Goal: Task Accomplishment & Management: Use online tool/utility

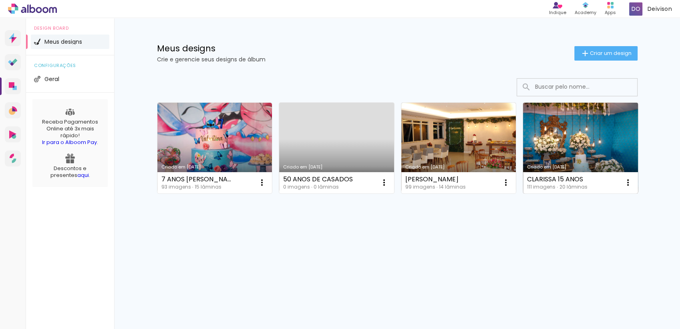
click at [555, 136] on link "Criado em [DATE]" at bounding box center [580, 148] width 115 height 91
click at [628, 184] on iron-icon at bounding box center [628, 182] width 10 height 10
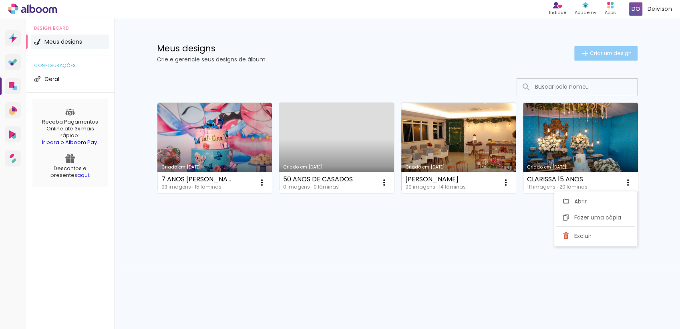
click at [607, 52] on span "Criar um design" at bounding box center [611, 52] width 42 height 5
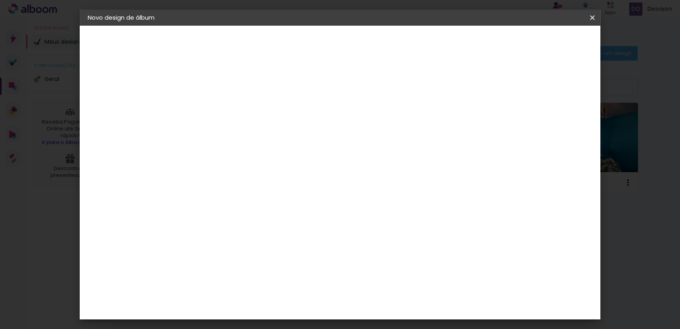
click at [219, 107] on input at bounding box center [219, 107] width 0 height 12
type input "CASAMENTO TAÍSE E [PERSON_NAME]"
type paper-input "CASAMENTO TAÍSE E [PERSON_NAME]"
click at [0, 0] on slot "Avançar" at bounding box center [0, 0] width 0 height 0
click at [282, 192] on div "A" at bounding box center [239, 197] width 87 height 10
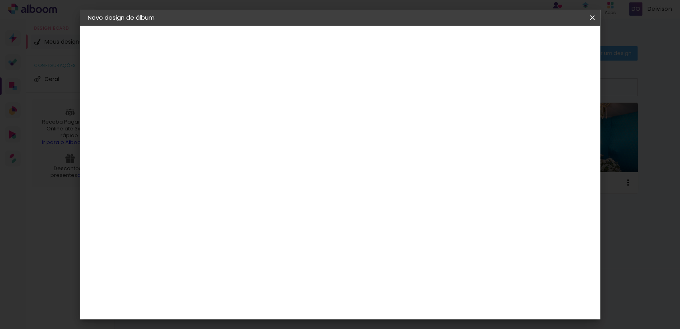
click at [282, 185] on paper-item "3ZERO5" at bounding box center [239, 181] width 87 height 18
click at [0, 0] on slot "Avançar" at bounding box center [0, 0] width 0 height 0
click at [250, 133] on input "text" at bounding box center [234, 139] width 31 height 12
click at [0, 0] on slot "Premium" at bounding box center [0, 0] width 0 height 0
click at [0, 0] on slot "Voltar" at bounding box center [0, 0] width 0 height 0
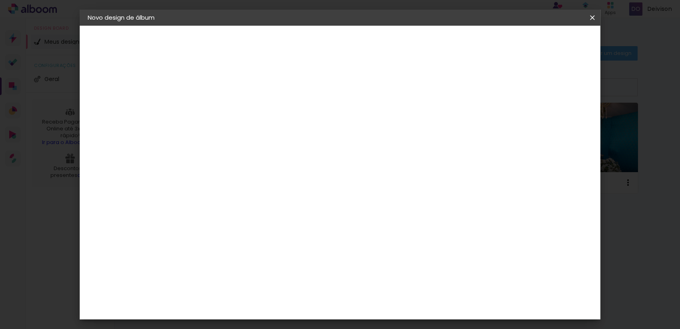
scroll to position [178, 0]
click at [252, 219] on paper-item "Belo Álbum" at bounding box center [239, 221] width 87 height 21
click at [234, 215] on div "Belo Álbum" at bounding box center [224, 221] width 20 height 13
click at [282, 211] on paper-item "Belo Álbum" at bounding box center [239, 221] width 87 height 21
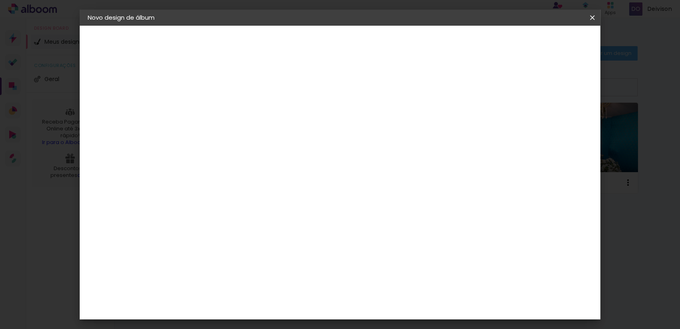
click at [0, 0] on slot "Avançar" at bounding box center [0, 0] width 0 height 0
click at [250, 133] on input "text" at bounding box center [234, 139] width 31 height 12
click at [0, 0] on slot "Clássica" at bounding box center [0, 0] width 0 height 0
type input "Clássica"
click at [273, 193] on span "20 × 25" at bounding box center [254, 194] width 37 height 16
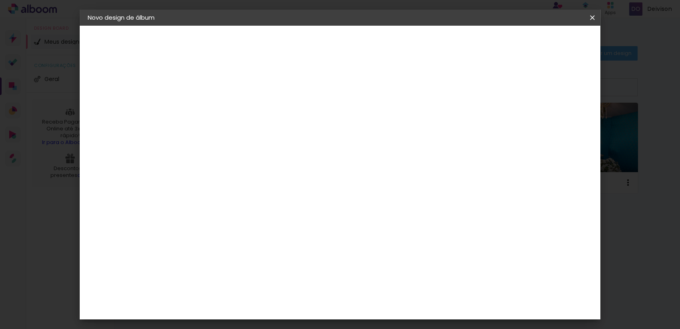
click at [0, 0] on slot "Avançar" at bounding box center [0, 0] width 0 height 0
drag, startPoint x: 204, startPoint y: 84, endPoint x: 169, endPoint y: 91, distance: 35.1
click at [169, 26] on quentale-album-spec "Iniciar design Iniciar design" at bounding box center [340, 26] width 521 height 0
type input "1"
type paper-input "1"
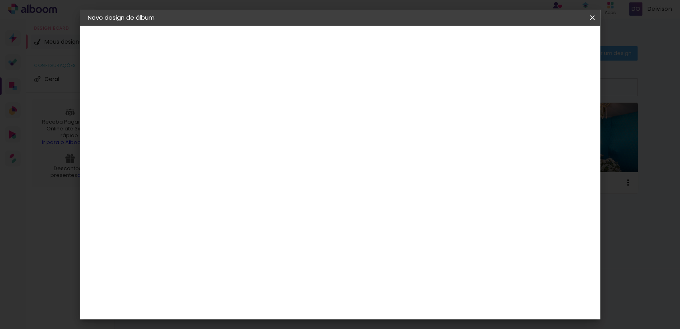
click at [309, 65] on header "Revisão Verifique as configurações do seu álbum. Voltar Iniciar design" at bounding box center [373, 46] width 378 height 41
click at [542, 43] on span "Iniciar design" at bounding box center [523, 43] width 36 height 6
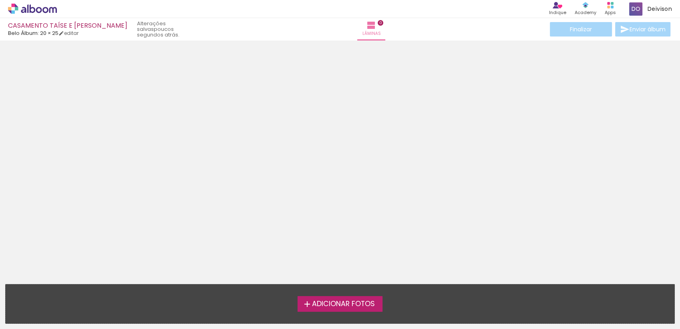
click at [346, 304] on span "Adicionar Fotos" at bounding box center [343, 303] width 63 height 7
click at [0, 0] on input "file" at bounding box center [0, 0] width 0 height 0
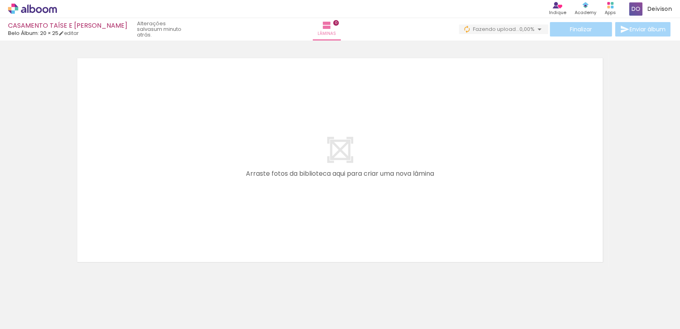
click at [82, 310] on div at bounding box center [80, 302] width 26 height 40
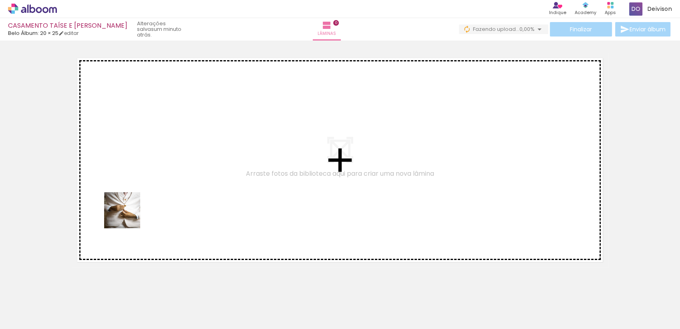
drag, startPoint x: 87, startPoint y: 310, endPoint x: 141, endPoint y: 196, distance: 126.5
click at [141, 196] on quentale-workspace at bounding box center [340, 164] width 680 height 329
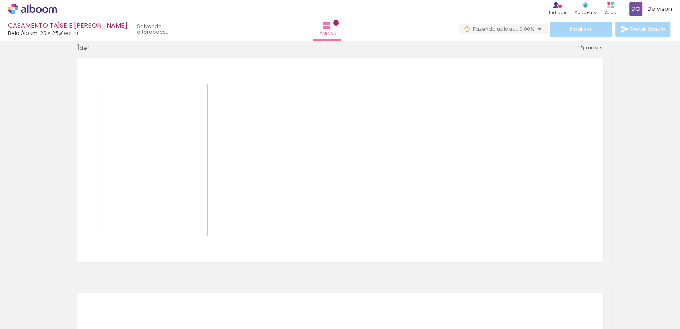
scroll to position [11, 0]
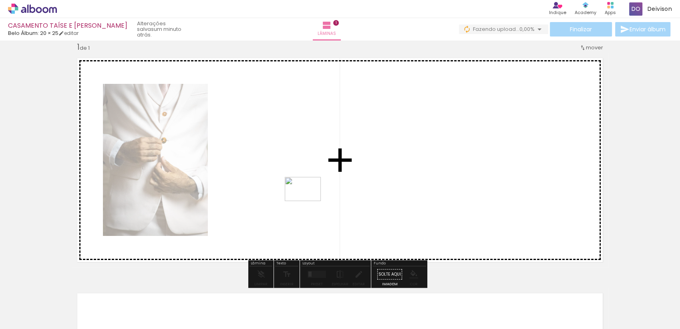
drag, startPoint x: 357, startPoint y: 310, endPoint x: 309, endPoint y: 200, distance: 119.8
click at [309, 200] on quentale-workspace at bounding box center [340, 164] width 680 height 329
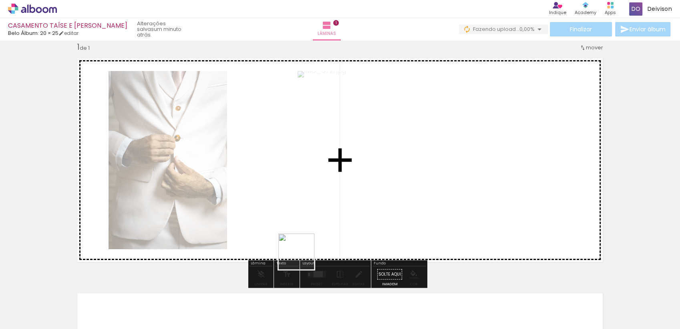
drag, startPoint x: 312, startPoint y: 307, endPoint x: 291, endPoint y: 202, distance: 107.1
click at [291, 201] on quentale-workspace at bounding box center [340, 164] width 680 height 329
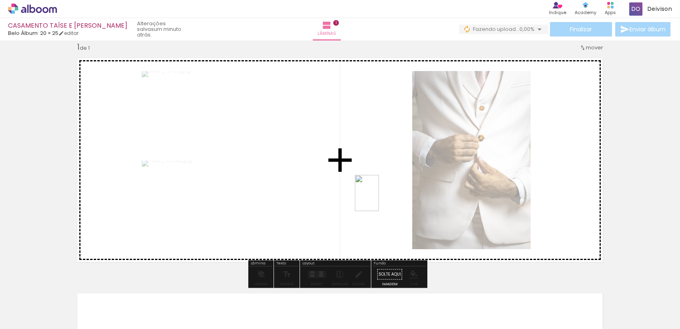
drag, startPoint x: 395, startPoint y: 307, endPoint x: 379, endPoint y: 197, distance: 110.9
click at [379, 197] on quentale-workspace at bounding box center [340, 164] width 680 height 329
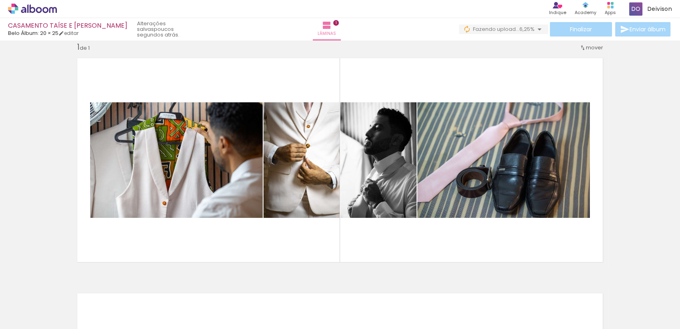
scroll to position [0, 0]
click at [28, 315] on span "Adicionar Fotos" at bounding box center [28, 317] width 24 height 9
click at [0, 0] on input "file" at bounding box center [0, 0] width 0 height 0
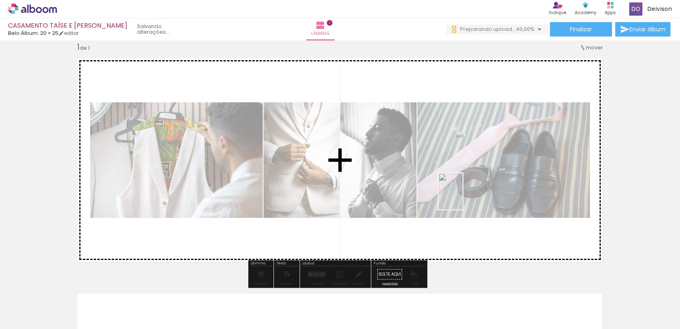
drag, startPoint x: 526, startPoint y: 309, endPoint x: 463, endPoint y: 197, distance: 128.6
click at [463, 197] on quentale-workspace at bounding box center [340, 164] width 680 height 329
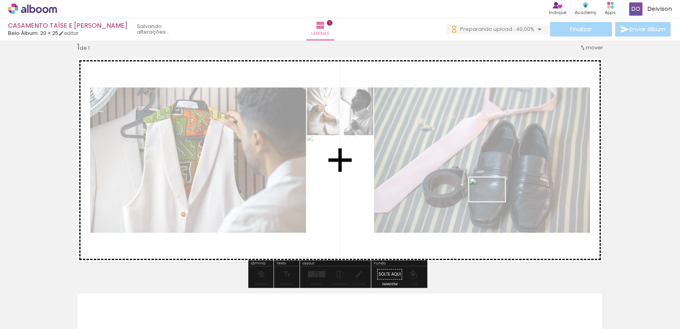
drag, startPoint x: 567, startPoint y: 305, endPoint x: 493, endPoint y: 201, distance: 127.0
click at [493, 201] on quentale-workspace at bounding box center [340, 164] width 680 height 329
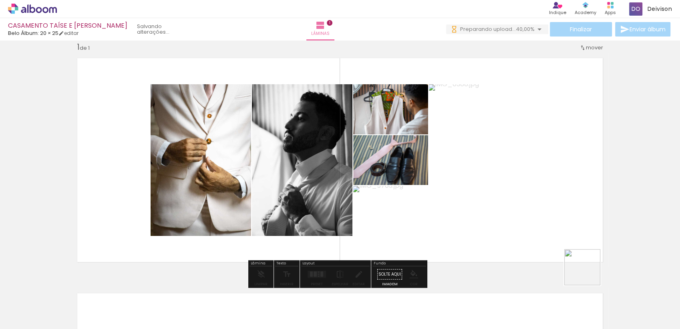
drag, startPoint x: 615, startPoint y: 307, endPoint x: 493, endPoint y: 211, distance: 155.1
click at [493, 211] on quentale-workspace at bounding box center [340, 164] width 680 height 329
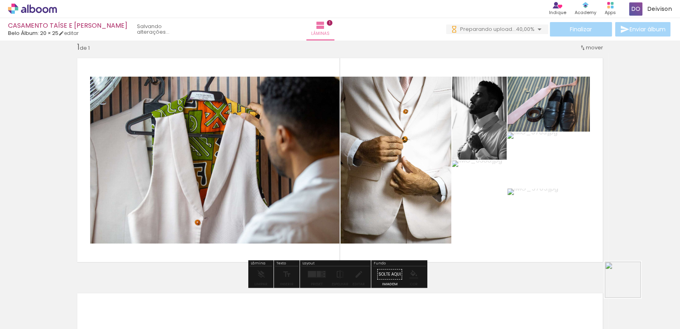
drag, startPoint x: 653, startPoint y: 304, endPoint x: 535, endPoint y: 228, distance: 139.9
click at [535, 228] on quentale-workspace at bounding box center [340, 164] width 680 height 329
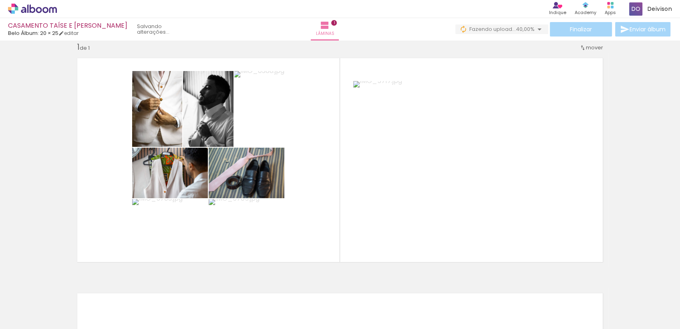
scroll to position [0, 0]
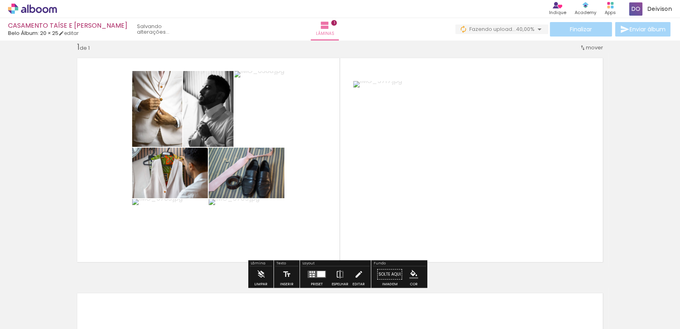
click at [319, 277] on div at bounding box center [317, 274] width 22 height 16
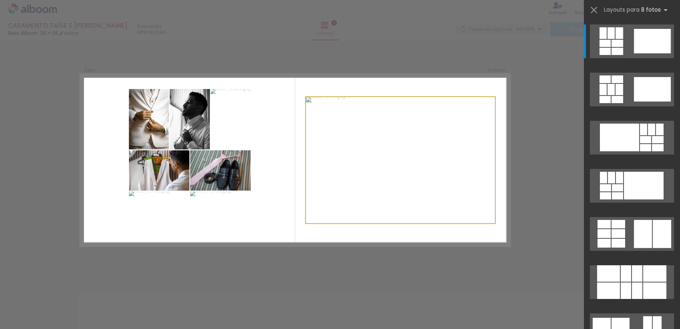
click at [395, 114] on quentale-photo at bounding box center [401, 160] width 190 height 126
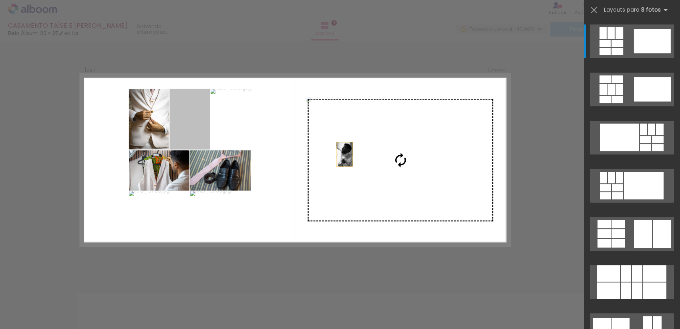
drag, startPoint x: 186, startPoint y: 128, endPoint x: 385, endPoint y: 163, distance: 201.8
click at [0, 0] on slot at bounding box center [0, 0] width 0 height 0
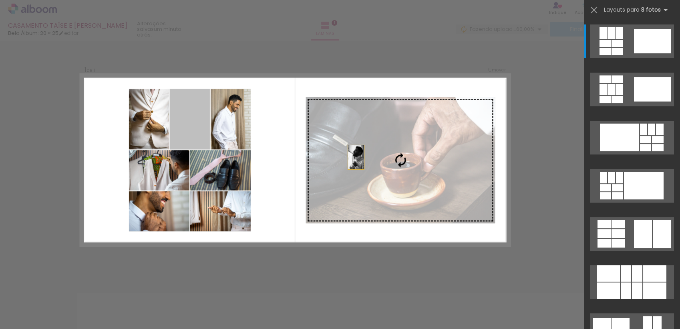
drag, startPoint x: 189, startPoint y: 117, endPoint x: 406, endPoint y: 169, distance: 223.3
click at [0, 0] on slot at bounding box center [0, 0] width 0 height 0
drag, startPoint x: 192, startPoint y: 120, endPoint x: 420, endPoint y: 169, distance: 233.2
click at [0, 0] on slot at bounding box center [0, 0] width 0 height 0
drag, startPoint x: 192, startPoint y: 117, endPoint x: 395, endPoint y: 157, distance: 206.3
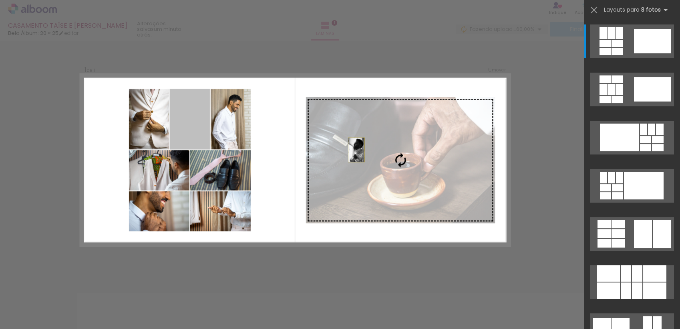
click at [0, 0] on slot at bounding box center [0, 0] width 0 height 0
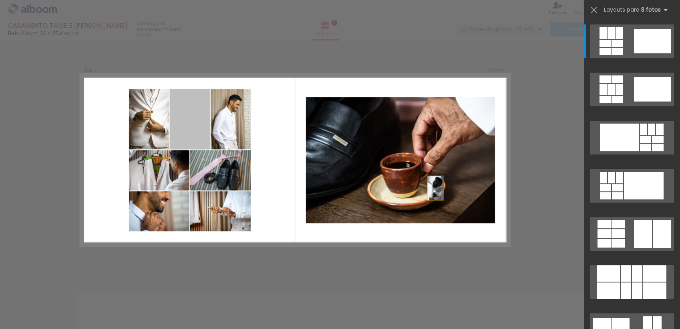
drag, startPoint x: 189, startPoint y: 127, endPoint x: 502, endPoint y: 205, distance: 322.2
click at [502, 205] on quentale-layouter at bounding box center [296, 160] width 430 height 172
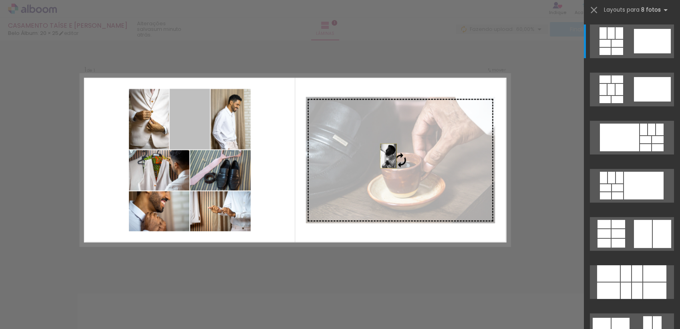
drag, startPoint x: 189, startPoint y: 126, endPoint x: 435, endPoint y: 165, distance: 248.6
click at [0, 0] on slot at bounding box center [0, 0] width 0 height 0
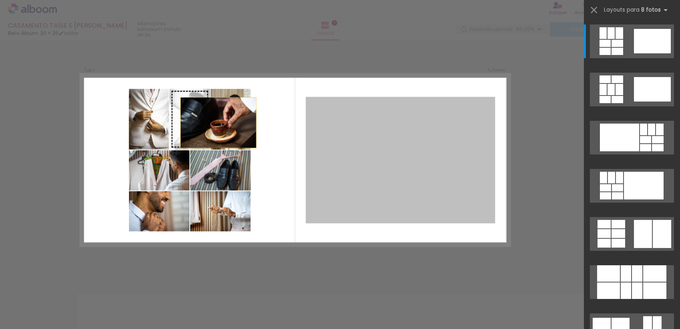
drag, startPoint x: 417, startPoint y: 170, endPoint x: 169, endPoint y: 113, distance: 254.1
click at [0, 0] on slot at bounding box center [0, 0] width 0 height 0
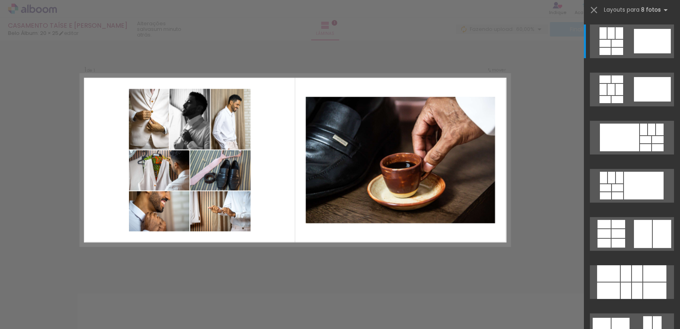
click at [361, 130] on quentale-photo at bounding box center [401, 160] width 190 height 126
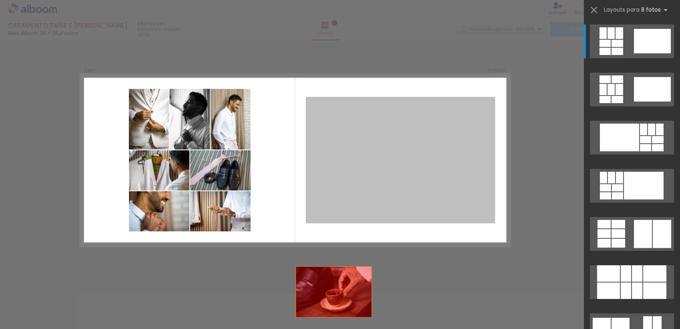
drag, startPoint x: 407, startPoint y: 137, endPoint x: 314, endPoint y: 324, distance: 209.1
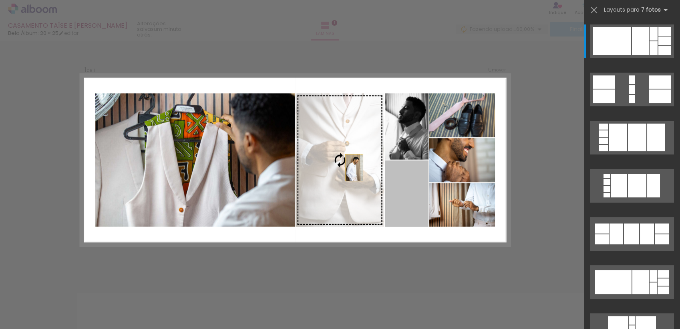
drag, startPoint x: 407, startPoint y: 196, endPoint x: 338, endPoint y: 161, distance: 78.1
click at [0, 0] on slot at bounding box center [0, 0] width 0 height 0
drag, startPoint x: 409, startPoint y: 200, endPoint x: 309, endPoint y: 143, distance: 115.0
click at [0, 0] on slot at bounding box center [0, 0] width 0 height 0
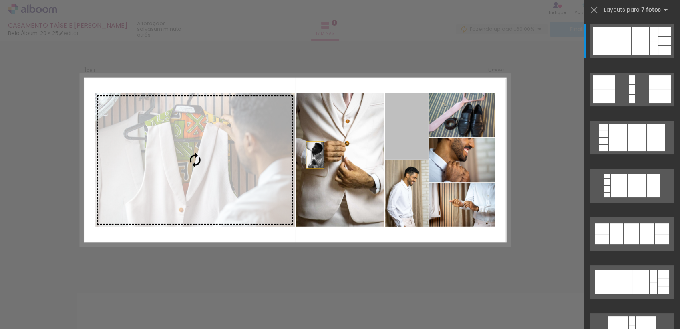
drag, startPoint x: 409, startPoint y: 125, endPoint x: 289, endPoint y: 161, distance: 125.9
click at [0, 0] on slot at bounding box center [0, 0] width 0 height 0
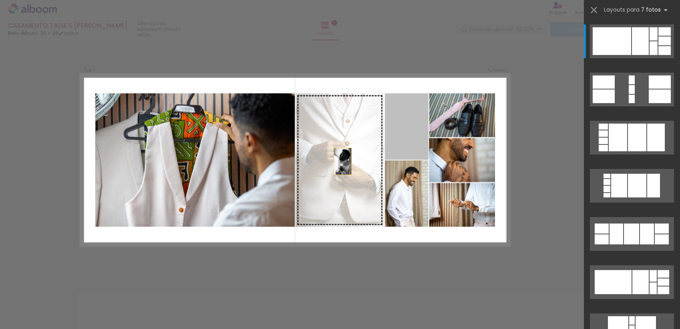
drag, startPoint x: 407, startPoint y: 128, endPoint x: 323, endPoint y: 169, distance: 93.7
click at [0, 0] on slot at bounding box center [0, 0] width 0 height 0
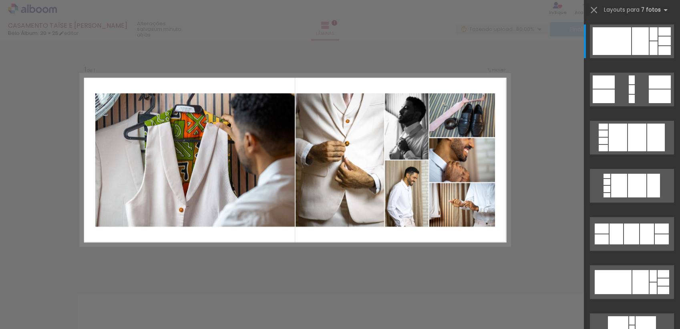
click at [516, 58] on div "Confirmar Cancelar" at bounding box center [340, 273] width 680 height 489
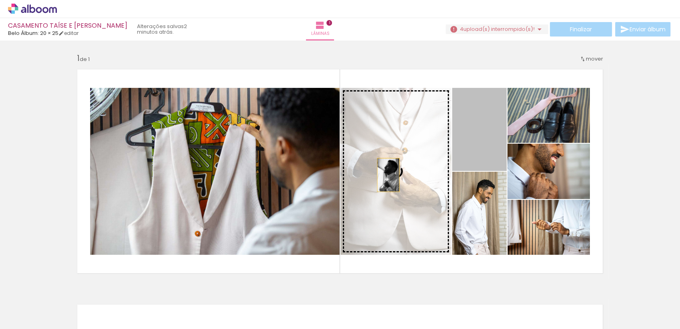
drag, startPoint x: 487, startPoint y: 131, endPoint x: 385, endPoint y: 175, distance: 111.3
click at [0, 0] on slot at bounding box center [0, 0] width 0 height 0
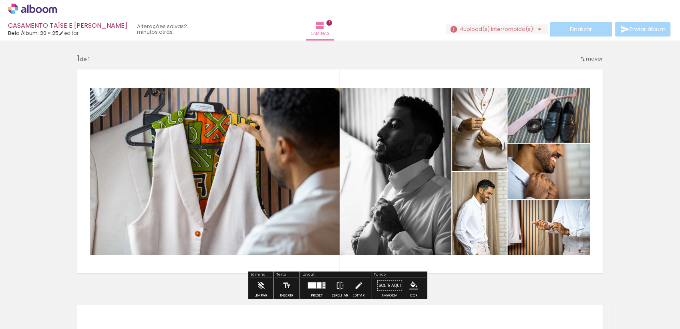
click at [635, 119] on div "Inserir lâmina 1 de 1" at bounding box center [340, 278] width 680 height 470
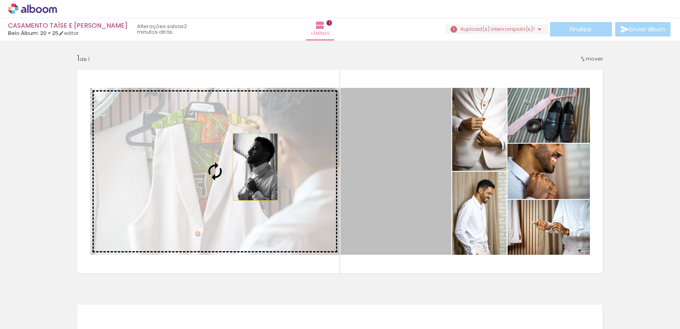
drag, startPoint x: 414, startPoint y: 166, endPoint x: 220, endPoint y: 167, distance: 193.9
click at [0, 0] on slot at bounding box center [0, 0] width 0 height 0
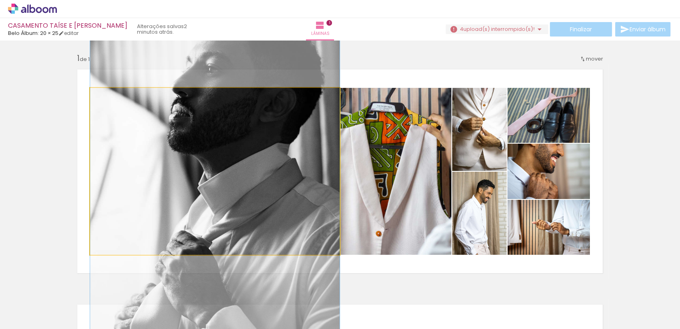
click at [219, 169] on quentale-photo at bounding box center [215, 171] width 250 height 167
click at [218, 168] on quentale-photo at bounding box center [215, 171] width 250 height 167
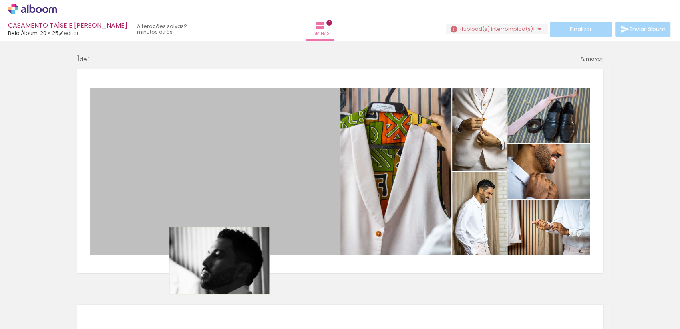
drag, startPoint x: 218, startPoint y: 168, endPoint x: 216, endPoint y: 260, distance: 92.2
click at [216, 260] on quentale-layouter at bounding box center [340, 171] width 537 height 215
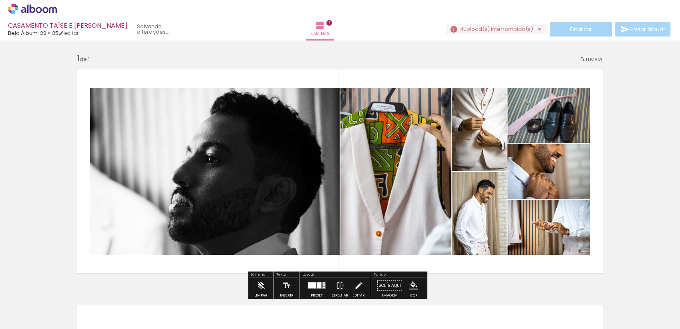
click at [40, 175] on div "Inserir lâmina 1 de 1" at bounding box center [340, 278] width 680 height 470
click at [665, 143] on div "Inserir lâmina 1 de 1" at bounding box center [340, 278] width 680 height 470
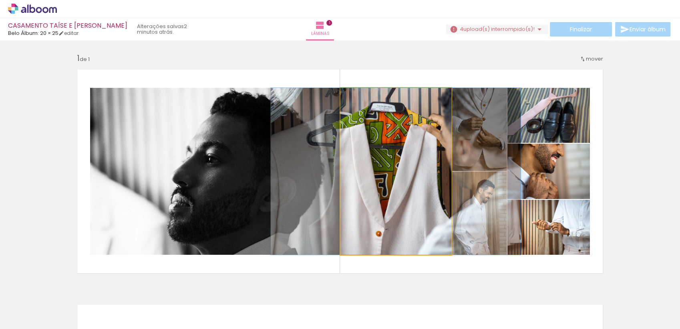
click at [382, 167] on quentale-photo at bounding box center [396, 171] width 111 height 167
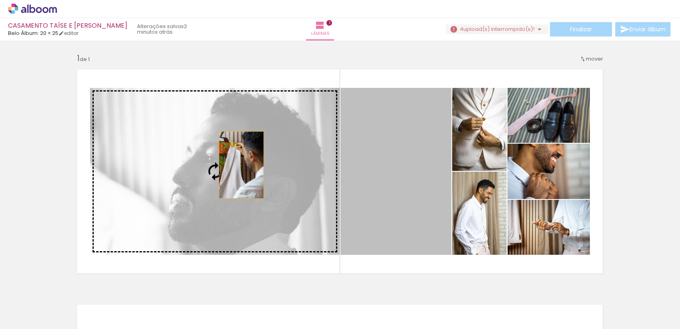
drag, startPoint x: 389, startPoint y: 164, endPoint x: 238, endPoint y: 165, distance: 150.7
click at [0, 0] on slot at bounding box center [0, 0] width 0 height 0
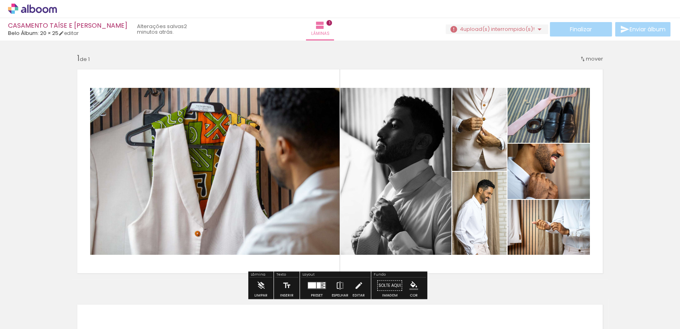
click at [649, 149] on div "Inserir lâmina 1 de 1" at bounding box center [340, 278] width 680 height 470
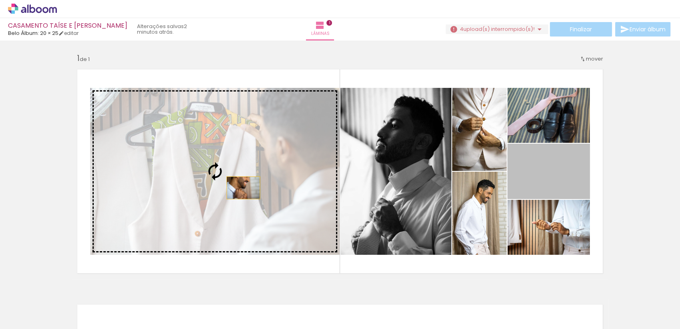
drag, startPoint x: 567, startPoint y: 187, endPoint x: 240, endPoint y: 188, distance: 327.7
click at [0, 0] on slot at bounding box center [0, 0] width 0 height 0
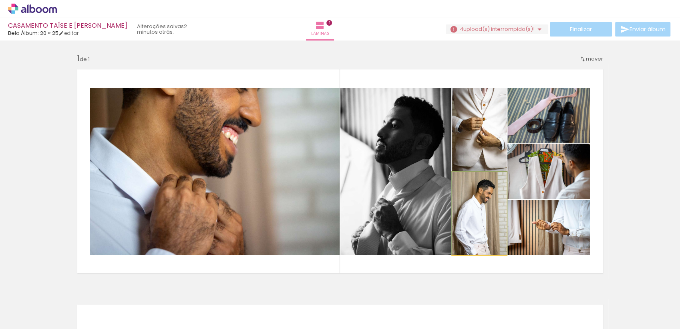
click at [482, 203] on quentale-photo at bounding box center [479, 212] width 54 height 83
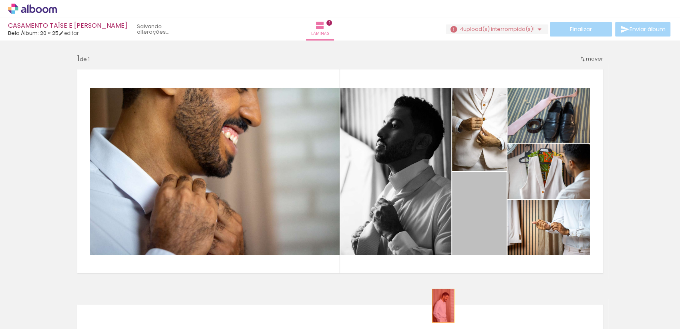
drag, startPoint x: 480, startPoint y: 207, endPoint x: 440, endPoint y: 305, distance: 106.5
click at [440, 305] on quentale-workspace at bounding box center [340, 164] width 680 height 329
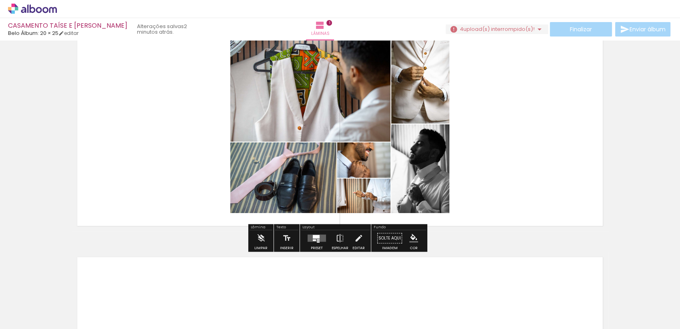
scroll to position [53, 0]
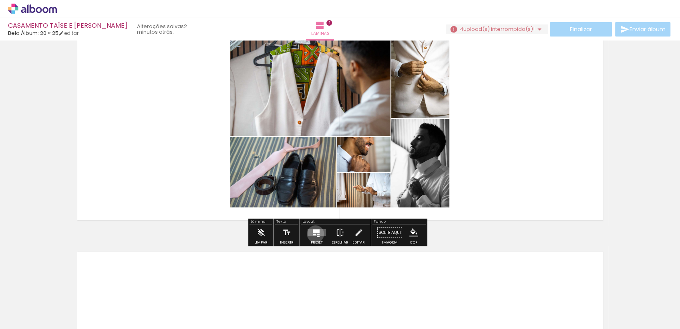
click at [314, 234] on div at bounding box center [314, 235] width 3 height 2
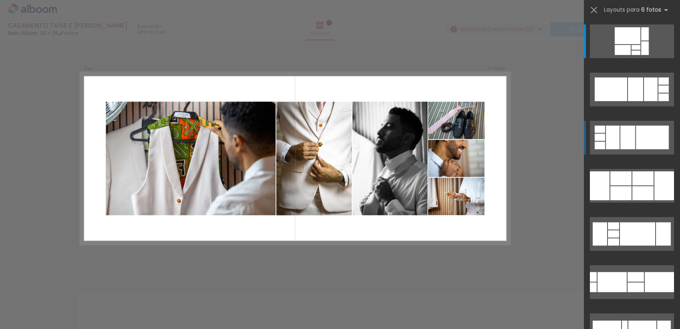
scroll to position [11, 0]
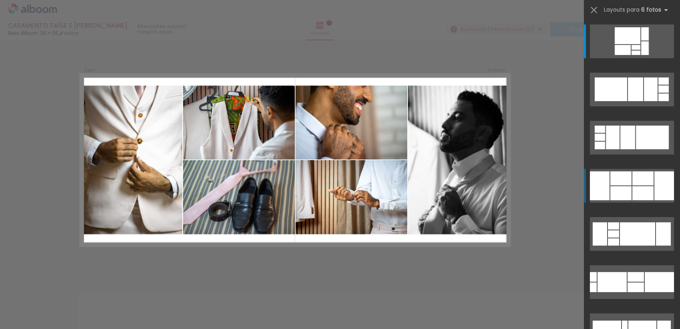
click at [656, 179] on div at bounding box center [665, 185] width 20 height 29
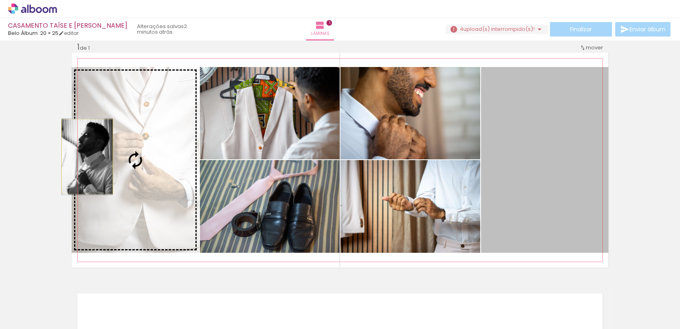
drag, startPoint x: 551, startPoint y: 156, endPoint x: 84, endPoint y: 156, distance: 467.6
click at [0, 0] on slot at bounding box center [0, 0] width 0 height 0
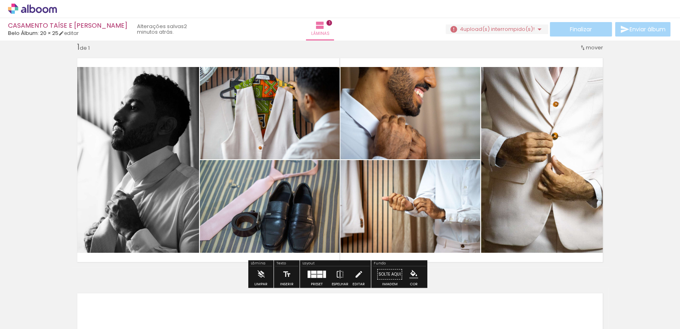
click at [671, 137] on div "Inserir lâmina 1 de 1" at bounding box center [340, 267] width 680 height 470
click at [317, 281] on quentale-thumb at bounding box center [304, 301] width 45 height 46
click at [317, 277] on div at bounding box center [317, 274] width 22 height 16
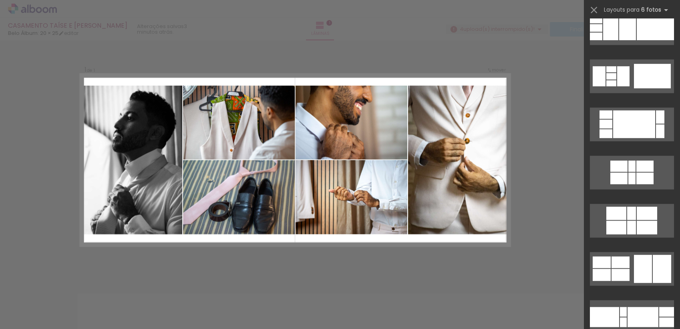
scroll to position [510, 0]
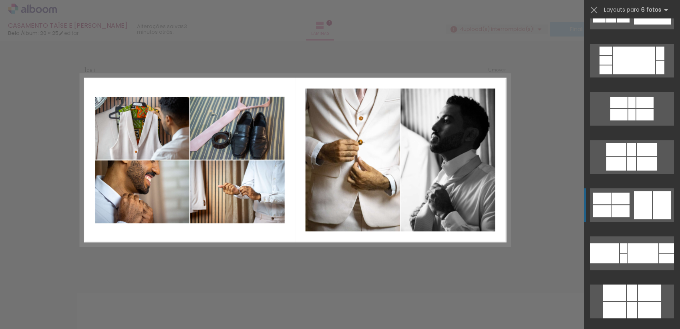
click at [634, 204] on div at bounding box center [643, 205] width 18 height 28
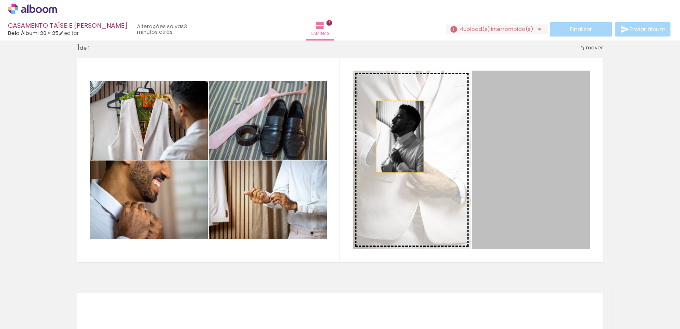
drag, startPoint x: 520, startPoint y: 133, endPoint x: 397, endPoint y: 136, distance: 123.8
click at [0, 0] on slot at bounding box center [0, 0] width 0 height 0
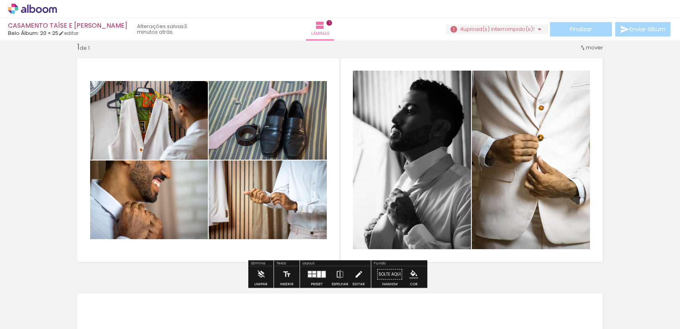
click at [653, 136] on div "Inserir lâmina 1 de 1" at bounding box center [340, 267] width 680 height 470
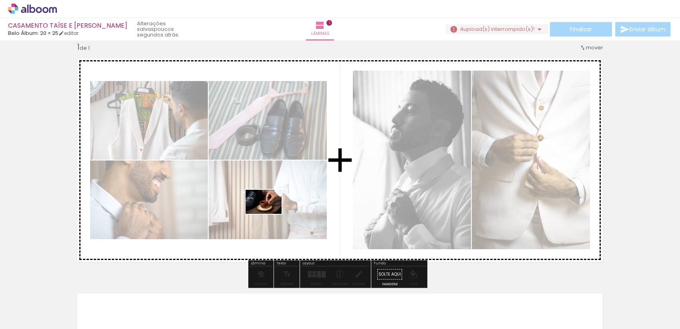
drag, startPoint x: 655, startPoint y: 305, endPoint x: 269, endPoint y: 214, distance: 397.0
click at [269, 214] on quentale-workspace at bounding box center [340, 164] width 680 height 329
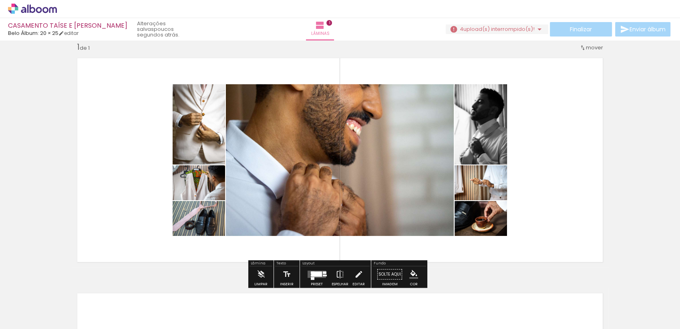
click at [474, 192] on quentale-photo at bounding box center [481, 182] width 52 height 35
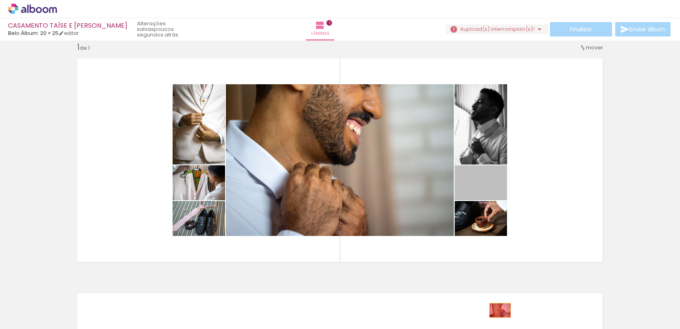
drag, startPoint x: 488, startPoint y: 195, endPoint x: 497, endPoint y: 310, distance: 114.9
click at [497, 310] on quentale-workspace at bounding box center [340, 164] width 680 height 329
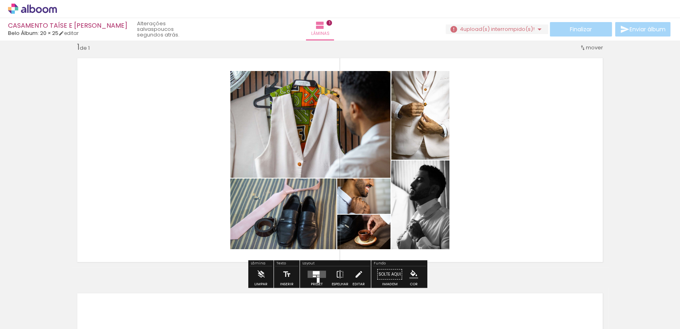
click at [311, 274] on quentale-layouter at bounding box center [317, 273] width 18 height 7
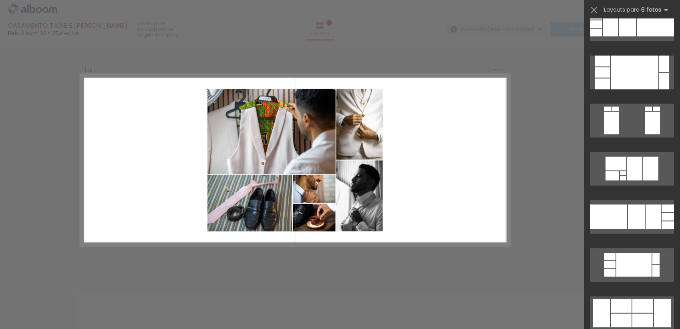
scroll to position [1683, 0]
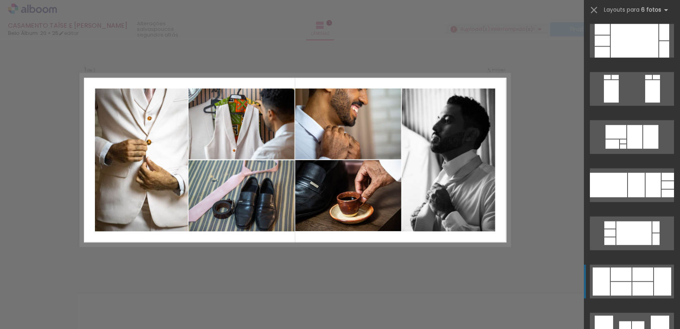
click at [647, 275] on div at bounding box center [643, 274] width 21 height 14
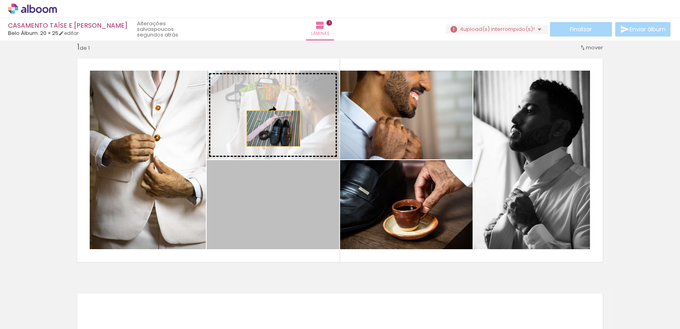
drag, startPoint x: 277, startPoint y: 214, endPoint x: 270, endPoint y: 128, distance: 86.0
click at [0, 0] on slot at bounding box center [0, 0] width 0 height 0
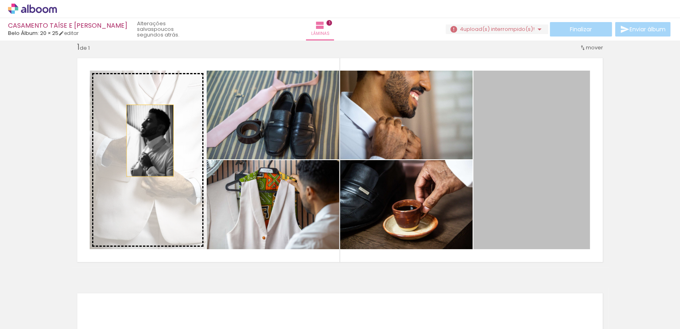
drag, startPoint x: 538, startPoint y: 141, endPoint x: 147, endPoint y: 140, distance: 391.1
click at [0, 0] on slot at bounding box center [0, 0] width 0 height 0
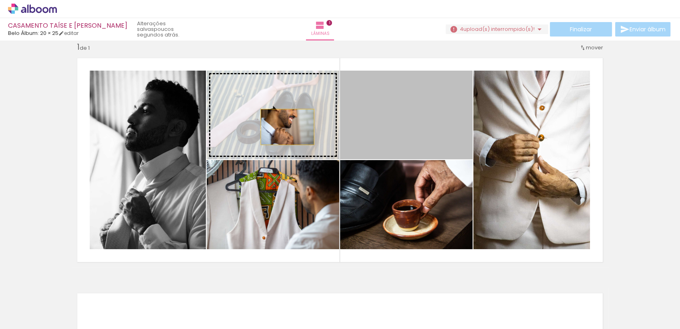
drag, startPoint x: 408, startPoint y: 127, endPoint x: 284, endPoint y: 127, distance: 124.2
click at [0, 0] on slot at bounding box center [0, 0] width 0 height 0
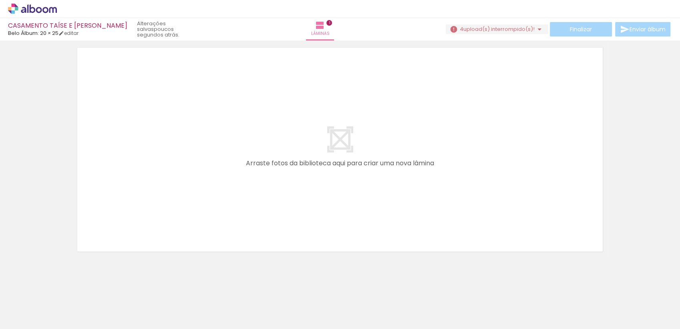
scroll to position [0, 0]
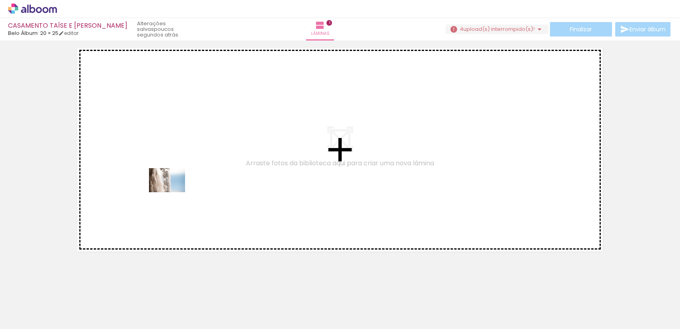
drag, startPoint x: 212, startPoint y: 305, endPoint x: 173, endPoint y: 192, distance: 119.0
click at [173, 192] on quentale-workspace at bounding box center [340, 164] width 680 height 329
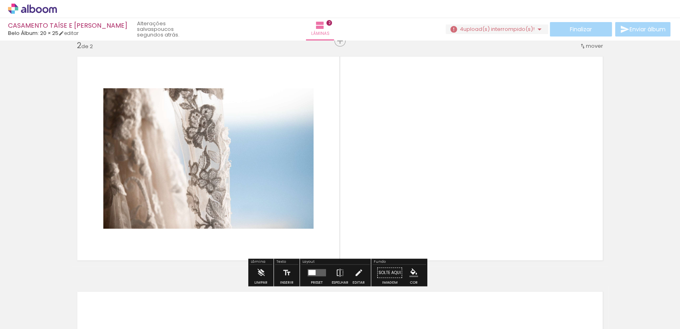
scroll to position [246, 0]
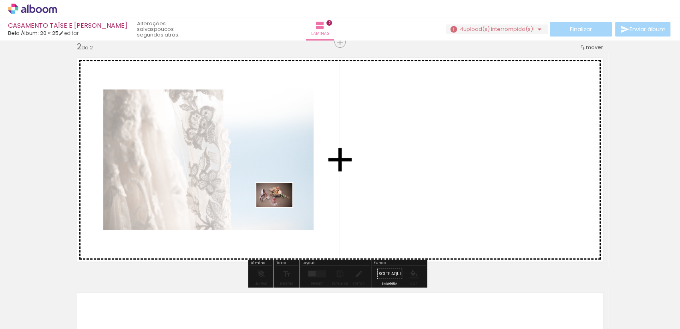
drag, startPoint x: 184, startPoint y: 307, endPoint x: 284, endPoint y: 205, distance: 142.8
click at [284, 205] on quentale-workspace at bounding box center [340, 164] width 680 height 329
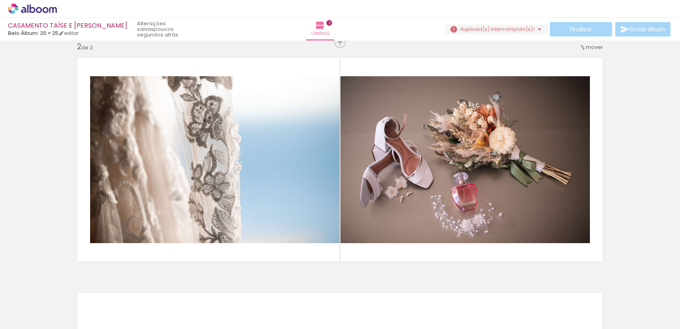
scroll to position [0, 170]
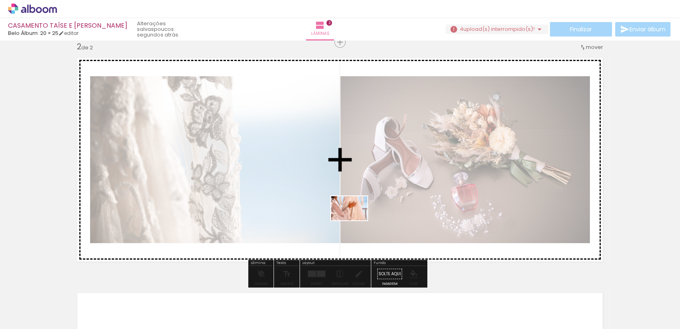
drag, startPoint x: 315, startPoint y: 305, endPoint x: 359, endPoint y: 211, distance: 104.0
click at [359, 211] on quentale-workspace at bounding box center [340, 164] width 680 height 329
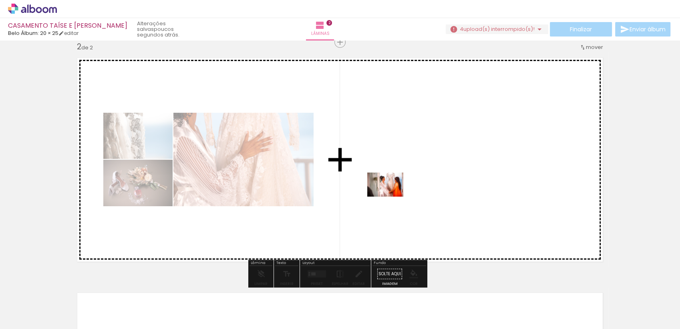
drag, startPoint x: 357, startPoint y: 309, endPoint x: 391, endPoint y: 196, distance: 118.0
click at [391, 196] on quentale-workspace at bounding box center [340, 164] width 680 height 329
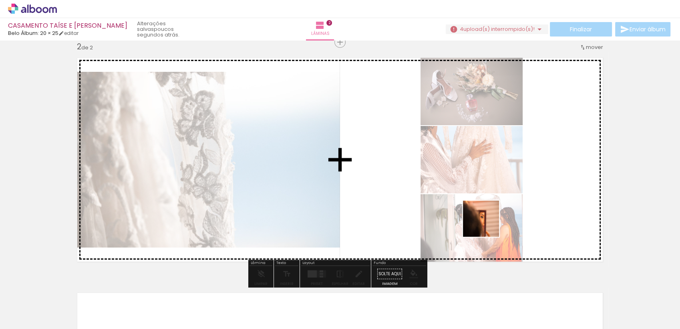
drag, startPoint x: 271, startPoint y: 309, endPoint x: 510, endPoint y: 216, distance: 257.3
click at [510, 216] on quentale-workspace at bounding box center [340, 164] width 680 height 329
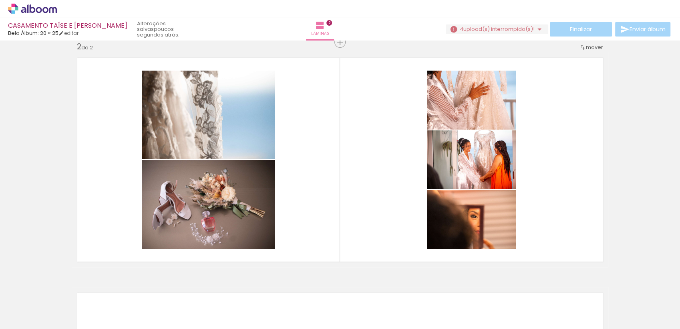
scroll to position [0, 0]
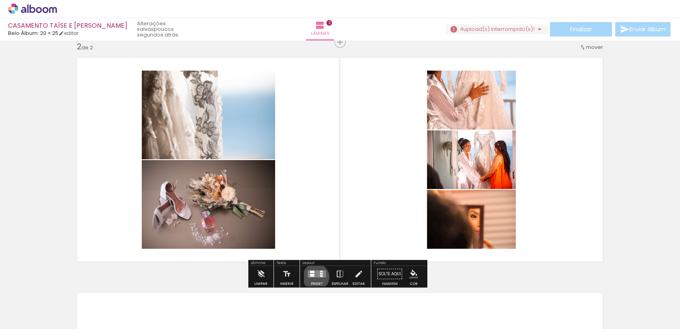
click at [314, 276] on quentale-layouter at bounding box center [317, 273] width 18 height 7
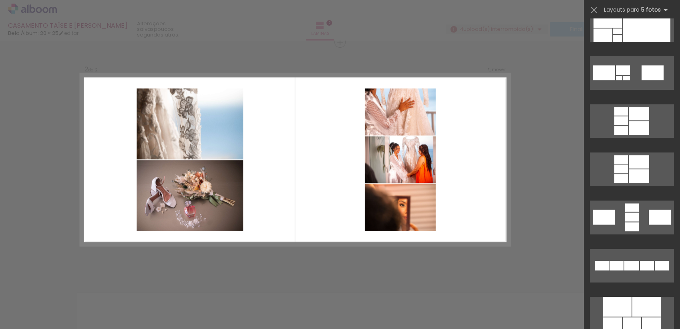
scroll to position [376, 0]
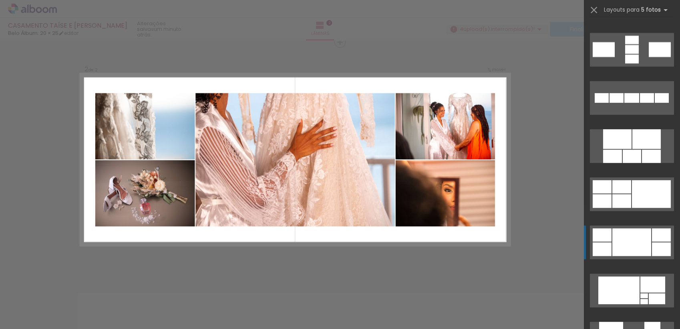
click at [652, 237] on div at bounding box center [661, 234] width 19 height 13
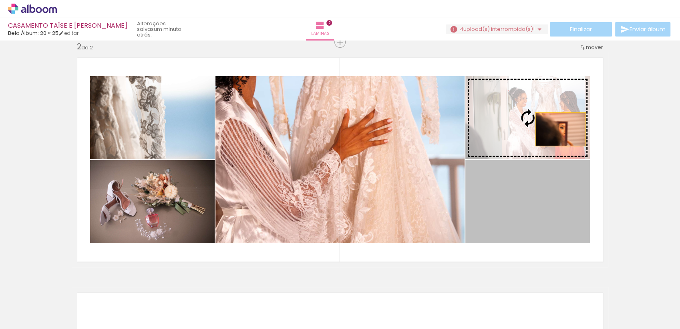
drag, startPoint x: 560, startPoint y: 209, endPoint x: 557, endPoint y: 129, distance: 79.8
click at [0, 0] on slot at bounding box center [0, 0] width 0 height 0
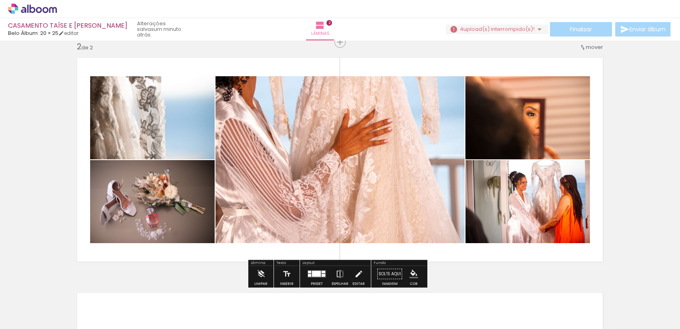
click at [648, 117] on div "Inserir lâmina 1 de 2 Inserir lâmina 2 de 2" at bounding box center [340, 149] width 680 height 705
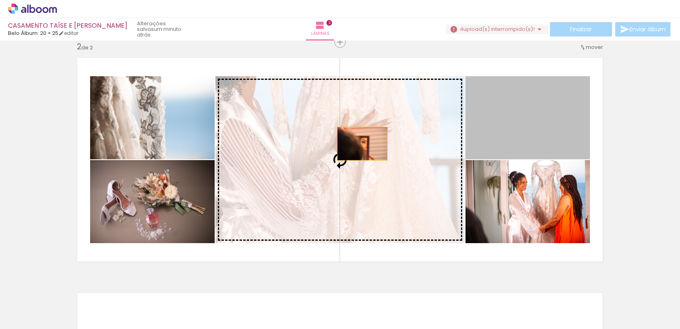
drag, startPoint x: 561, startPoint y: 127, endPoint x: 359, endPoint y: 143, distance: 203.0
click at [0, 0] on slot at bounding box center [0, 0] width 0 height 0
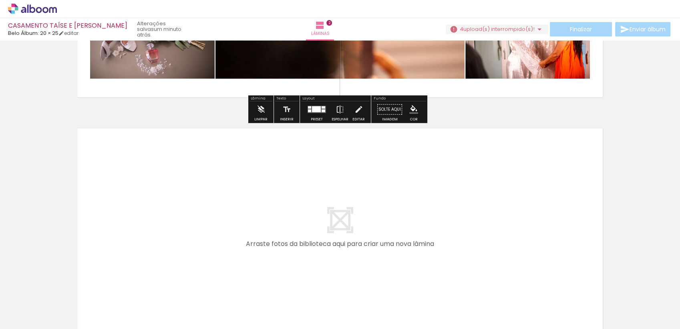
scroll to position [441, 0]
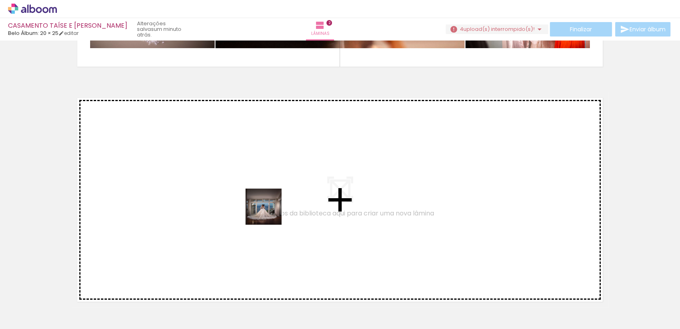
drag, startPoint x: 267, startPoint y: 305, endPoint x: 271, endPoint y: 207, distance: 98.2
click at [271, 207] on quentale-workspace at bounding box center [340, 164] width 680 height 329
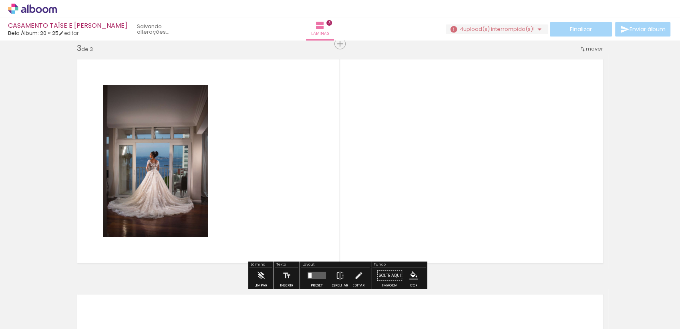
scroll to position [481, 0]
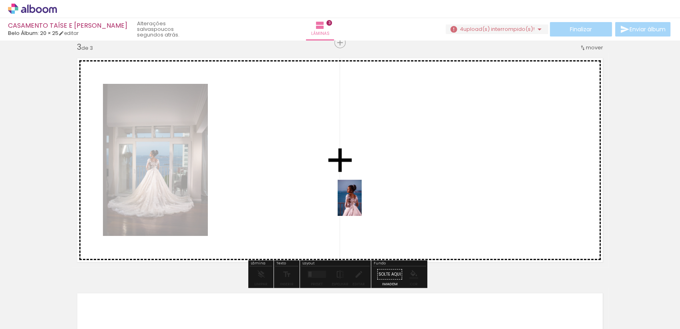
drag, startPoint x: 612, startPoint y: 303, endPoint x: 312, endPoint y: 182, distance: 323.7
click at [312, 182] on quentale-workspace at bounding box center [340, 164] width 680 height 329
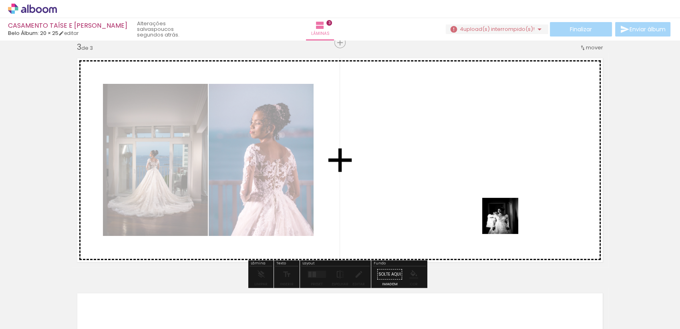
drag, startPoint x: 581, startPoint y: 317, endPoint x: 478, endPoint y: 198, distance: 157.6
click at [478, 198] on quentale-workspace at bounding box center [340, 164] width 680 height 329
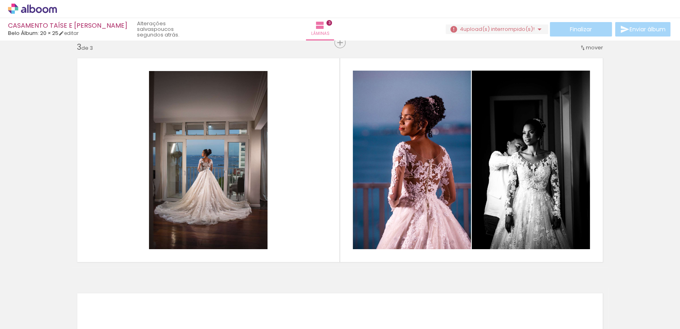
scroll to position [0, 285]
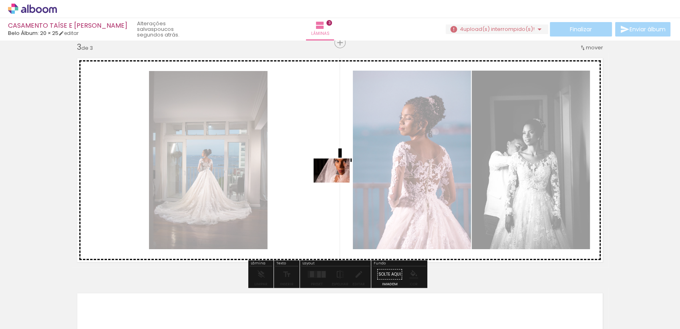
drag, startPoint x: 436, startPoint y: 305, endPoint x: 338, endPoint y: 182, distance: 157.1
click at [338, 182] on quentale-workspace at bounding box center [340, 164] width 680 height 329
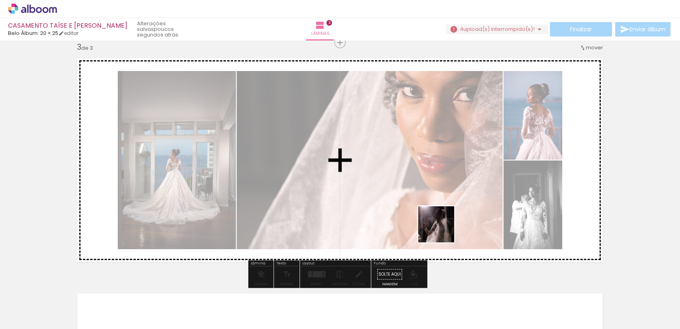
drag, startPoint x: 466, startPoint y: 307, endPoint x: 432, endPoint y: 213, distance: 99.9
click at [432, 212] on quentale-workspace at bounding box center [340, 164] width 680 height 329
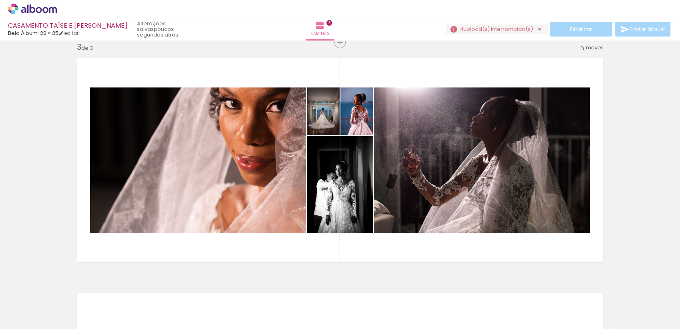
scroll to position [0, 159]
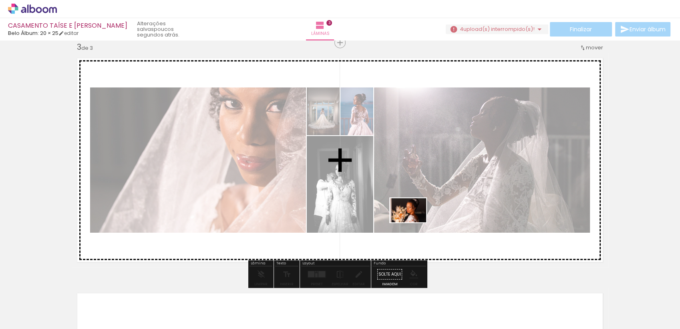
drag, startPoint x: 508, startPoint y: 306, endPoint x: 403, endPoint y: 215, distance: 138.9
click at [403, 216] on quentale-workspace at bounding box center [340, 164] width 680 height 329
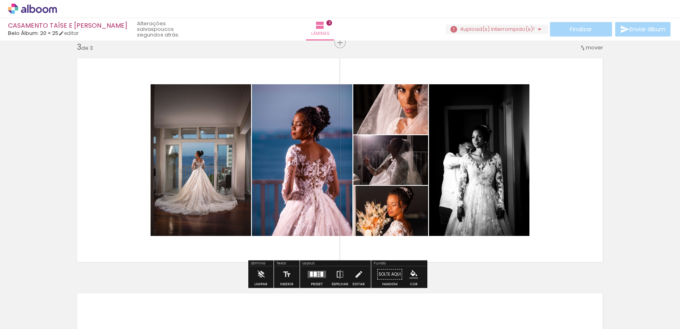
click at [315, 275] on div at bounding box center [315, 273] width 3 height 5
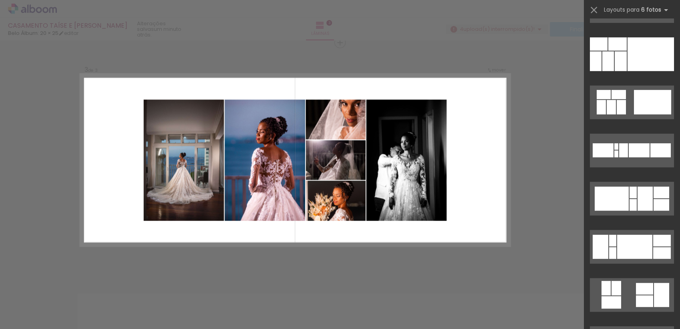
scroll to position [378, 0]
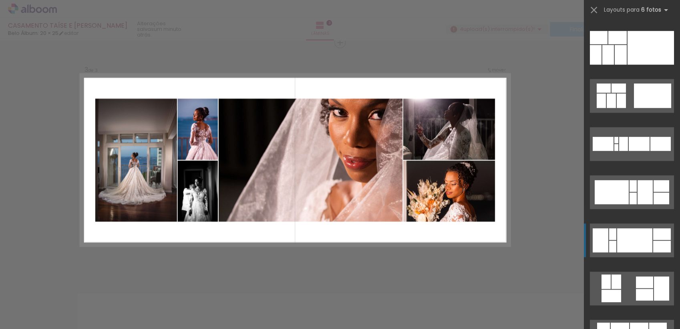
click at [653, 244] on div at bounding box center [662, 246] width 18 height 12
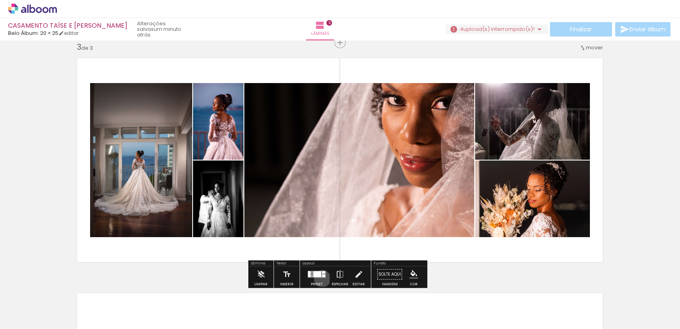
click at [321, 278] on div at bounding box center [317, 274] width 22 height 16
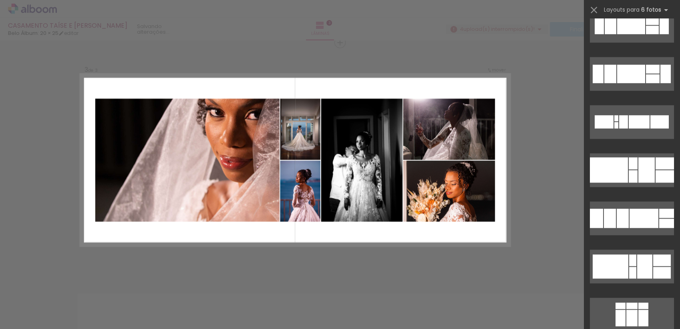
scroll to position [737, 0]
click at [648, 251] on quentale-layouter at bounding box center [632, 266] width 84 height 34
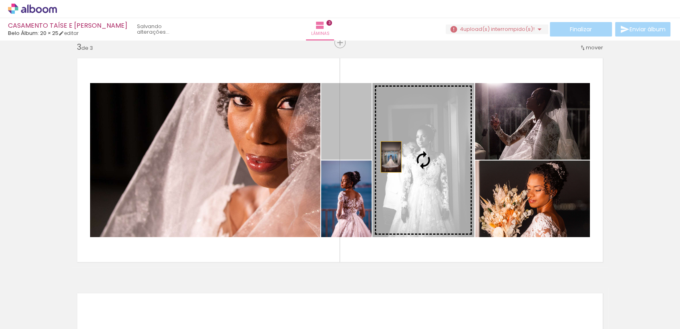
drag, startPoint x: 345, startPoint y: 139, endPoint x: 436, endPoint y: 174, distance: 97.6
click at [0, 0] on slot at bounding box center [0, 0] width 0 height 0
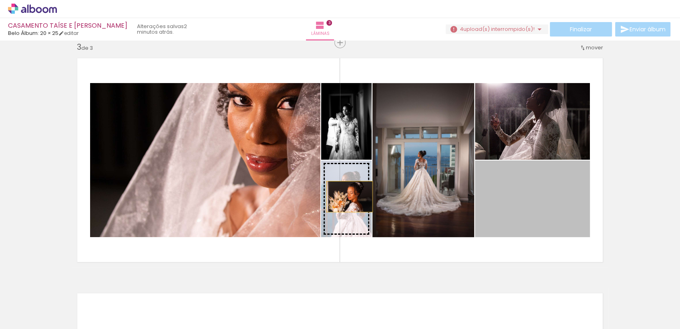
drag, startPoint x: 547, startPoint y: 207, endPoint x: 346, endPoint y: 196, distance: 201.0
click at [0, 0] on slot at bounding box center [0, 0] width 0 height 0
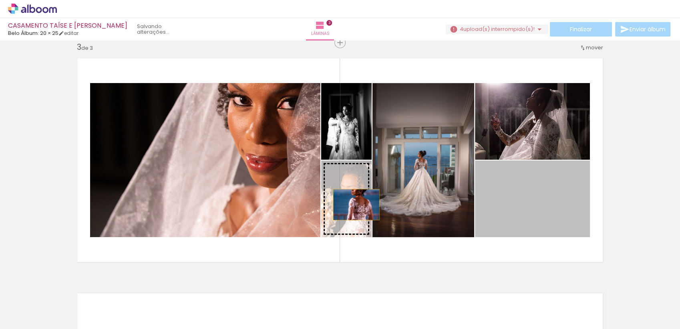
drag, startPoint x: 550, startPoint y: 204, endPoint x: 353, endPoint y: 204, distance: 196.7
click at [0, 0] on slot at bounding box center [0, 0] width 0 height 0
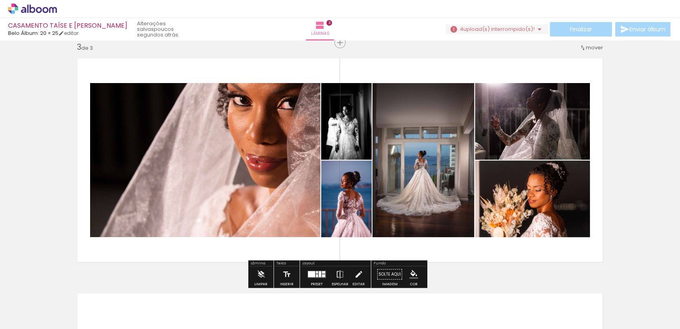
click at [316, 271] on div at bounding box center [317, 272] width 2 height 2
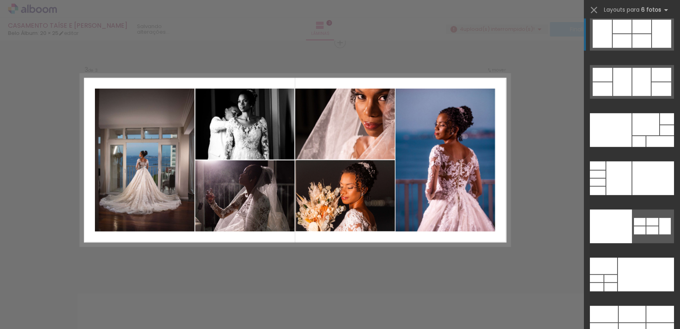
scroll to position [24812, 0]
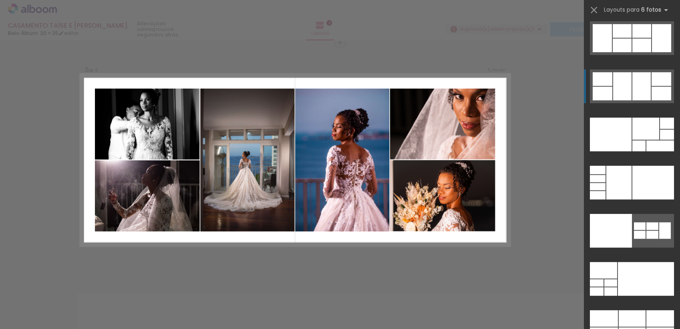
click at [638, 85] on div at bounding box center [642, 86] width 18 height 28
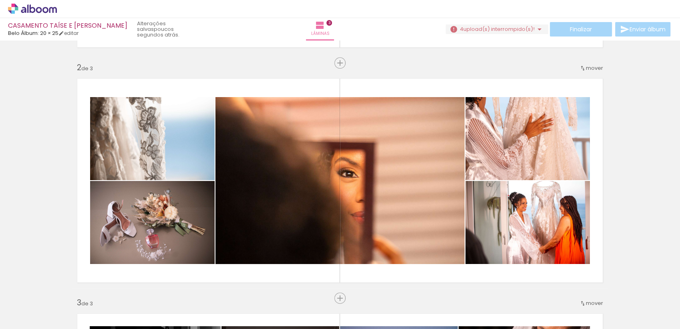
scroll to position [246, 0]
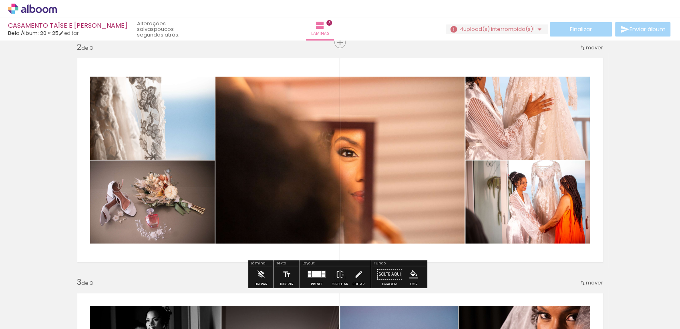
click at [34, 314] on span "Adicionar Fotos" at bounding box center [28, 317] width 24 height 9
click at [0, 0] on input "file" at bounding box center [0, 0] width 0 height 0
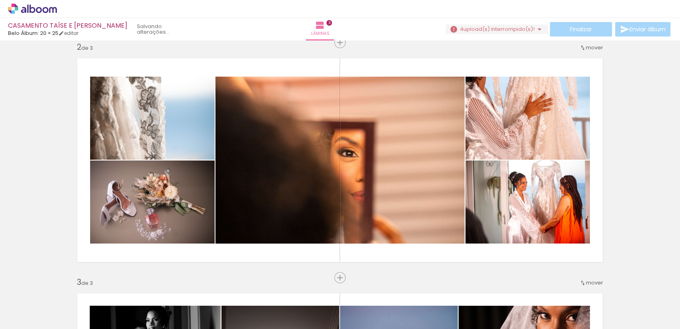
scroll to position [0, 0]
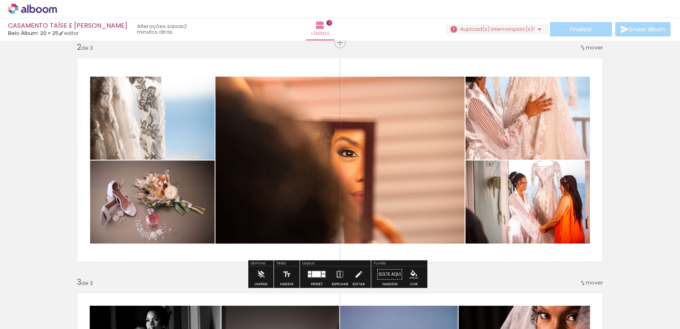
click at [40, 305] on iron-icon at bounding box center [41, 304] width 6 height 6
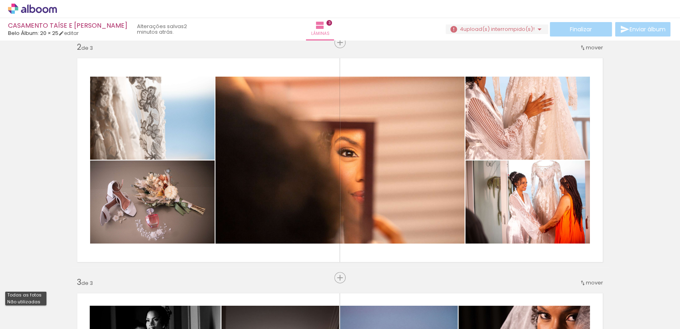
click at [0, 0] on slot "Não utilizadas" at bounding box center [0, 0] width 0 height 0
type input "Não utilizadas"
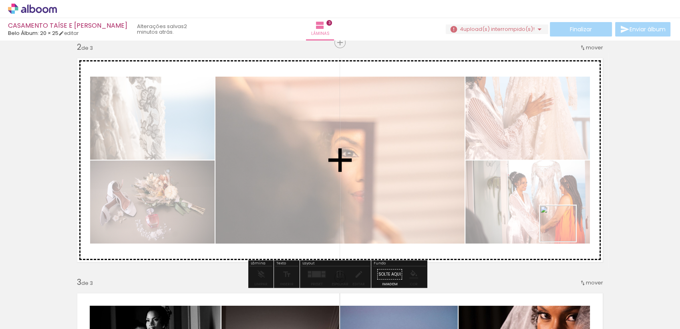
drag, startPoint x: 590, startPoint y: 308, endPoint x: 557, endPoint y: 210, distance: 103.4
click at [557, 210] on quentale-workspace at bounding box center [340, 164] width 680 height 329
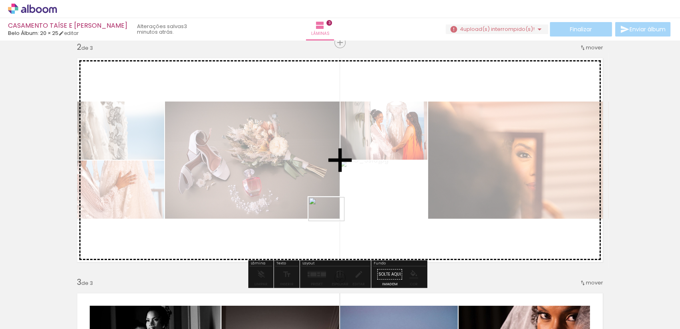
drag, startPoint x: 342, startPoint y: 312, endPoint x: 333, endPoint y: 221, distance: 91.5
click at [333, 221] on quentale-workspace at bounding box center [340, 164] width 680 height 329
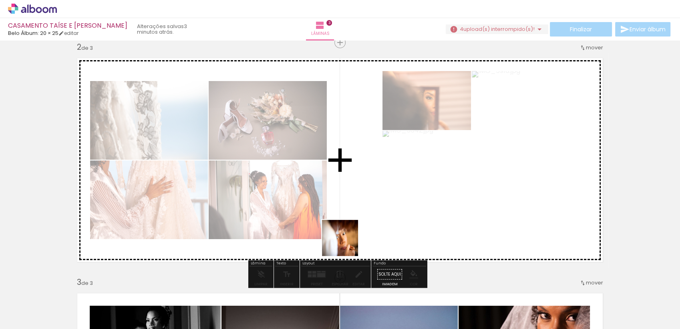
drag, startPoint x: 222, startPoint y: 311, endPoint x: 429, endPoint y: 208, distance: 231.0
click at [429, 208] on quentale-workspace at bounding box center [340, 164] width 680 height 329
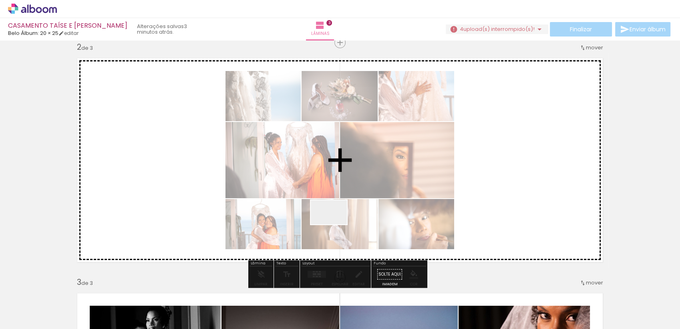
drag, startPoint x: 311, startPoint y: 308, endPoint x: 335, endPoint y: 223, distance: 88.7
click at [335, 223] on quentale-workspace at bounding box center [340, 164] width 680 height 329
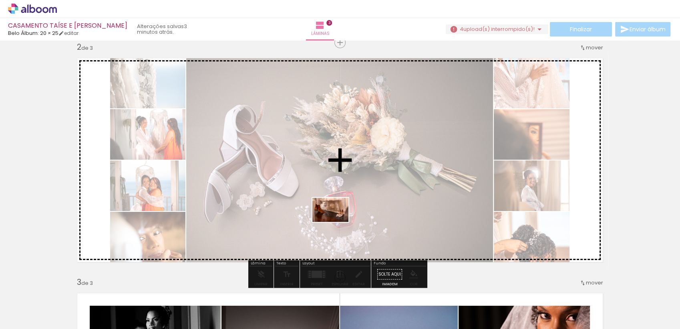
drag, startPoint x: 311, startPoint y: 307, endPoint x: 337, endPoint y: 222, distance: 89.1
click at [337, 222] on quentale-workspace at bounding box center [340, 164] width 680 height 329
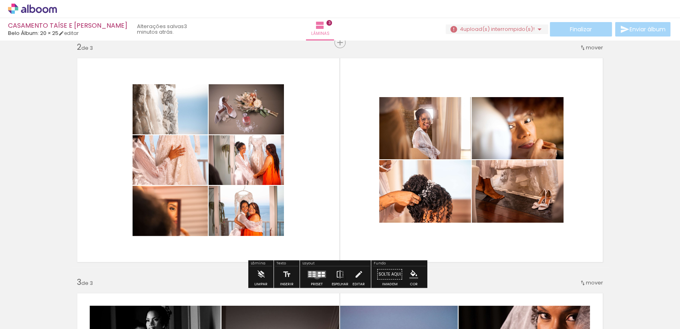
click at [315, 275] on quentale-layouter at bounding box center [317, 273] width 18 height 7
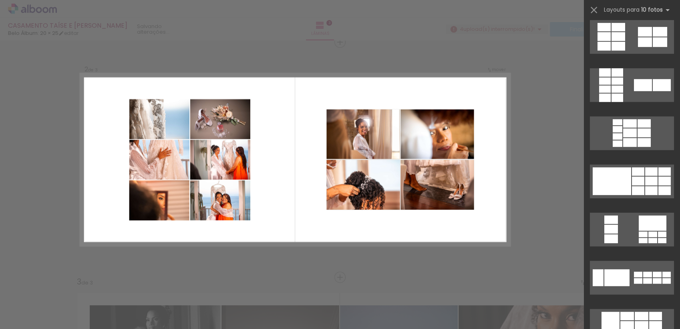
scroll to position [370, 0]
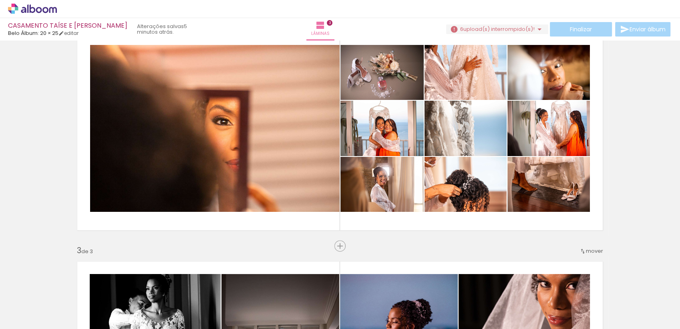
scroll to position [272, 0]
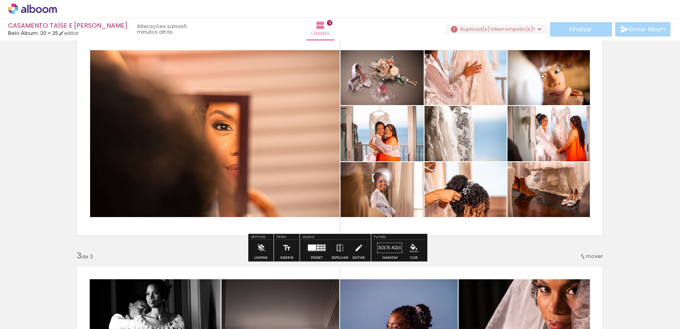
click at [309, 246] on div at bounding box center [312, 247] width 8 height 6
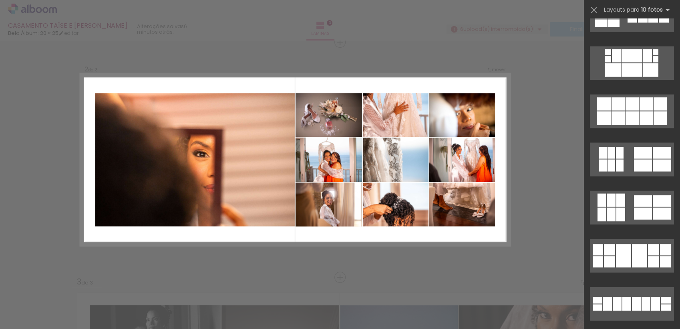
scroll to position [1269, 0]
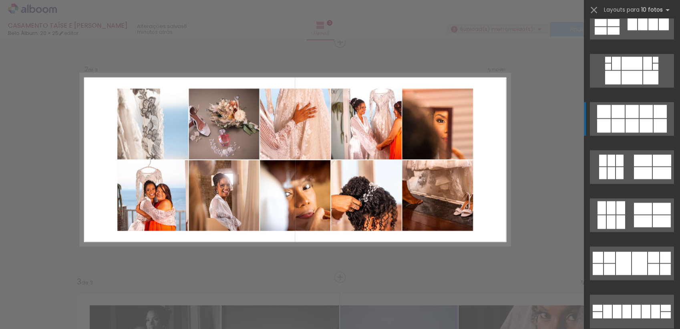
click at [654, 126] on div at bounding box center [660, 126] width 13 height 14
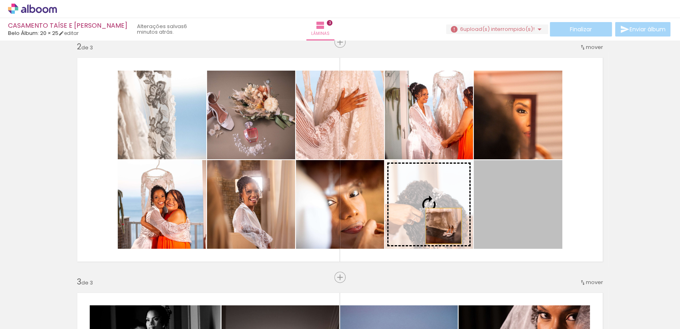
drag, startPoint x: 519, startPoint y: 222, endPoint x: 440, endPoint y: 226, distance: 78.6
click at [0, 0] on slot at bounding box center [0, 0] width 0 height 0
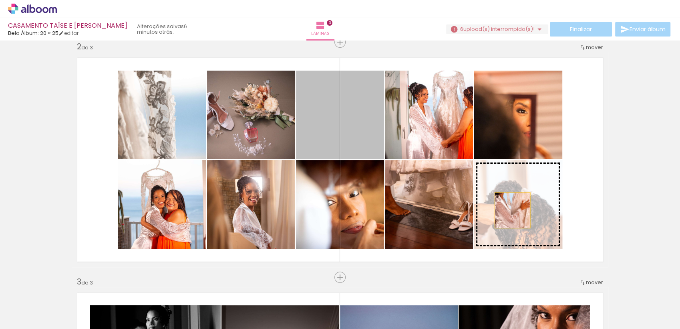
drag, startPoint x: 350, startPoint y: 131, endPoint x: 509, endPoint y: 210, distance: 177.6
click at [0, 0] on slot at bounding box center [0, 0] width 0 height 0
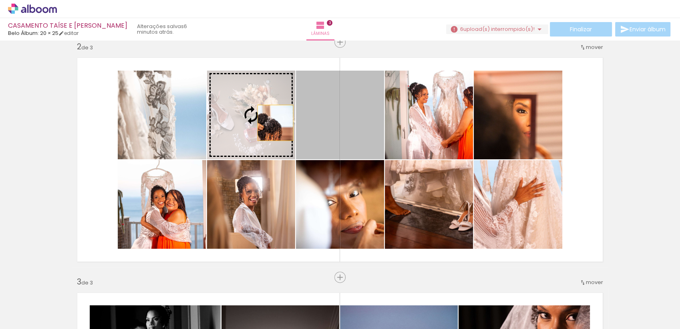
drag, startPoint x: 358, startPoint y: 123, endPoint x: 272, endPoint y: 123, distance: 86.1
click at [0, 0] on slot at bounding box center [0, 0] width 0 height 0
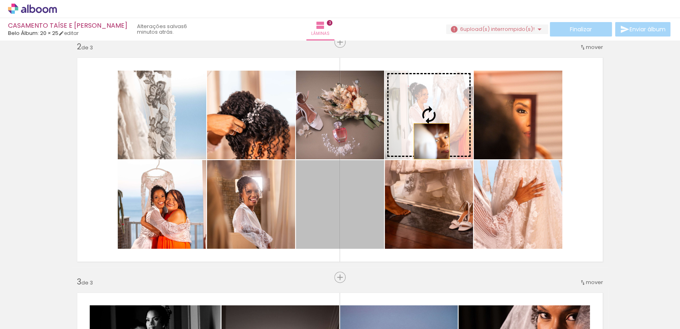
drag, startPoint x: 353, startPoint y: 227, endPoint x: 428, endPoint y: 141, distance: 114.1
click at [0, 0] on slot at bounding box center [0, 0] width 0 height 0
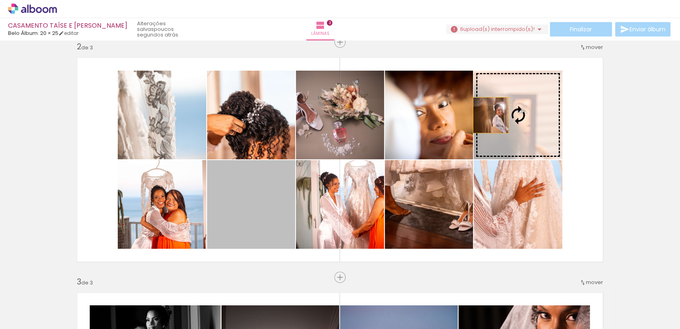
drag, startPoint x: 242, startPoint y: 220, endPoint x: 488, endPoint y: 115, distance: 266.7
click at [0, 0] on slot at bounding box center [0, 0] width 0 height 0
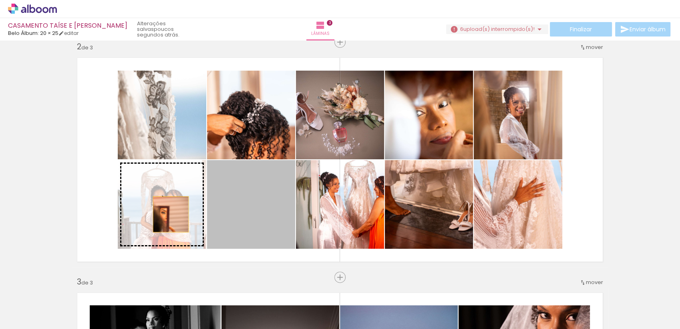
drag, startPoint x: 259, startPoint y: 214, endPoint x: 167, endPoint y: 214, distance: 91.8
click at [0, 0] on slot at bounding box center [0, 0] width 0 height 0
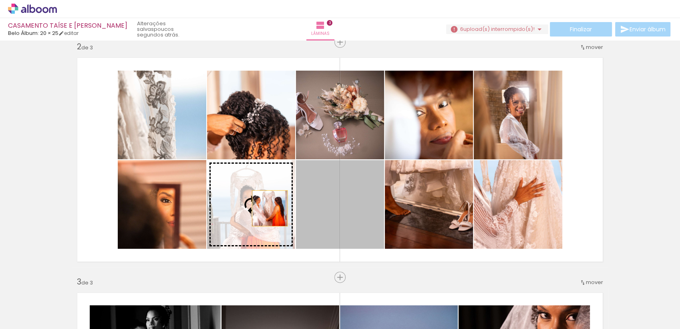
drag, startPoint x: 360, startPoint y: 196, endPoint x: 259, endPoint y: 208, distance: 101.7
click at [0, 0] on slot at bounding box center [0, 0] width 0 height 0
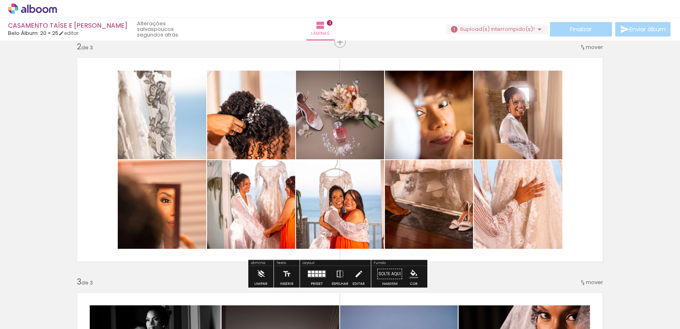
click at [315, 275] on div at bounding box center [316, 275] width 3 height 3
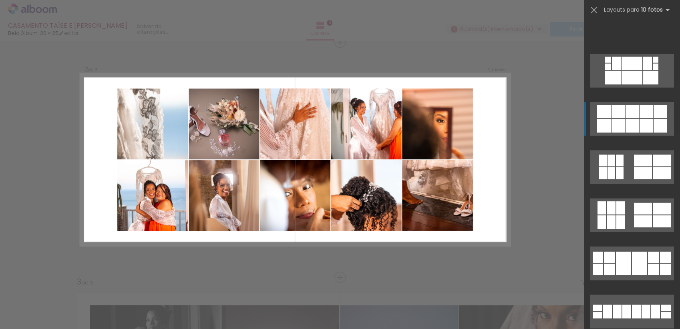
scroll to position [1346, 0]
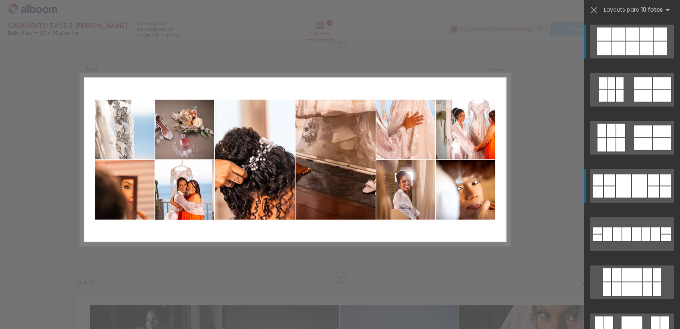
click at [640, 178] on div at bounding box center [639, 185] width 15 height 23
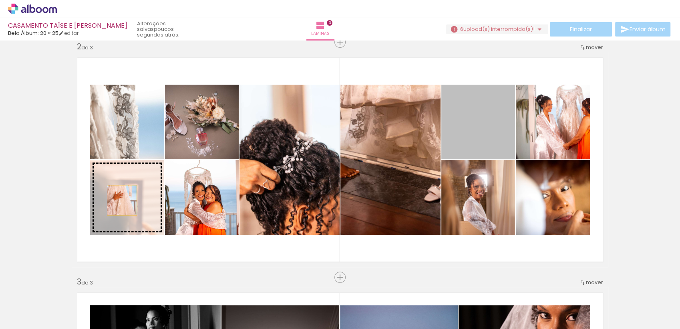
drag, startPoint x: 491, startPoint y: 135, endPoint x: 119, endPoint y: 200, distance: 377.8
click at [0, 0] on slot at bounding box center [0, 0] width 0 height 0
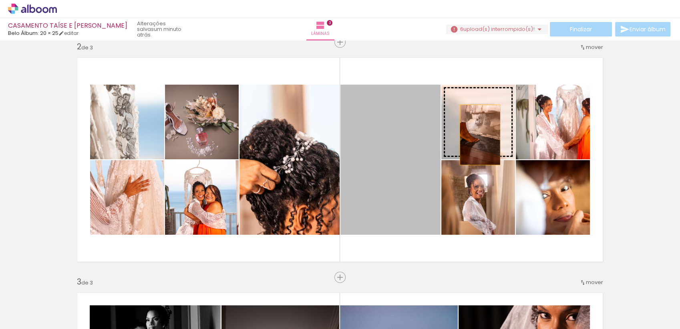
drag, startPoint x: 406, startPoint y: 159, endPoint x: 477, endPoint y: 135, distance: 74.5
click at [0, 0] on slot at bounding box center [0, 0] width 0 height 0
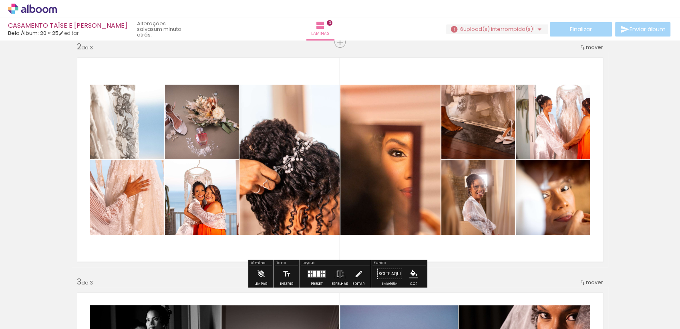
click at [483, 127] on quentale-photo at bounding box center [479, 122] width 74 height 75
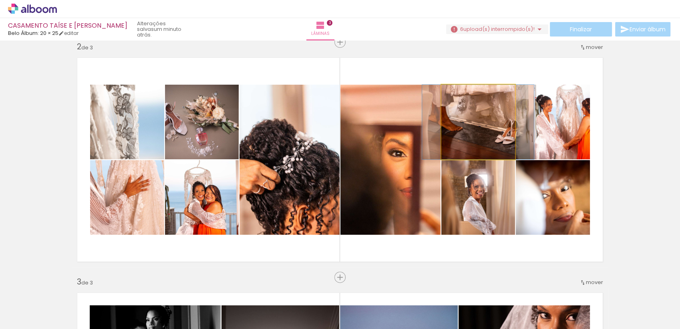
click at [483, 127] on quentale-photo at bounding box center [479, 122] width 74 height 75
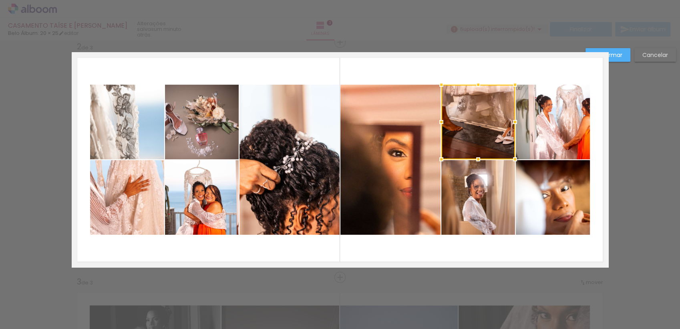
click at [635, 126] on div "Confirmar Cancelar" at bounding box center [340, 273] width 680 height 958
click at [594, 134] on quentale-layouter at bounding box center [340, 159] width 537 height 215
click at [649, 133] on div "Confirmar Cancelar" at bounding box center [340, 273] width 680 height 958
click at [636, 82] on div "Confirmar Cancelar" at bounding box center [340, 273] width 680 height 958
click at [341, 272] on div "Confirmar Cancelar" at bounding box center [340, 273] width 680 height 958
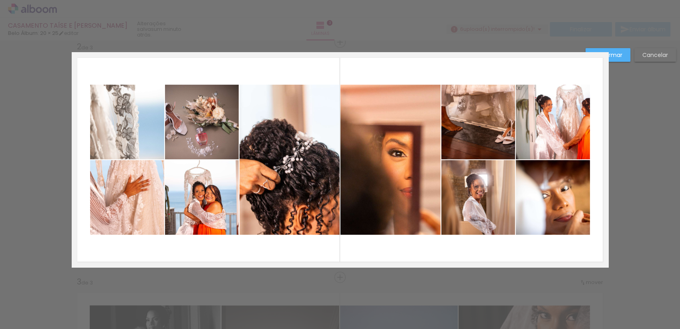
drag, startPoint x: 672, startPoint y: 91, endPoint x: 586, endPoint y: 58, distance: 92.2
click at [672, 91] on div "Confirmar Cancelar" at bounding box center [340, 273] width 680 height 958
click at [542, 48] on div "Confirmar Cancelar" at bounding box center [340, 273] width 680 height 958
click at [435, 75] on quentale-layouter at bounding box center [340, 159] width 537 height 215
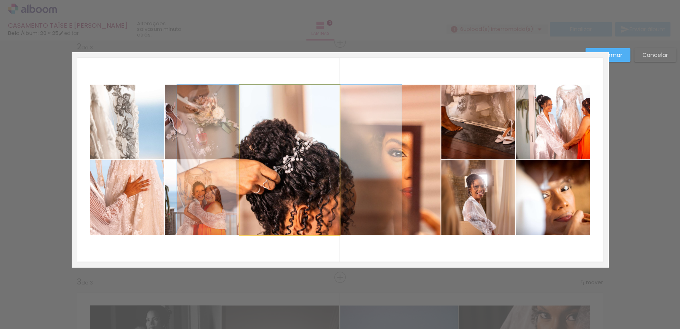
click at [336, 141] on quentale-photo at bounding box center [290, 160] width 100 height 150
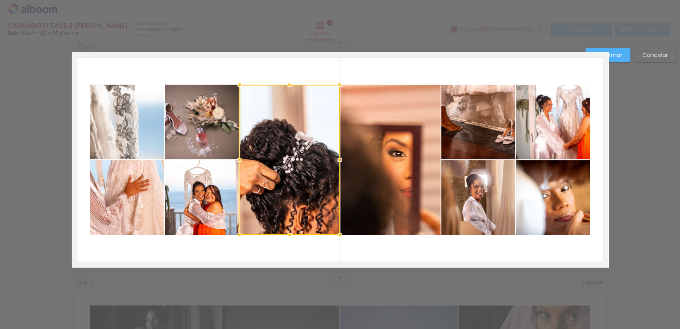
click at [275, 55] on quentale-layouter at bounding box center [340, 159] width 537 height 215
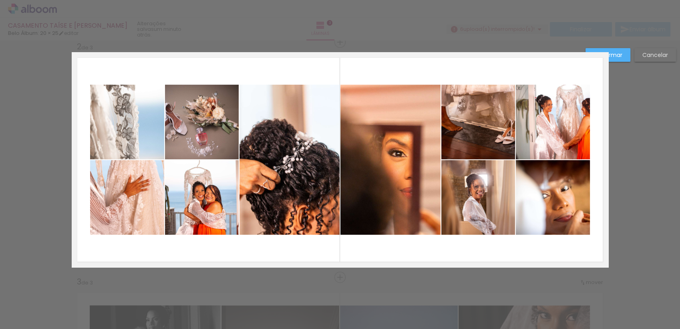
click at [320, 54] on quentale-layouter at bounding box center [340, 159] width 537 height 215
click at [501, 22] on div at bounding box center [340, 20] width 680 height 40
click at [631, 51] on div "Confirmar Cancelar" at bounding box center [629, 58] width 95 height 20
click at [0, 0] on slot "Confirmar" at bounding box center [0, 0] width 0 height 0
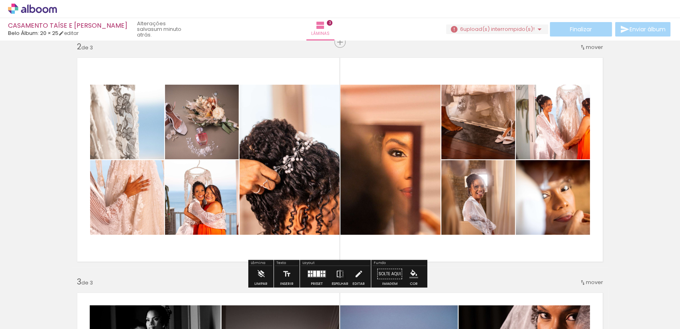
click at [325, 271] on div at bounding box center [317, 274] width 22 height 16
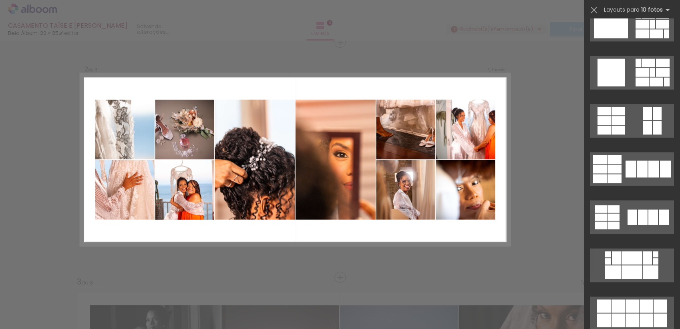
scroll to position [1072, 0]
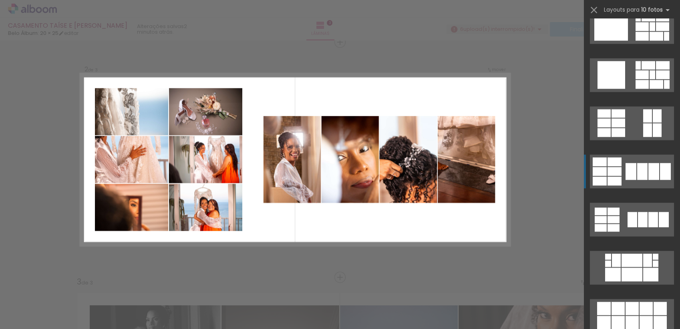
click at [664, 175] on div at bounding box center [665, 171] width 11 height 17
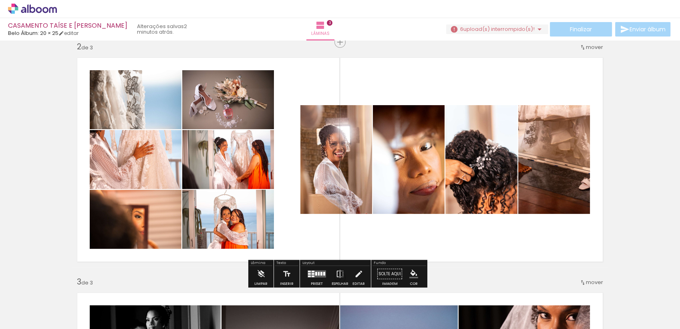
click at [323, 272] on div at bounding box center [324, 274] width 2 height 4
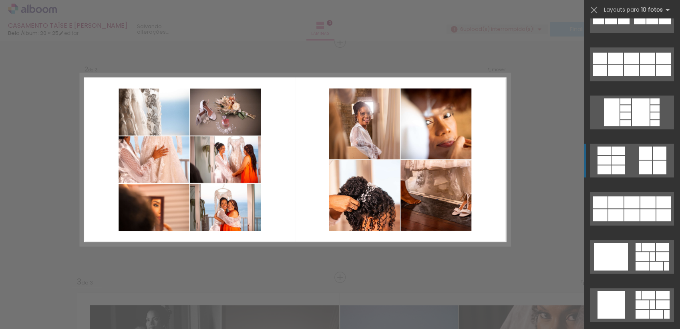
scroll to position [840, 0]
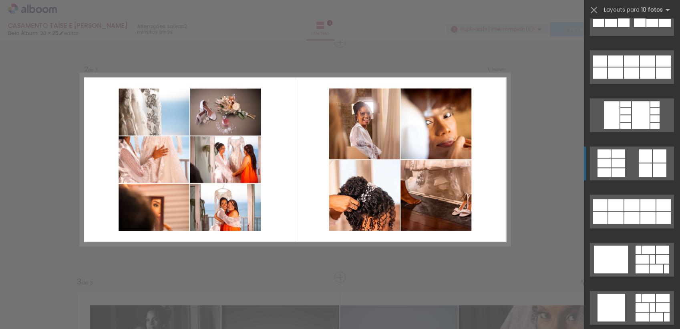
click at [664, 152] on quentale-layouter at bounding box center [632, 163] width 84 height 34
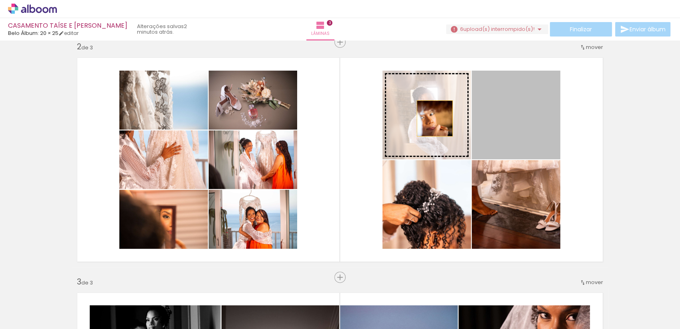
drag, startPoint x: 515, startPoint y: 118, endPoint x: 432, endPoint y: 118, distance: 83.3
click at [0, 0] on slot at bounding box center [0, 0] width 0 height 0
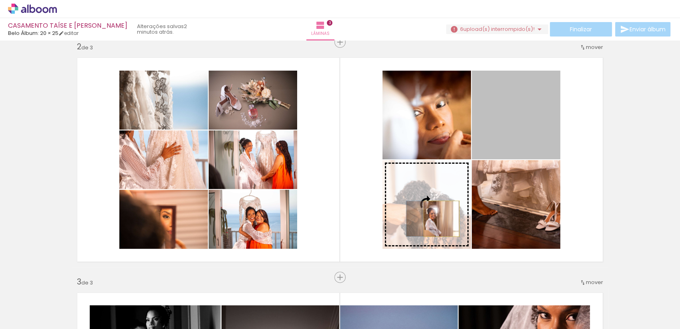
drag, startPoint x: 468, startPoint y: 171, endPoint x: 438, endPoint y: 218, distance: 56.1
click at [0, 0] on slot at bounding box center [0, 0] width 0 height 0
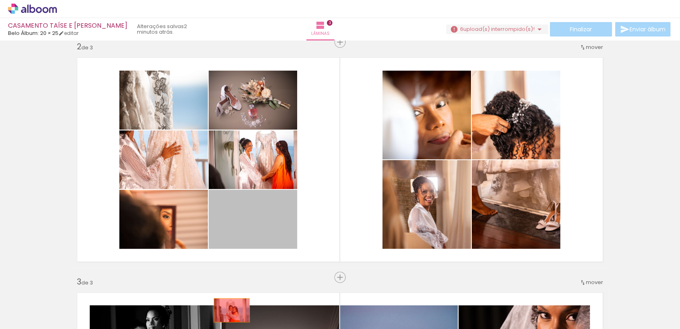
drag, startPoint x: 272, startPoint y: 220, endPoint x: 228, endPoint y: 310, distance: 100.3
click at [228, 310] on quentale-workspace at bounding box center [340, 164] width 680 height 329
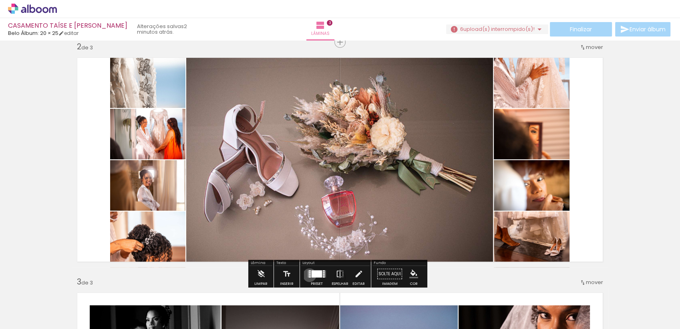
click at [309, 274] on div at bounding box center [310, 274] width 2 height 1
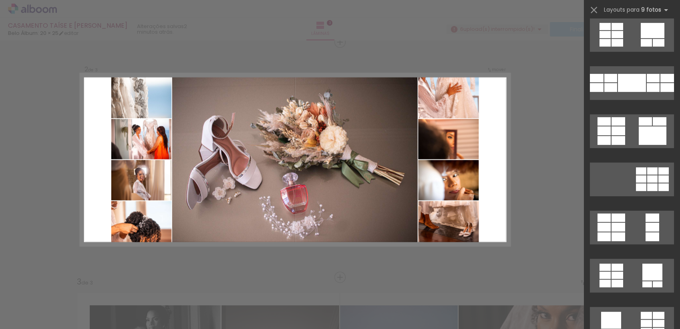
scroll to position [255, 0]
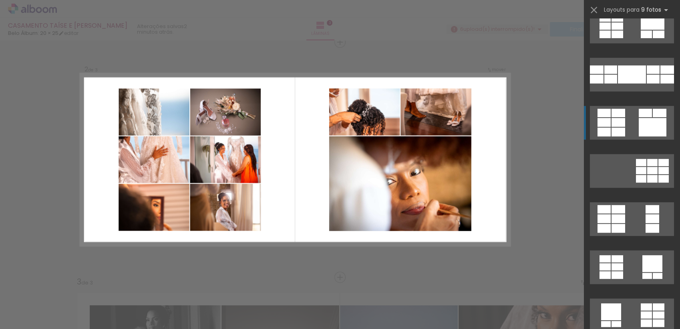
click at [661, 111] on div at bounding box center [660, 113] width 14 height 8
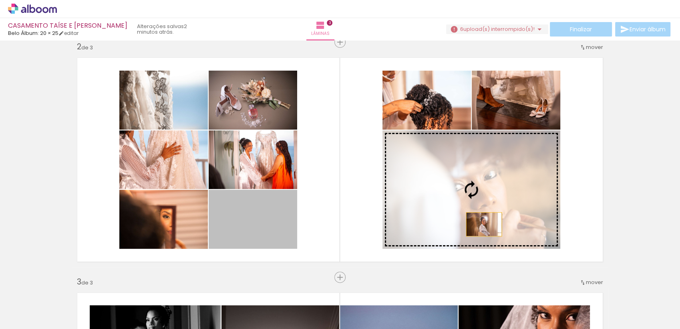
drag, startPoint x: 267, startPoint y: 233, endPoint x: 481, endPoint y: 224, distance: 214.1
click at [0, 0] on slot at bounding box center [0, 0] width 0 height 0
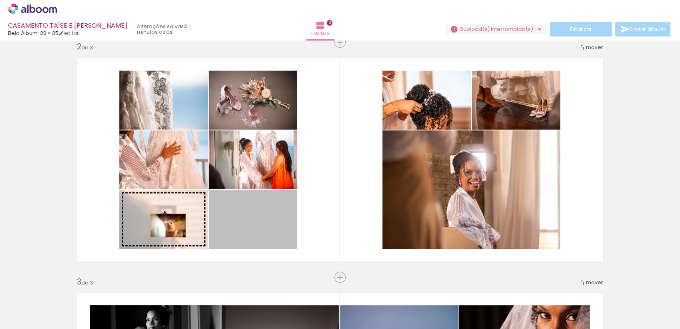
drag, startPoint x: 255, startPoint y: 223, endPoint x: 161, endPoint y: 225, distance: 93.8
click at [0, 0] on slot at bounding box center [0, 0] width 0 height 0
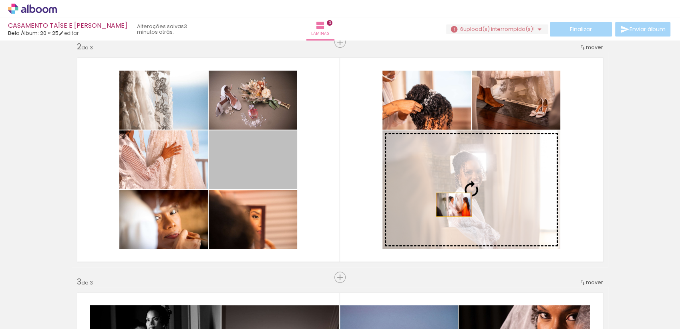
drag, startPoint x: 258, startPoint y: 171, endPoint x: 451, endPoint y: 204, distance: 195.6
click at [0, 0] on slot at bounding box center [0, 0] width 0 height 0
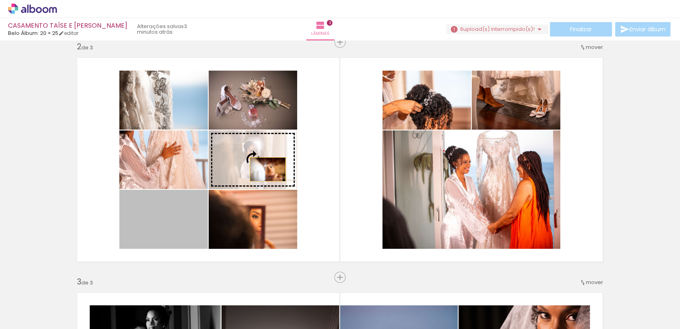
drag, startPoint x: 188, startPoint y: 221, endPoint x: 264, endPoint y: 169, distance: 92.3
click at [0, 0] on slot at bounding box center [0, 0] width 0 height 0
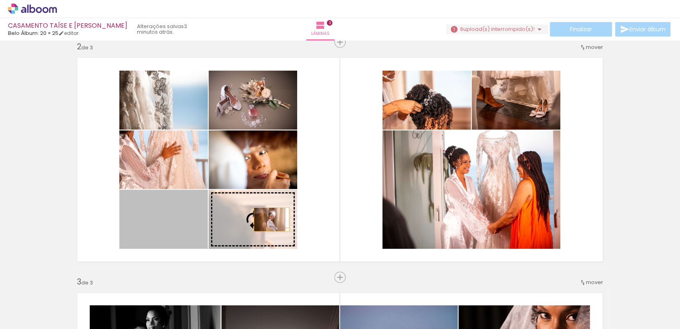
drag, startPoint x: 186, startPoint y: 226, endPoint x: 268, endPoint y: 219, distance: 82.9
click at [0, 0] on slot at bounding box center [0, 0] width 0 height 0
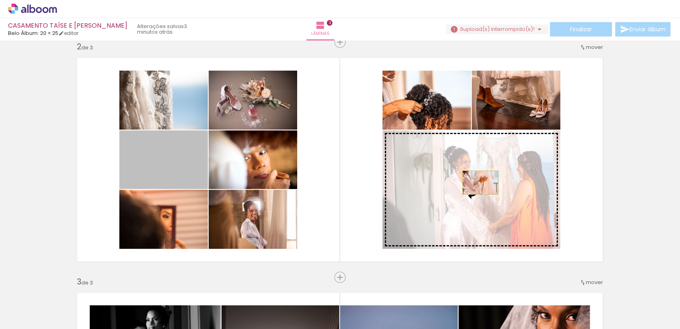
drag, startPoint x: 154, startPoint y: 175, endPoint x: 477, endPoint y: 182, distance: 323.4
click at [0, 0] on slot at bounding box center [0, 0] width 0 height 0
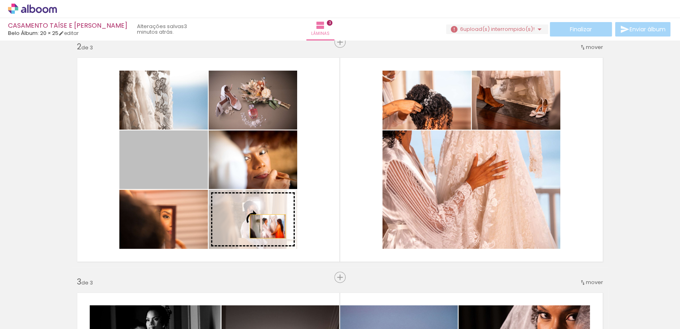
drag, startPoint x: 168, startPoint y: 165, endPoint x: 264, endPoint y: 226, distance: 114.2
click at [0, 0] on slot at bounding box center [0, 0] width 0 height 0
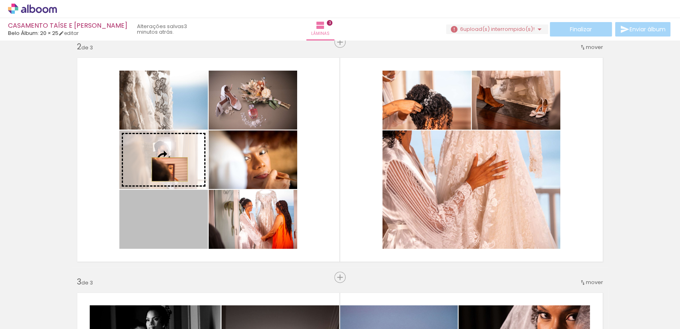
drag, startPoint x: 177, startPoint y: 232, endPoint x: 166, endPoint y: 169, distance: 63.8
click at [0, 0] on slot at bounding box center [0, 0] width 0 height 0
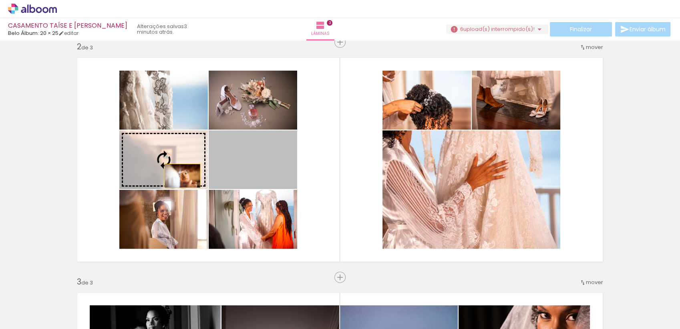
drag, startPoint x: 262, startPoint y: 175, endPoint x: 161, endPoint y: 175, distance: 101.0
click at [0, 0] on slot at bounding box center [0, 0] width 0 height 0
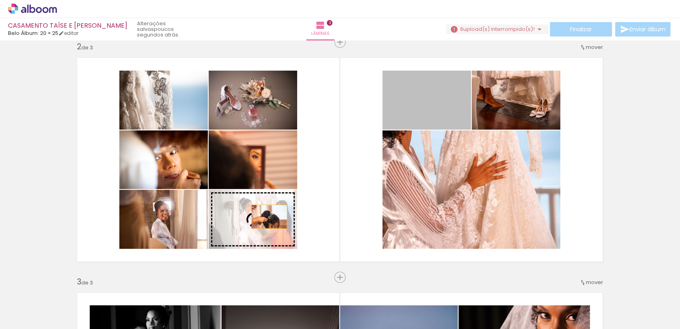
drag, startPoint x: 386, startPoint y: 142, endPoint x: 254, endPoint y: 222, distance: 154.4
click at [0, 0] on slot at bounding box center [0, 0] width 0 height 0
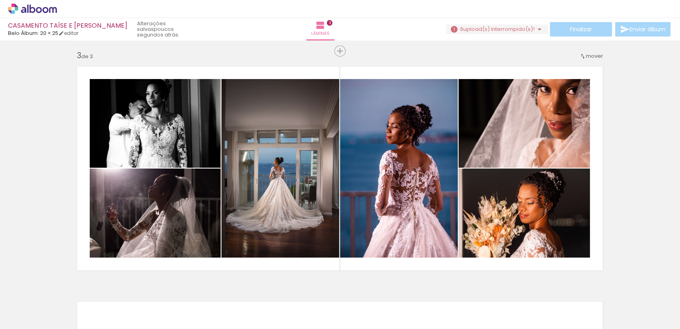
scroll to position [487, 0]
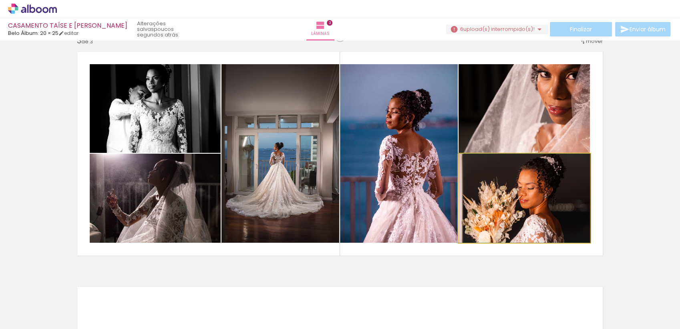
click at [551, 194] on quentale-photo at bounding box center [524, 197] width 131 height 89
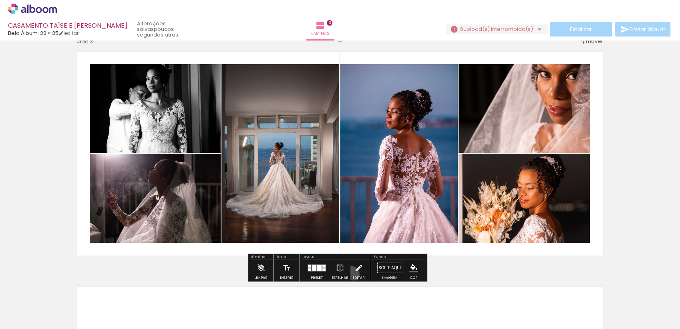
click at [351, 273] on paper-button "Editar" at bounding box center [359, 270] width 16 height 20
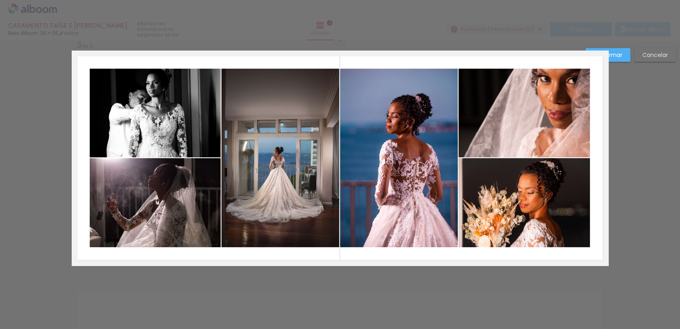
scroll to position [481, 0]
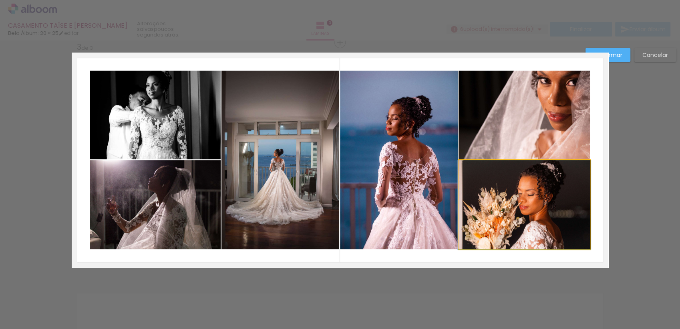
click at [522, 206] on quentale-photo at bounding box center [524, 204] width 131 height 89
click at [522, 206] on div at bounding box center [524, 204] width 131 height 89
drag, startPoint x: 522, startPoint y: 206, endPoint x: 553, endPoint y: 196, distance: 33.5
click at [553, 196] on div at bounding box center [524, 204] width 131 height 89
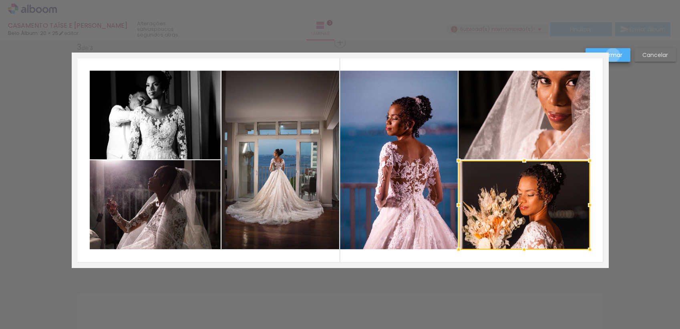
click at [0, 0] on slot "Confirmar" at bounding box center [0, 0] width 0 height 0
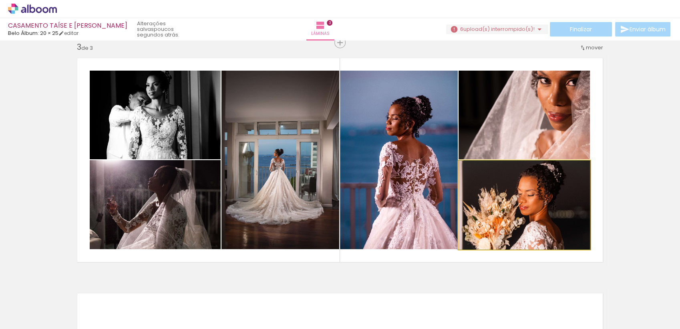
click at [484, 215] on quentale-photo at bounding box center [524, 204] width 131 height 89
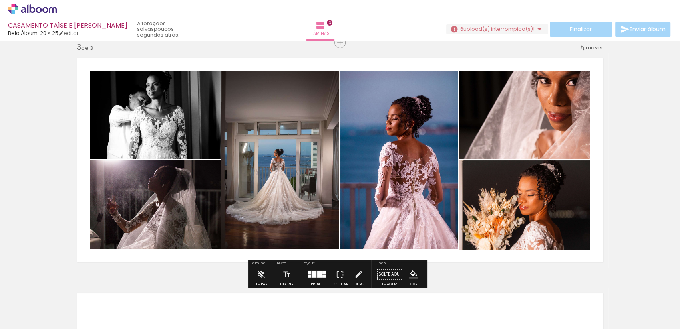
click at [0, 0] on slot "P&B" at bounding box center [0, 0] width 0 height 0
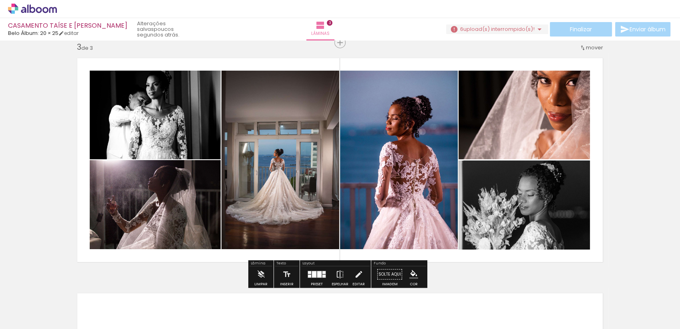
click at [625, 151] on div "Inserir lâmina 1 de 3 Inserir lâmina 2 de 3 Inserir lâmina 3 de 3" at bounding box center [340, 32] width 680 height 940
click at [542, 122] on quentale-photo at bounding box center [524, 115] width 131 height 89
click at [0, 0] on slot "P&B" at bounding box center [0, 0] width 0 height 0
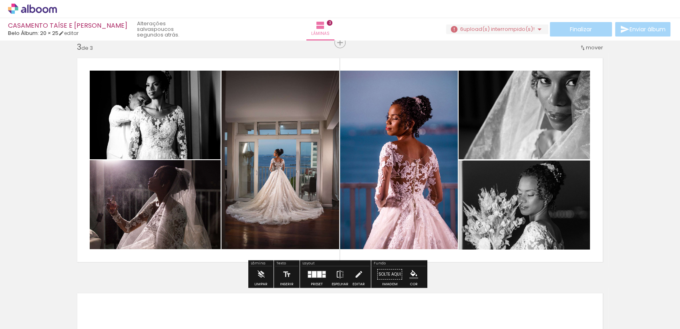
click at [633, 101] on div "Inserir lâmina 1 de 3 Inserir lâmina 2 de 3 Inserir lâmina 3 de 3" at bounding box center [340, 32] width 680 height 940
click at [148, 220] on quentale-photo at bounding box center [155, 204] width 131 height 89
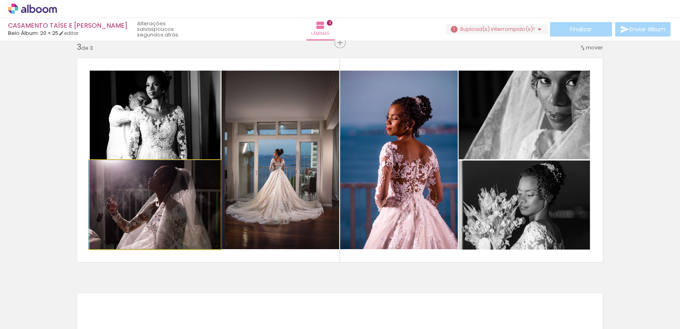
click at [158, 175] on quentale-photo at bounding box center [155, 204] width 131 height 89
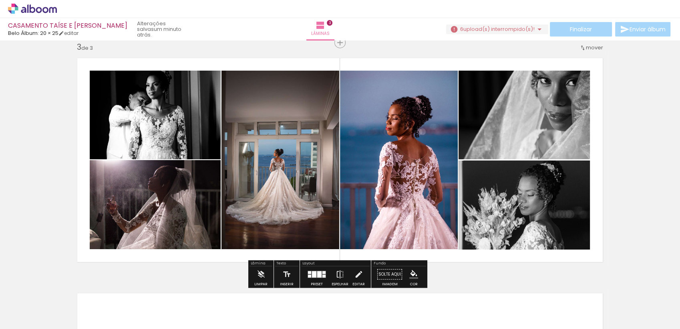
click at [163, 216] on quentale-photo at bounding box center [155, 204] width 131 height 89
click at [0, 0] on slot "P&B" at bounding box center [0, 0] width 0 height 0
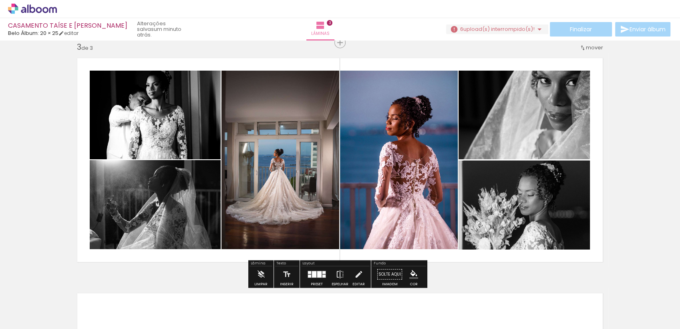
click at [74, 163] on quentale-layouter at bounding box center [340, 159] width 537 height 215
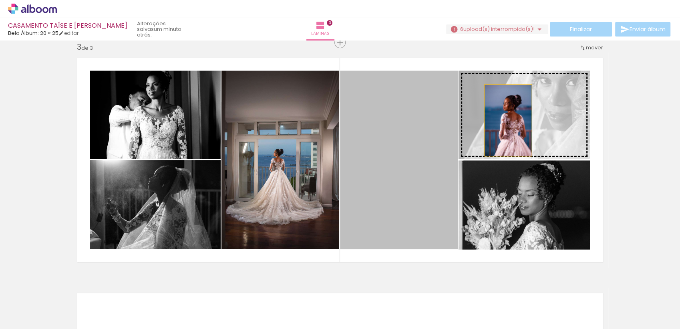
drag, startPoint x: 401, startPoint y: 157, endPoint x: 517, endPoint y: 117, distance: 122.8
click at [0, 0] on slot at bounding box center [0, 0] width 0 height 0
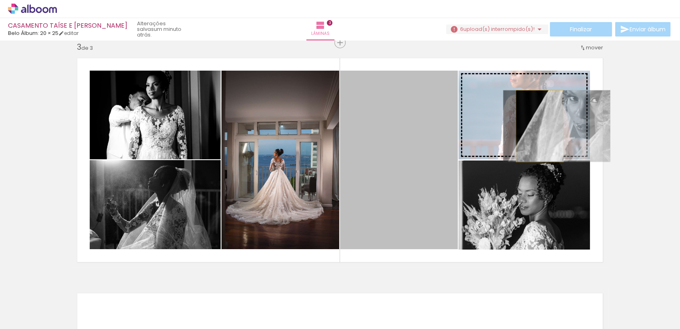
drag, startPoint x: 409, startPoint y: 171, endPoint x: 536, endPoint y: 125, distance: 135.5
click at [0, 0] on slot at bounding box center [0, 0] width 0 height 0
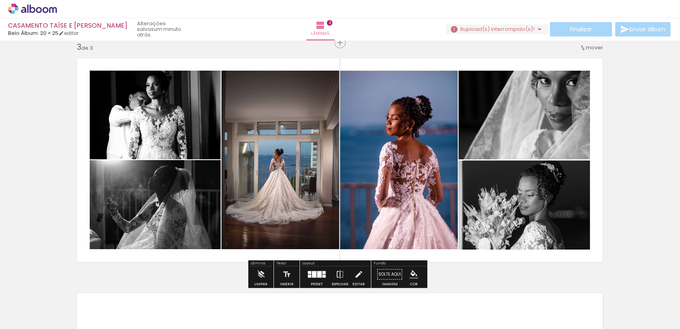
click at [317, 272] on div at bounding box center [319, 274] width 4 height 6
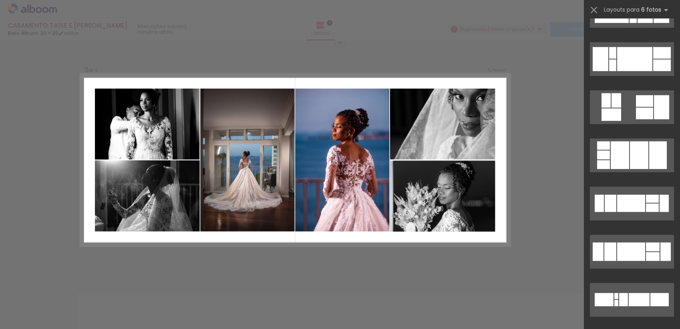
scroll to position [591, 0]
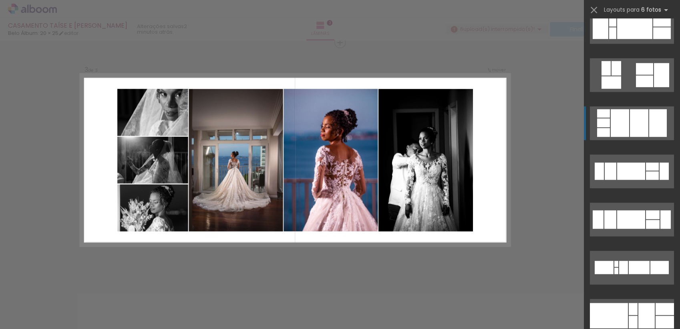
click at [654, 120] on div at bounding box center [658, 123] width 18 height 28
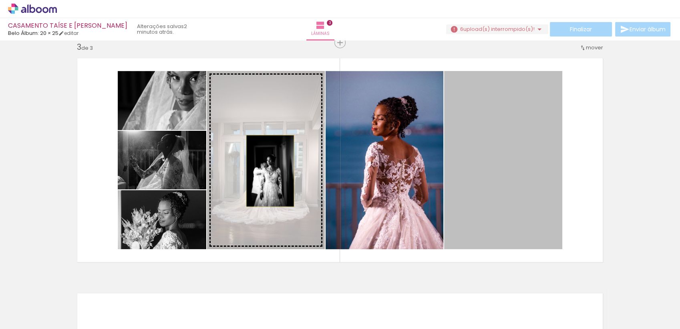
drag, startPoint x: 513, startPoint y: 170, endPoint x: 267, endPoint y: 170, distance: 246.0
click at [0, 0] on slot at bounding box center [0, 0] width 0 height 0
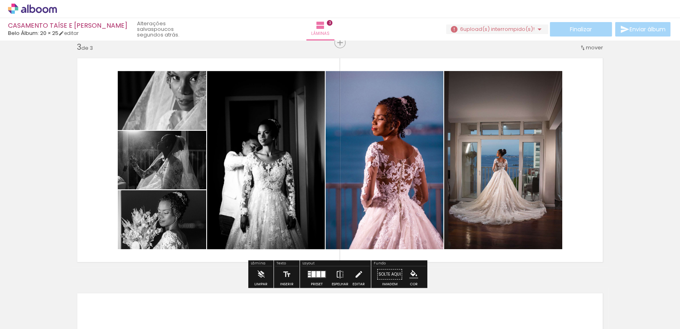
click at [321, 271] on div at bounding box center [323, 274] width 4 height 6
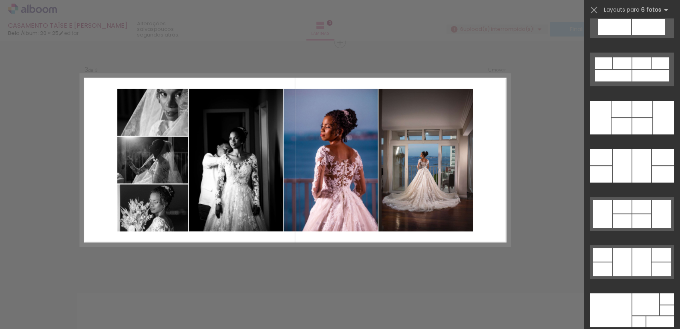
scroll to position [24620, 0]
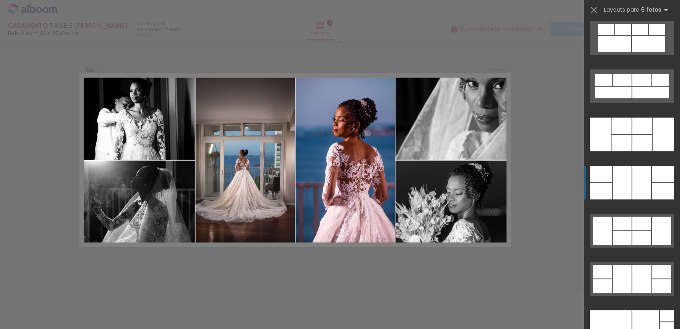
click at [652, 184] on div at bounding box center [663, 191] width 22 height 16
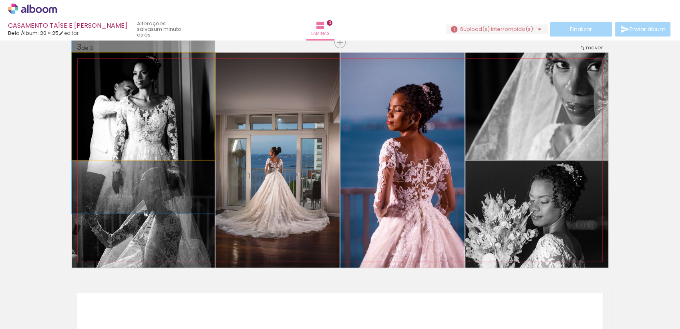
click at [125, 143] on quentale-photo at bounding box center [143, 105] width 143 height 107
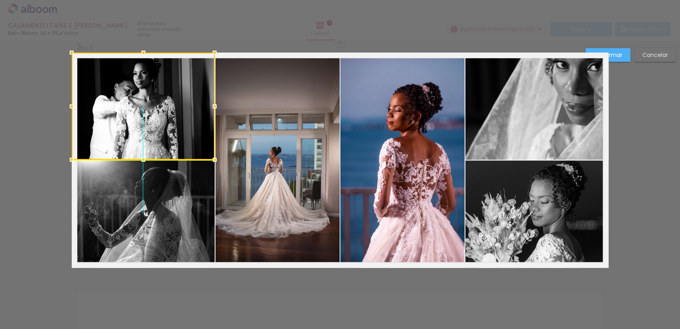
click at [147, 125] on div at bounding box center [143, 105] width 143 height 107
click at [146, 115] on div at bounding box center [143, 105] width 143 height 107
click at [54, 132] on div "Confirmar Cancelar" at bounding box center [340, 39] width 680 height 958
click at [44, 133] on div "Confirmar Cancelar" at bounding box center [340, 39] width 680 height 958
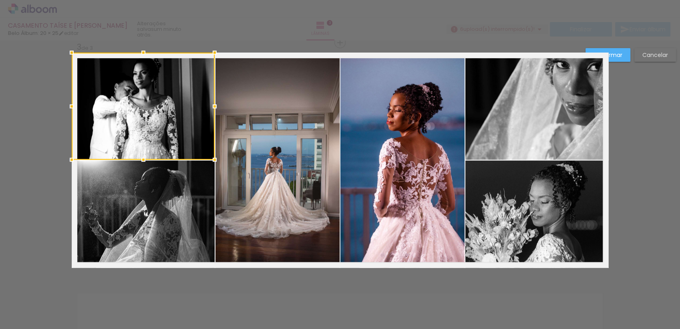
click at [627, 51] on paper-button "Confirmar" at bounding box center [608, 55] width 45 height 14
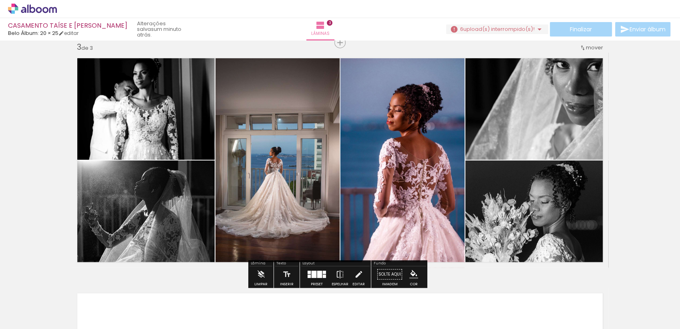
click at [153, 102] on quentale-photo at bounding box center [143, 105] width 143 height 107
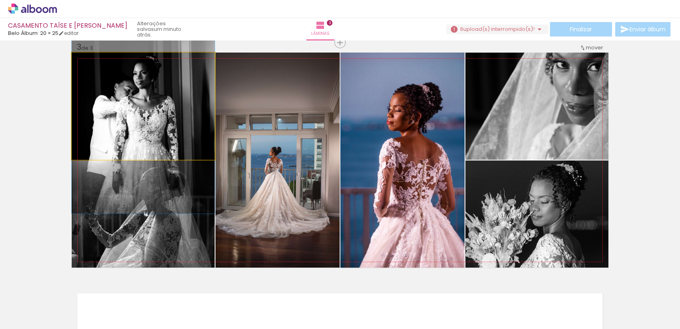
click at [153, 102] on quentale-photo at bounding box center [143, 105] width 143 height 107
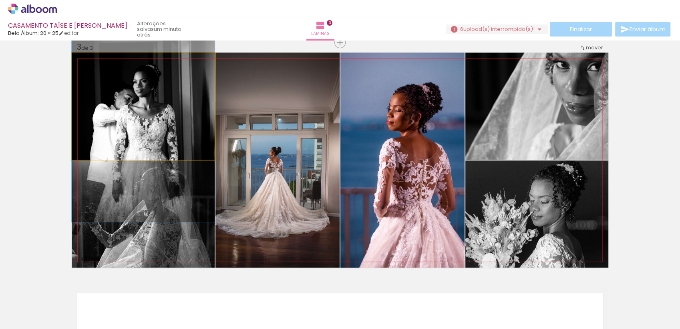
drag, startPoint x: 153, startPoint y: 102, endPoint x: 153, endPoint y: 111, distance: 8.4
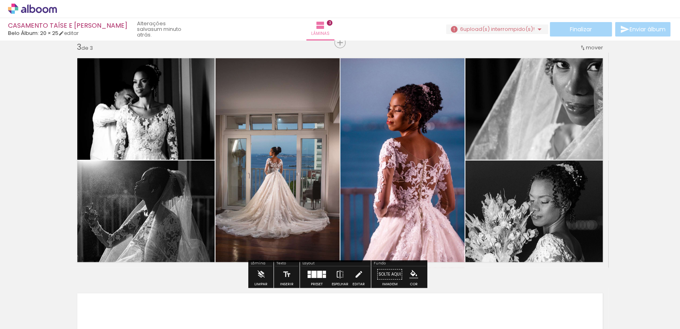
click at [5, 99] on div "Inserir lâmina 1 de 3 Inserir lâmina 2 de 3 Inserir lâmina 3 de 3" at bounding box center [340, 32] width 680 height 940
click at [643, 96] on div "Inserir lâmina 1 de 3 Inserir lâmina 2 de 3 Inserir lâmina 3 de 3" at bounding box center [340, 32] width 680 height 940
click at [314, 270] on div at bounding box center [314, 273] width 5 height 7
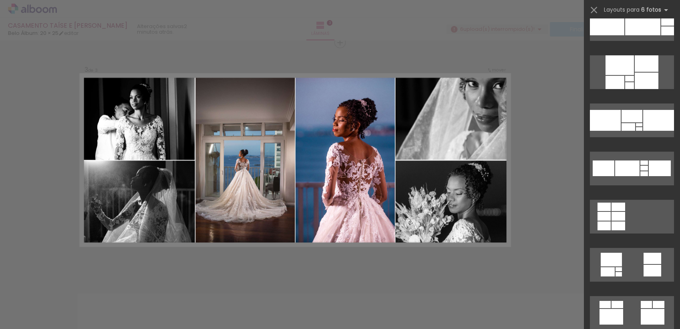
scroll to position [20853, 0]
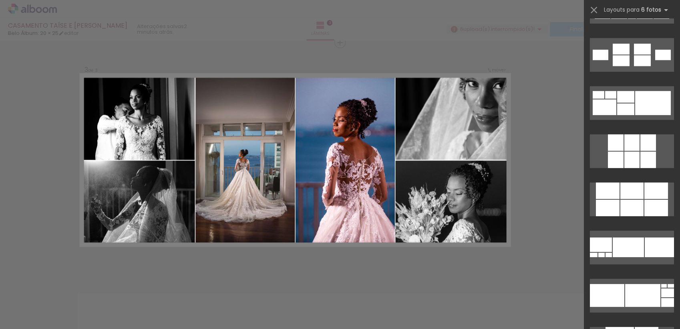
click at [515, 45] on div "Confirmar Cancelar" at bounding box center [340, 39] width 680 height 958
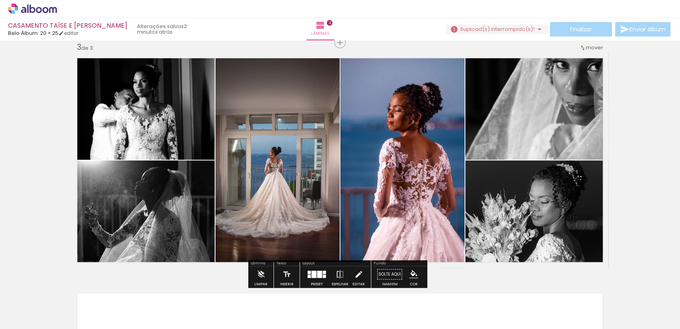
click at [548, 133] on quentale-photo at bounding box center [537, 105] width 143 height 107
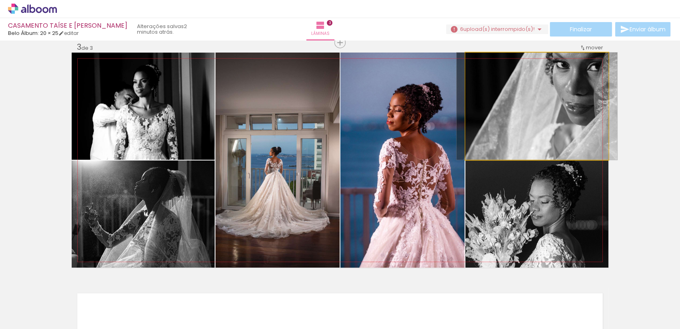
click at [548, 133] on quentale-photo at bounding box center [537, 105] width 143 height 107
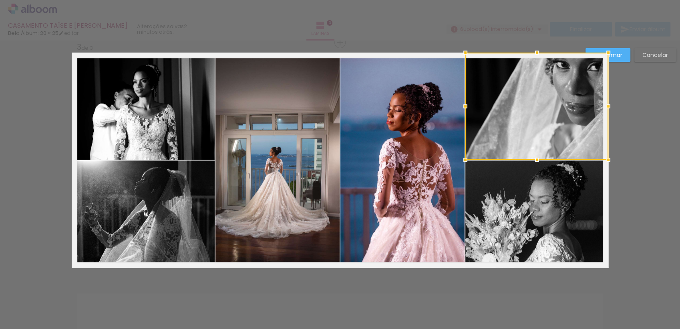
click at [548, 133] on div at bounding box center [537, 105] width 143 height 107
click at [547, 112] on div at bounding box center [537, 105] width 143 height 107
click at [640, 117] on div "Confirmar Cancelar" at bounding box center [340, 39] width 680 height 958
click at [648, 110] on div "Confirmar Cancelar" at bounding box center [340, 39] width 680 height 958
click at [36, 162] on div "Confirmar Cancelar" at bounding box center [340, 39] width 680 height 958
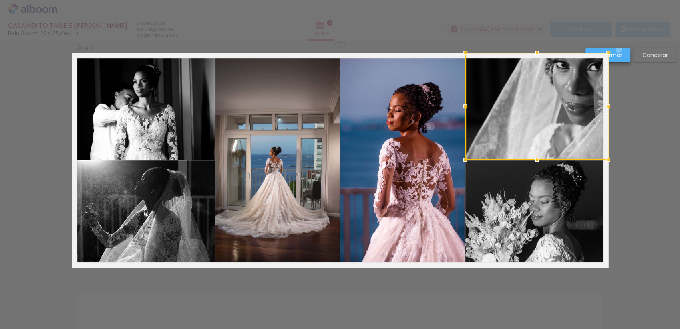
click at [619, 50] on paper-button "Confirmar" at bounding box center [608, 55] width 45 height 14
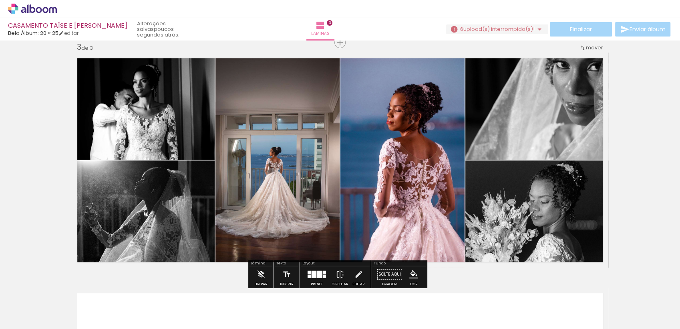
click at [549, 117] on quentale-photo at bounding box center [537, 105] width 143 height 107
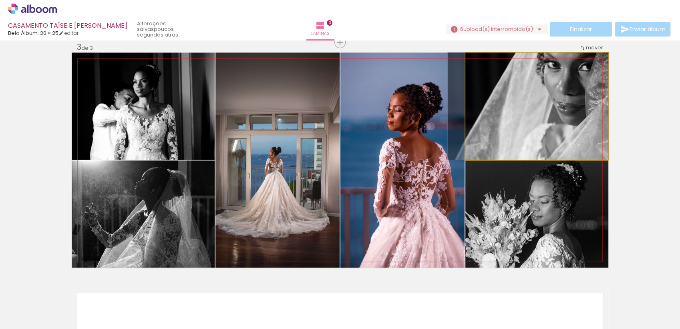
drag, startPoint x: 549, startPoint y: 117, endPoint x: 538, endPoint y: 153, distance: 37.9
click at [531, 93] on quentale-photo at bounding box center [537, 105] width 143 height 107
drag, startPoint x: 531, startPoint y: 93, endPoint x: 530, endPoint y: 121, distance: 27.7
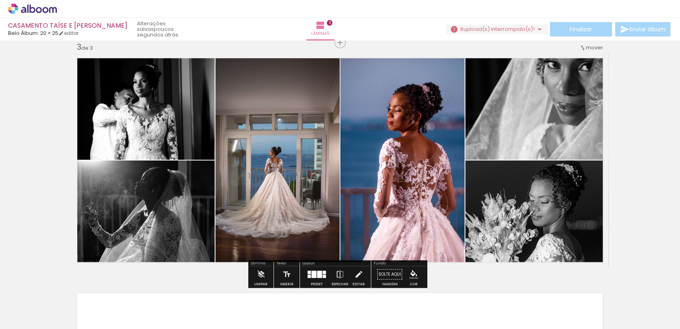
click at [503, 122] on quentale-photo at bounding box center [537, 105] width 143 height 107
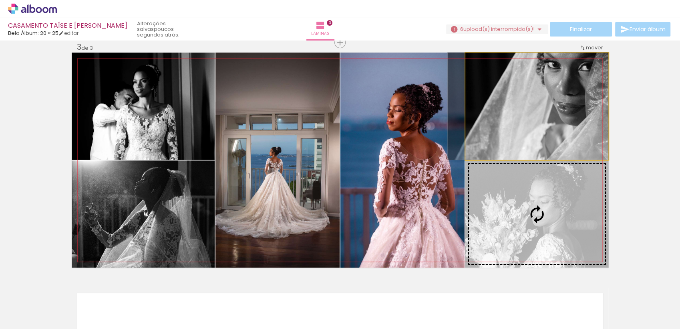
drag, startPoint x: 503, startPoint y: 122, endPoint x: 495, endPoint y: 163, distance: 42.0
click at [0, 0] on slot at bounding box center [0, 0] width 0 height 0
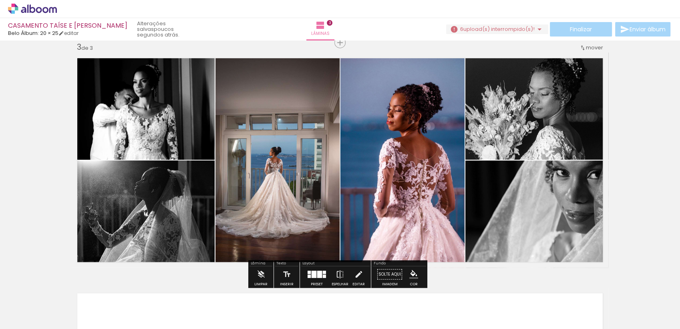
click at [639, 93] on div "Inserir lâmina 1 de 3 Inserir lâmina 2 de 3 Inserir lâmina 3 de 3" at bounding box center [340, 32] width 680 height 940
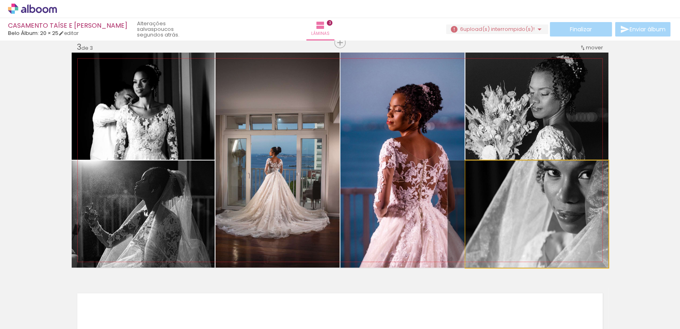
drag, startPoint x: 567, startPoint y: 202, endPoint x: 548, endPoint y: 206, distance: 18.9
drag, startPoint x: 575, startPoint y: 202, endPoint x: 550, endPoint y: 204, distance: 24.5
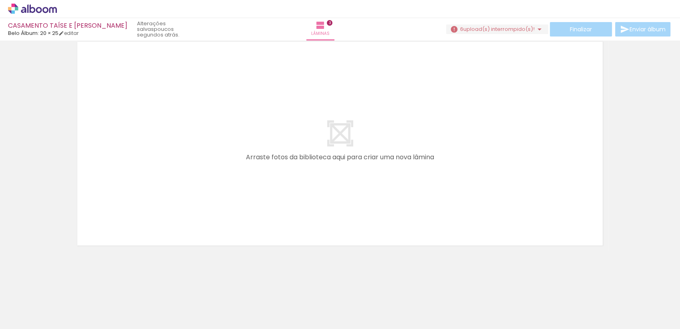
scroll to position [0, 0]
click at [63, 287] on iron-icon at bounding box center [62, 285] width 8 height 8
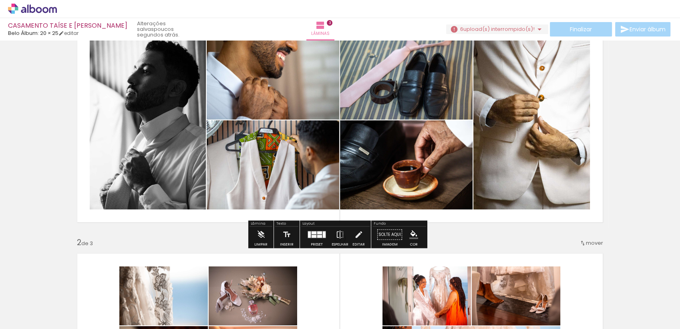
scroll to position [11, 0]
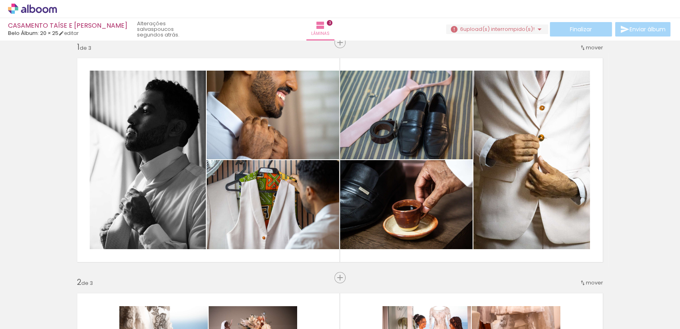
click at [32, 307] on input "Todas as fotos" at bounding box center [22, 304] width 30 height 7
click at [0, 0] on slot "Não utilizadas" at bounding box center [0, 0] width 0 height 0
type input "Não utilizadas"
drag, startPoint x: 456, startPoint y: 301, endPoint x: 101, endPoint y: 299, distance: 354.6
click at [66, 299] on iron-horizontal-list at bounding box center [58, 303] width 16 height 50
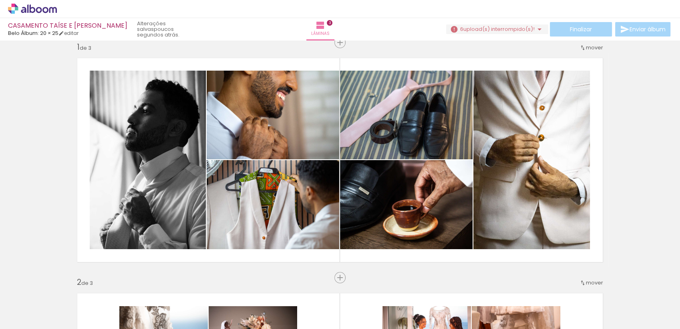
click at [67, 288] on iron-icon at bounding box center [62, 285] width 8 height 8
click at [67, 287] on iron-icon at bounding box center [62, 285] width 8 height 8
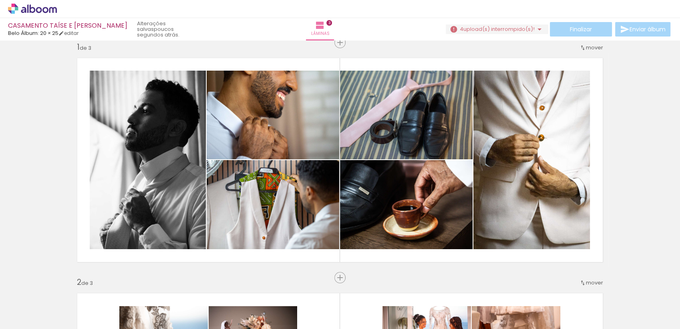
click at [67, 287] on iron-icon at bounding box center [62, 285] width 8 height 8
click at [66, 287] on iron-icon at bounding box center [62, 285] width 8 height 8
click at [27, 317] on span "Adicionar Fotos" at bounding box center [28, 317] width 24 height 9
click at [0, 0] on input "file" at bounding box center [0, 0] width 0 height 0
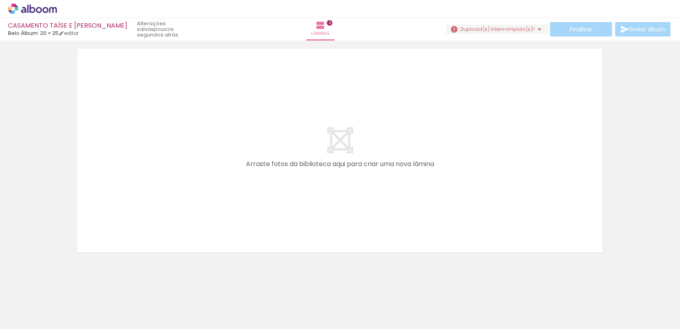
scroll to position [732, 0]
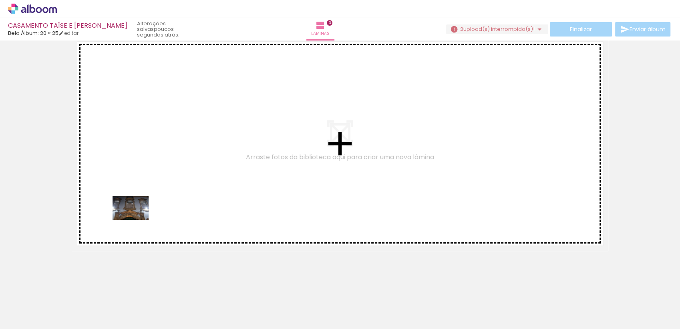
drag, startPoint x: 84, startPoint y: 306, endPoint x: 138, endPoint y: 213, distance: 107.2
click at [138, 215] on quentale-workspace at bounding box center [340, 164] width 680 height 329
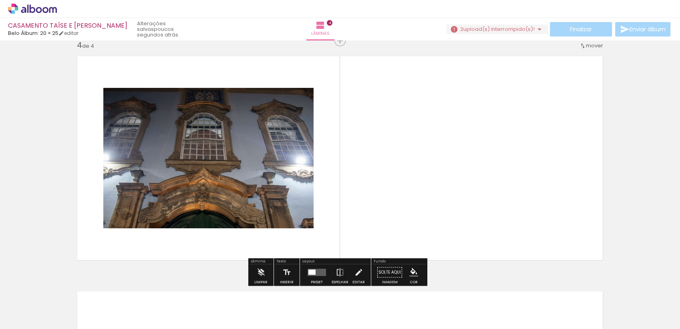
scroll to position [716, 0]
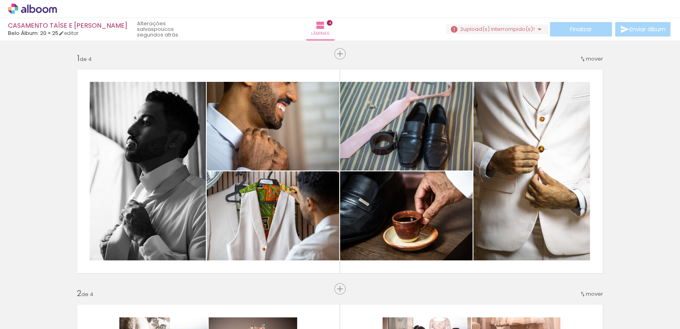
scroll to position [20853, 0]
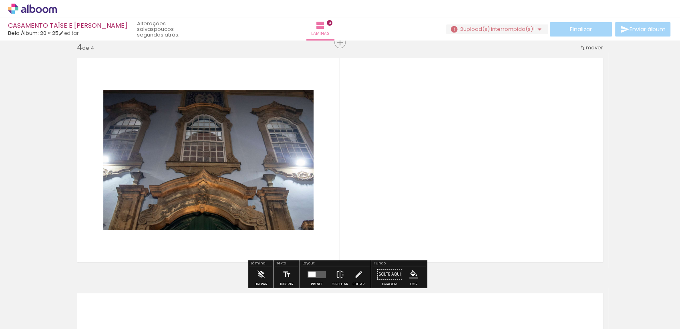
click at [28, 320] on span "Adicionar Fotos" at bounding box center [28, 324] width 24 height 9
click at [0, 0] on input "file" at bounding box center [0, 0] width 0 height 0
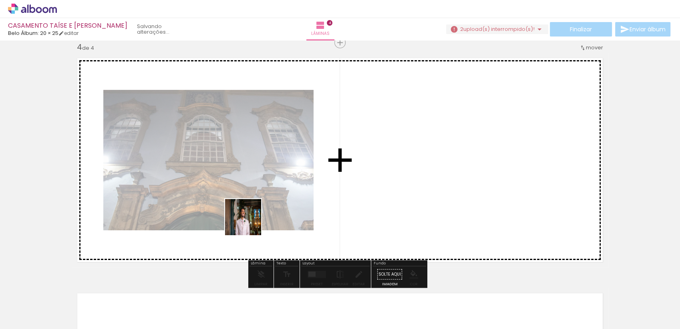
drag, startPoint x: 92, startPoint y: 303, endPoint x: 418, endPoint y: 156, distance: 357.6
click at [418, 156] on quentale-workspace at bounding box center [340, 164] width 680 height 329
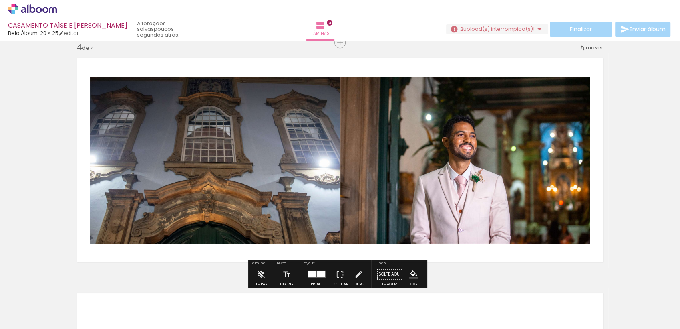
click at [44, 321] on paper-button "Adicionar Fotos" at bounding box center [24, 324] width 39 height 13
click at [0, 0] on input "file" at bounding box center [0, 0] width 0 height 0
click at [80, 303] on div at bounding box center [81, 301] width 40 height 26
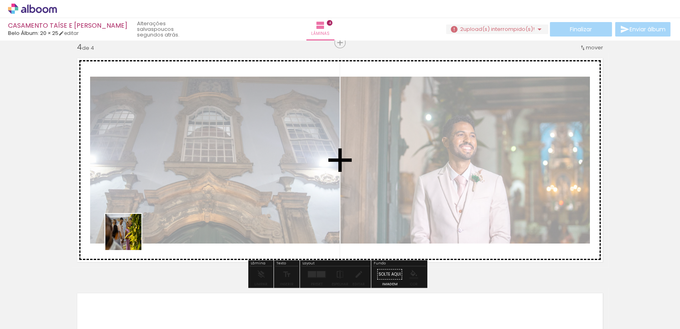
drag, startPoint x: 88, startPoint y: 304, endPoint x: 182, endPoint y: 194, distance: 144.4
click at [182, 194] on quentale-workspace at bounding box center [340, 164] width 680 height 329
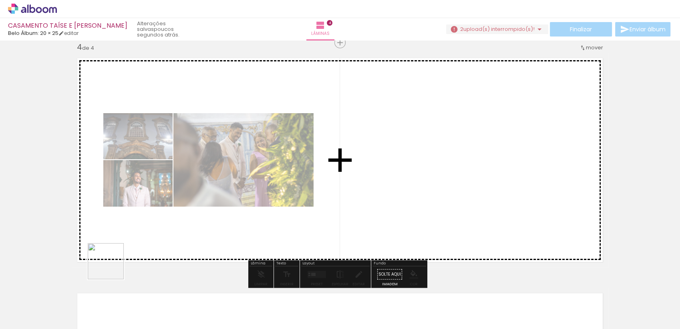
drag, startPoint x: 87, startPoint y: 308, endPoint x: 147, endPoint y: 188, distance: 134.4
click at [147, 187] on quentale-workspace at bounding box center [340, 164] width 680 height 329
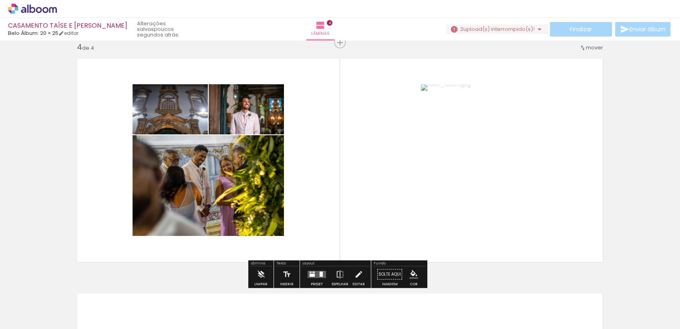
click at [486, 167] on quentale-photo at bounding box center [471, 159] width 101 height 151
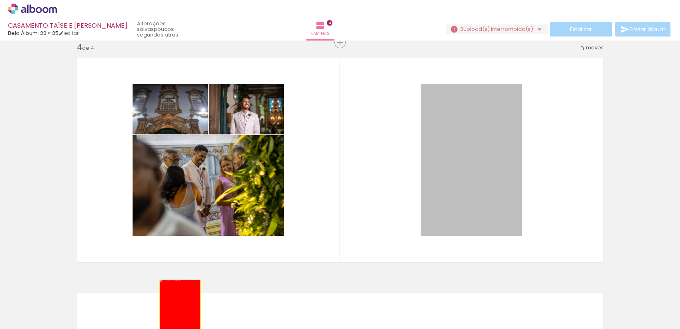
drag, startPoint x: 468, startPoint y: 139, endPoint x: 177, endPoint y: 309, distance: 337.1
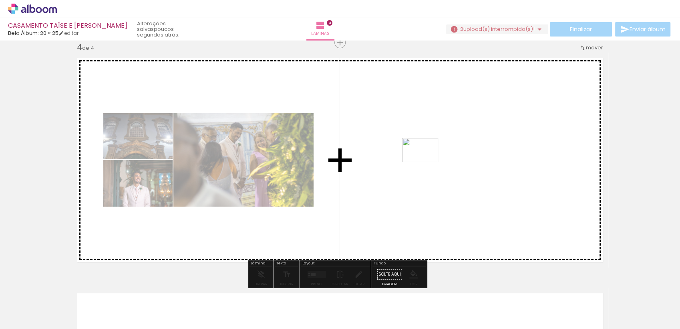
drag, startPoint x: 198, startPoint y: 302, endPoint x: 430, endPoint y: 159, distance: 272.5
click at [430, 159] on quentale-workspace at bounding box center [340, 164] width 680 height 329
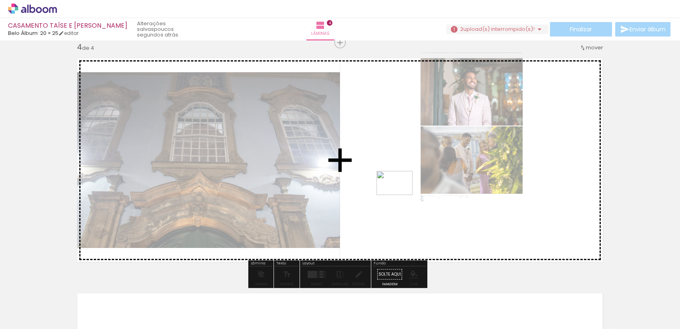
drag, startPoint x: 128, startPoint y: 306, endPoint x: 409, endPoint y: 191, distance: 303.7
click at [409, 191] on quentale-workspace at bounding box center [340, 164] width 680 height 329
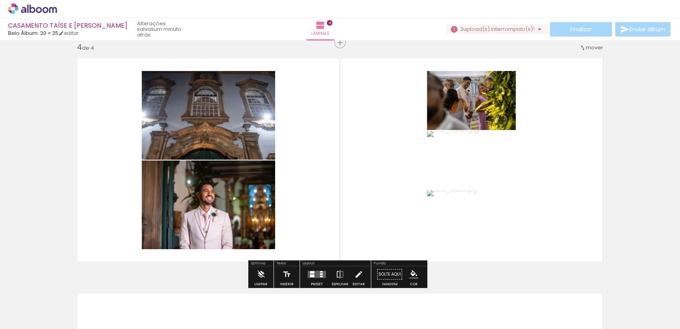
click at [312, 273] on quentale-layouter at bounding box center [317, 273] width 18 height 7
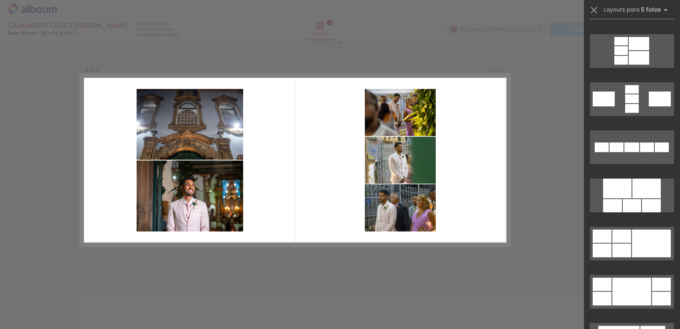
scroll to position [338, 0]
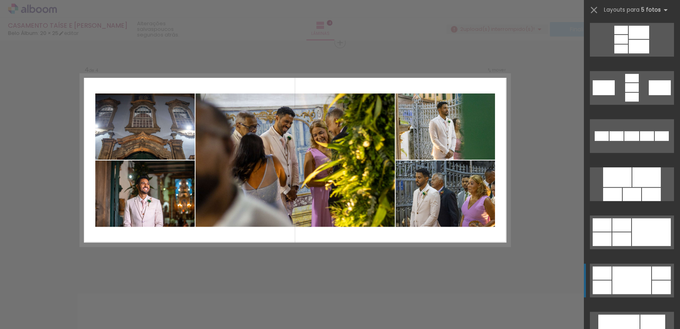
click at [644, 269] on div at bounding box center [632, 280] width 39 height 28
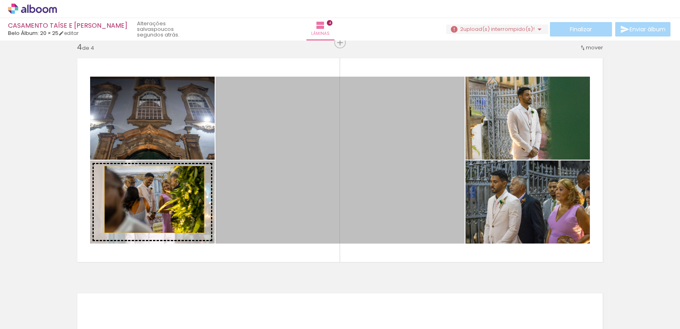
drag, startPoint x: 340, startPoint y: 157, endPoint x: 150, endPoint y: 199, distance: 194.2
click at [0, 0] on slot at bounding box center [0, 0] width 0 height 0
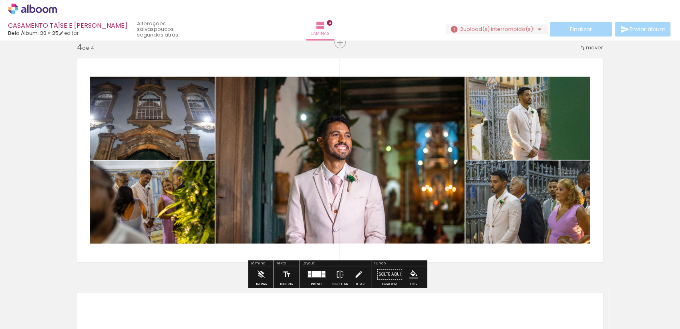
click at [319, 275] on div at bounding box center [316, 274] width 9 height 6
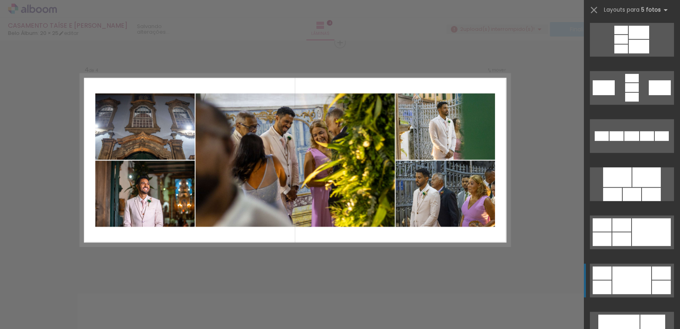
scroll to position [577, 0]
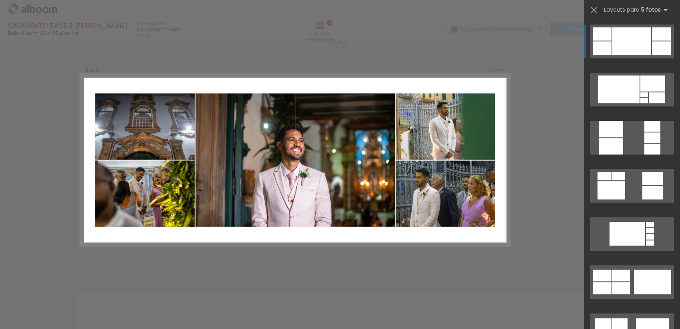
click at [20, 317] on span "Adicionar Fotos" at bounding box center [28, 317] width 24 height 9
click at [0, 0] on input "file" at bounding box center [0, 0] width 0 height 0
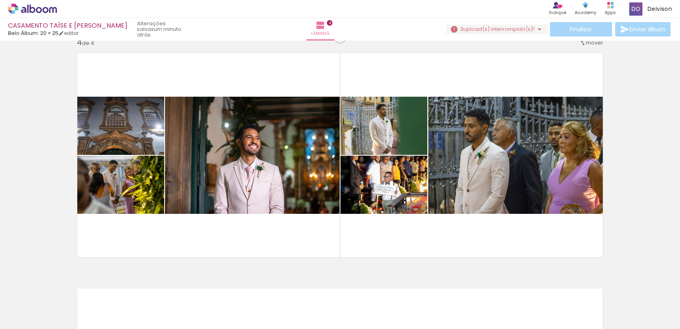
scroll to position [772, 0]
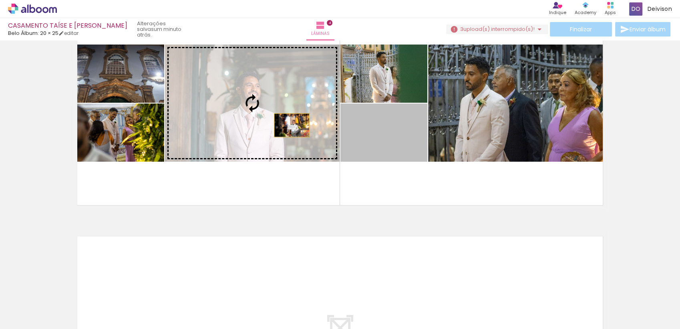
drag, startPoint x: 392, startPoint y: 139, endPoint x: 268, endPoint y: 123, distance: 124.8
click at [0, 0] on slot at bounding box center [0, 0] width 0 height 0
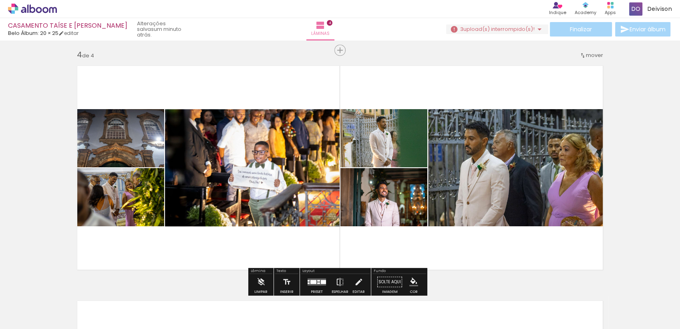
scroll to position [706, 0]
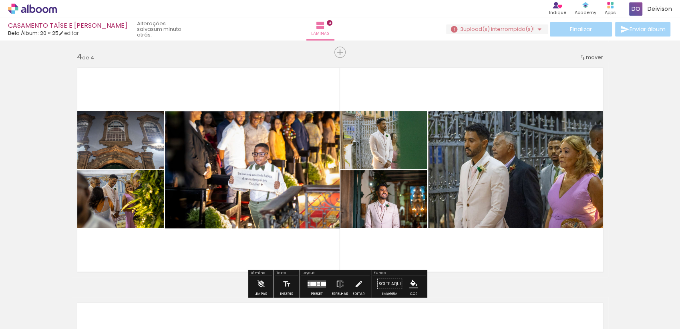
click at [353, 309] on div at bounding box center [349, 302] width 26 height 40
click at [0, 0] on div "Inserir lâmina 1 de 4 Inserir lâmina 2 de 4 Inserir lâmina 3 de 4 Inserir lâmin…" at bounding box center [0, 0] width 0 height 0
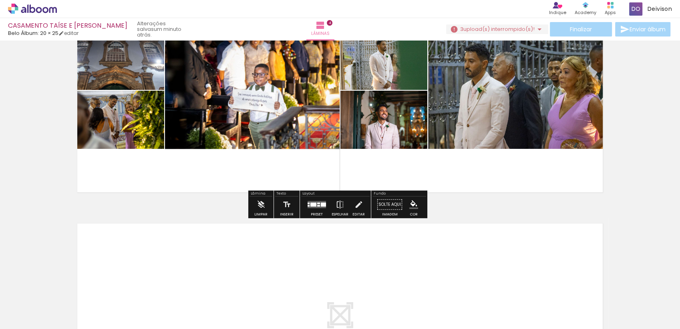
scroll to position [789, 0]
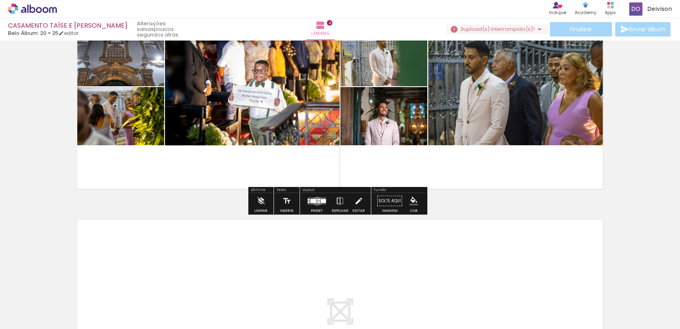
click at [317, 201] on div at bounding box center [318, 202] width 3 height 2
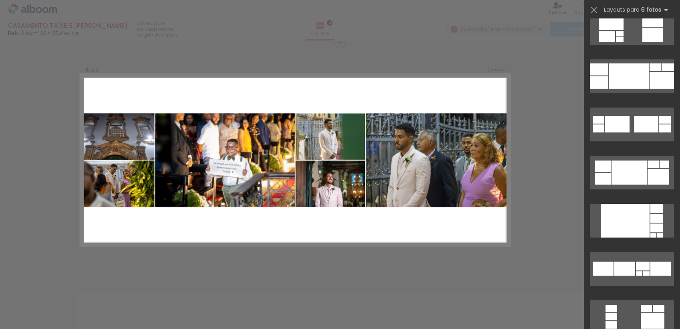
scroll to position [333, 0]
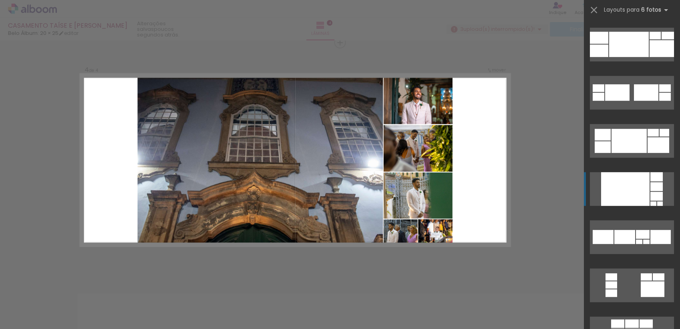
click at [619, 192] on div at bounding box center [625, 189] width 48 height 34
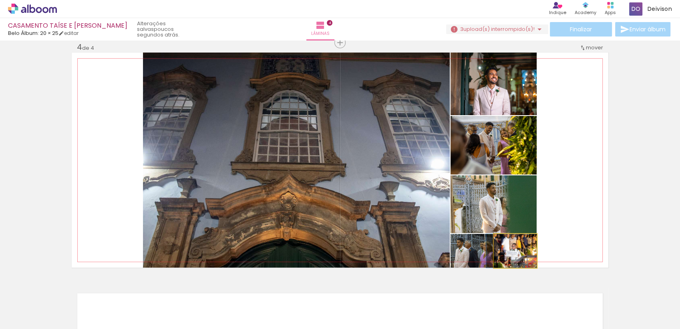
drag, startPoint x: 529, startPoint y: 252, endPoint x: 357, endPoint y: 197, distance: 180.6
click at [0, 0] on slot at bounding box center [0, 0] width 0 height 0
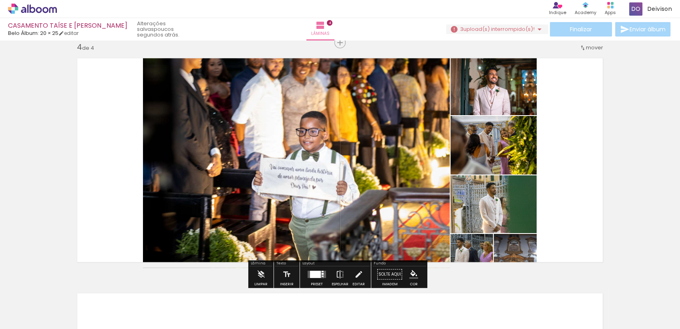
click at [486, 255] on quentale-photo at bounding box center [472, 251] width 42 height 34
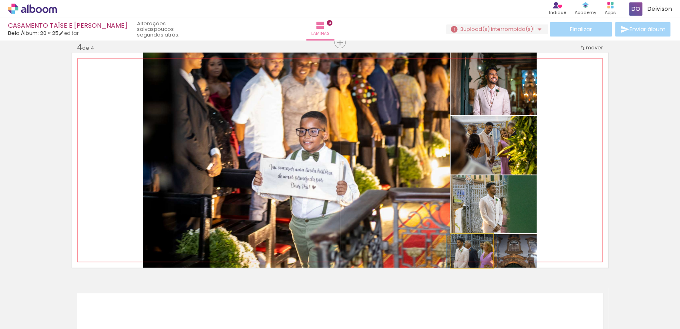
click at [486, 255] on quentale-photo at bounding box center [472, 251] width 42 height 34
drag, startPoint x: 485, startPoint y: 255, endPoint x: 494, endPoint y: 322, distance: 67.8
click at [494, 322] on quentale-workspace at bounding box center [340, 164] width 680 height 329
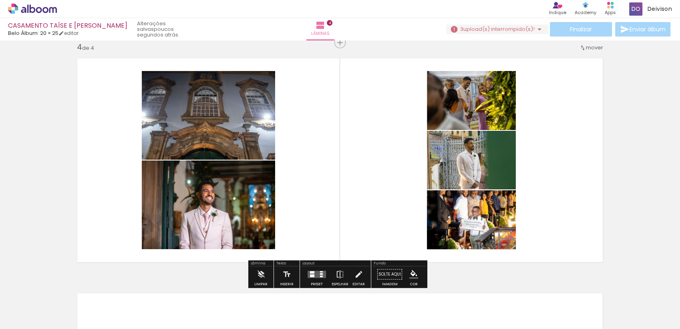
click at [311, 271] on div at bounding box center [312, 272] width 4 height 2
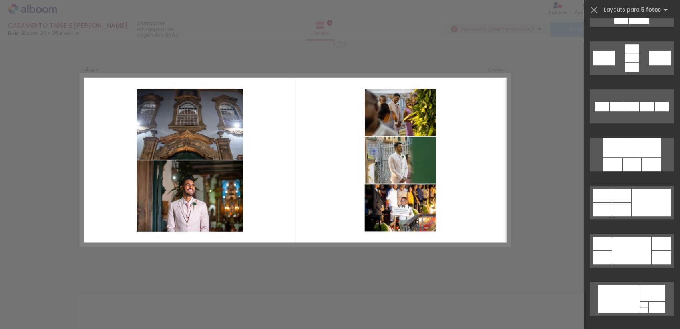
scroll to position [374, 0]
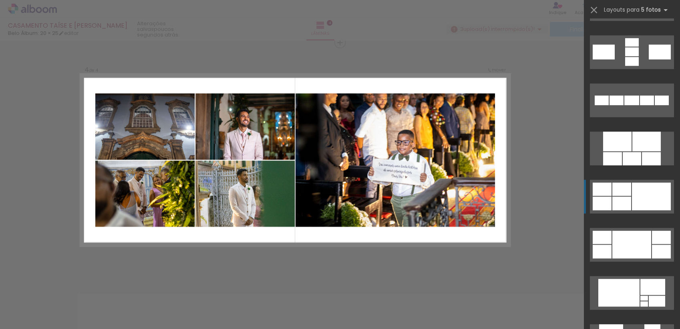
click at [652, 193] on div at bounding box center [651, 196] width 39 height 28
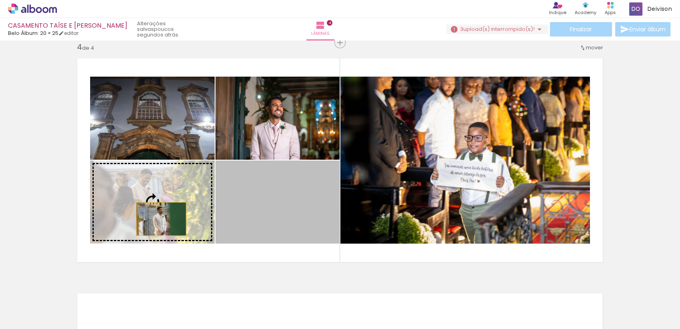
drag, startPoint x: 288, startPoint y: 218, endPoint x: 158, endPoint y: 218, distance: 130.6
click at [0, 0] on slot at bounding box center [0, 0] width 0 height 0
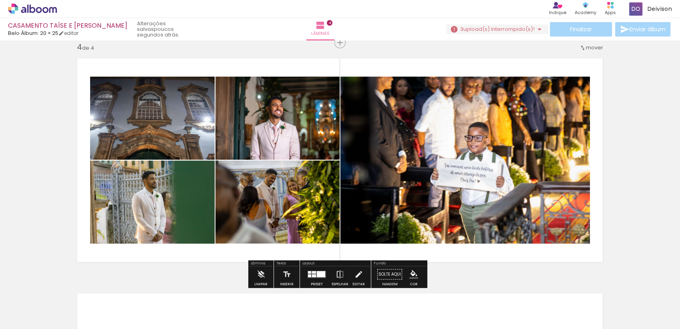
click at [178, 220] on quentale-photo at bounding box center [152, 201] width 125 height 83
click at [32, 321] on span "Adicionar Fotos" at bounding box center [28, 317] width 24 height 9
click at [0, 0] on input "file" at bounding box center [0, 0] width 0 height 0
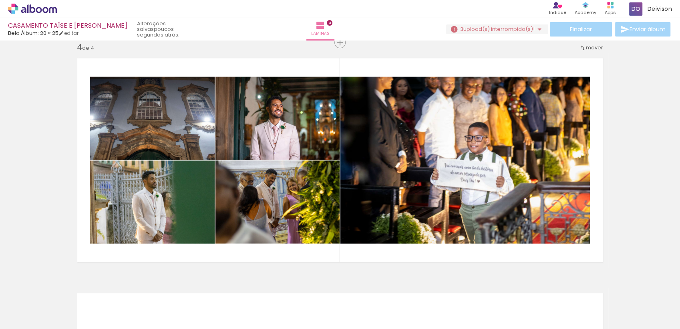
scroll to position [0, 632]
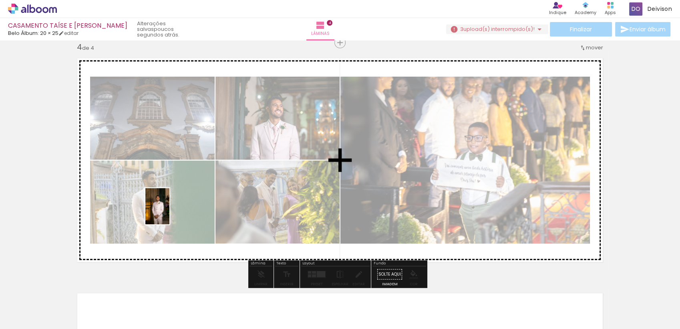
drag, startPoint x: 532, startPoint y: 309, endPoint x: 165, endPoint y: 212, distance: 379.5
click at [165, 212] on quentale-workspace at bounding box center [340, 164] width 680 height 329
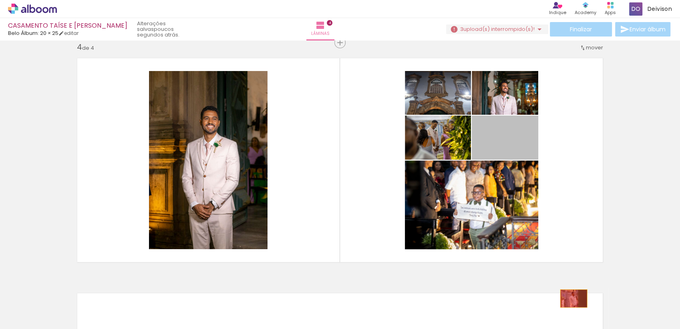
drag, startPoint x: 516, startPoint y: 139, endPoint x: 571, endPoint y: 300, distance: 169.4
click at [571, 300] on quentale-workspace at bounding box center [340, 164] width 680 height 329
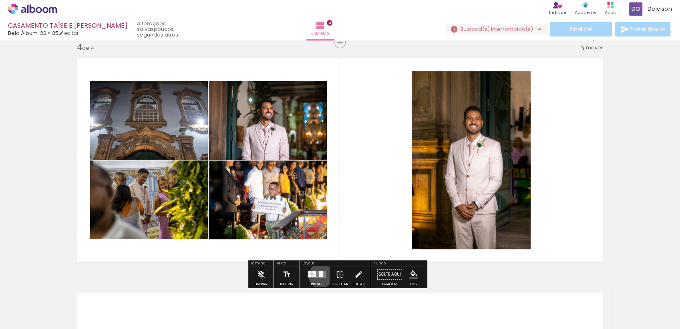
click at [319, 275] on div at bounding box center [321, 274] width 4 height 6
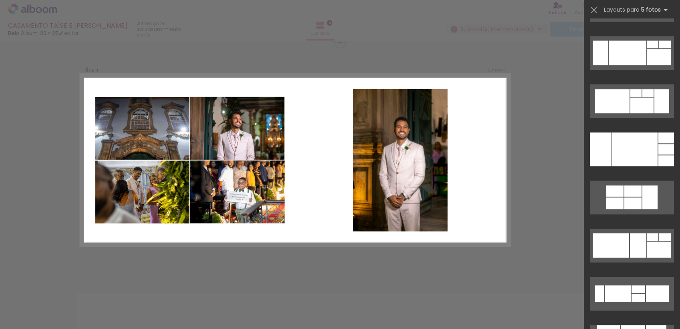
scroll to position [813, 0]
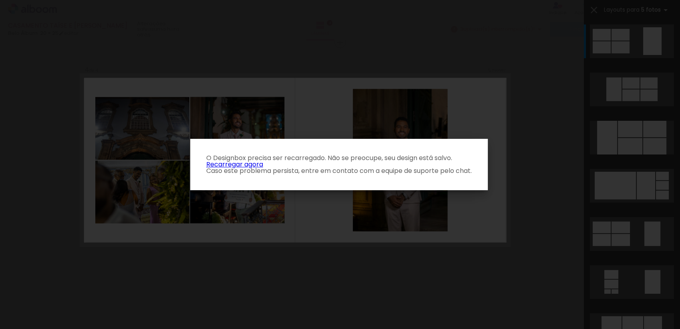
click at [494, 86] on iron-overlay-backdrop at bounding box center [340, 164] width 680 height 329
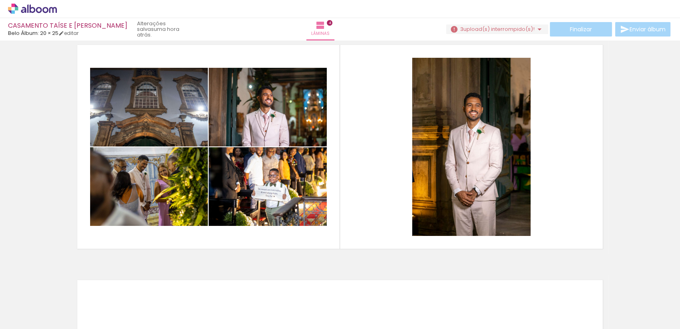
click at [13, 302] on input "Todas as fotos" at bounding box center [22, 304] width 30 height 7
click at [27, 305] on div at bounding box center [25, 302] width 41 height 14
click at [0, 0] on slot "Não utilizadas" at bounding box center [0, 0] width 0 height 0
type input "Não utilizadas"
click at [179, 302] on div at bounding box center [170, 302] width 26 height 40
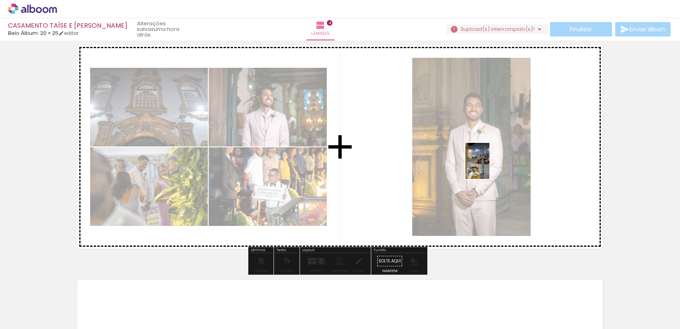
drag, startPoint x: 179, startPoint y: 302, endPoint x: 490, endPoint y: 166, distance: 339.3
click at [490, 166] on quentale-workspace at bounding box center [340, 164] width 680 height 329
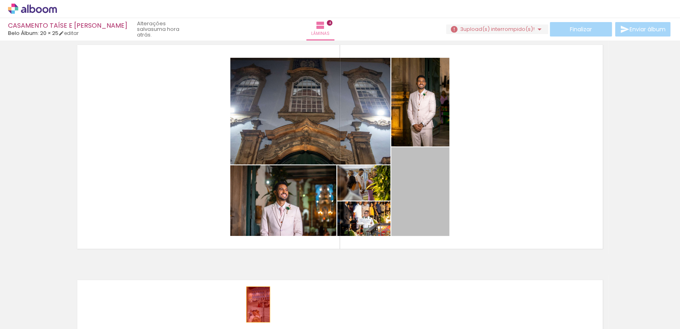
drag, startPoint x: 430, startPoint y: 200, endPoint x: 255, endPoint y: 304, distance: 203.7
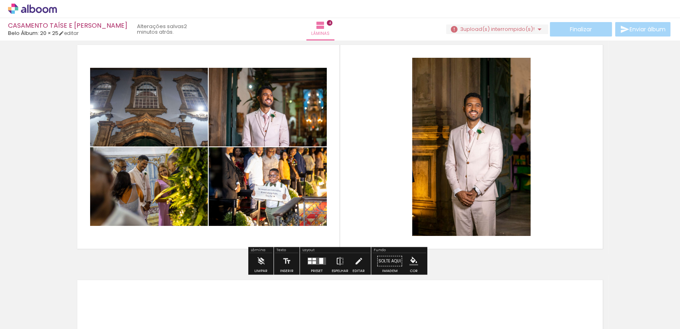
click at [33, 320] on span "Adicionar Fotos" at bounding box center [28, 324] width 24 height 9
click at [0, 0] on input "file" at bounding box center [0, 0] width 0 height 0
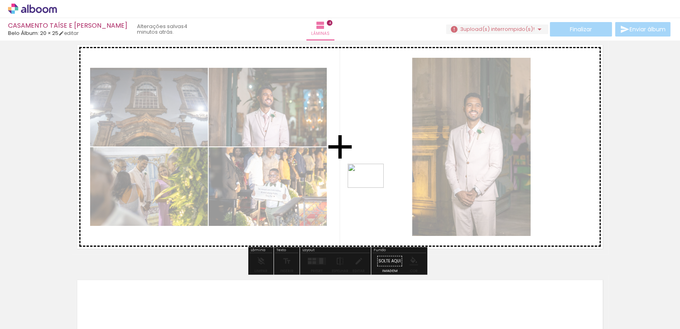
drag, startPoint x: 219, startPoint y: 308, endPoint x: 372, endPoint y: 188, distance: 194.9
click at [372, 188] on quentale-workspace at bounding box center [340, 164] width 680 height 329
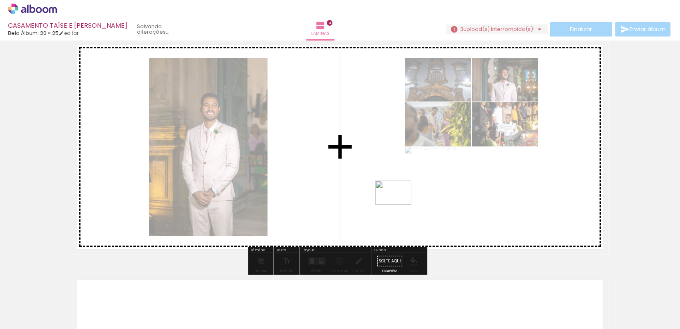
drag, startPoint x: 221, startPoint y: 305, endPoint x: 399, endPoint y: 204, distance: 204.7
click at [399, 204] on quentale-workspace at bounding box center [340, 164] width 680 height 329
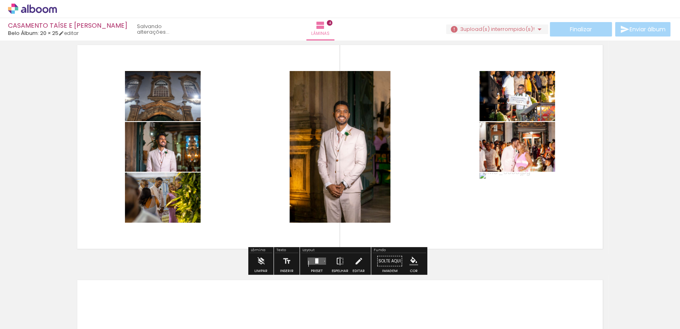
click at [320, 264] on div at bounding box center [317, 261] width 22 height 16
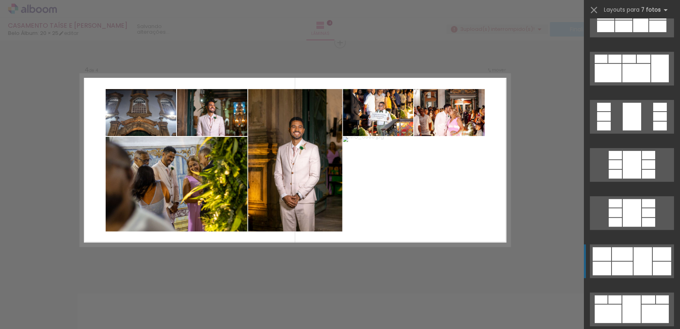
scroll to position [214, 0]
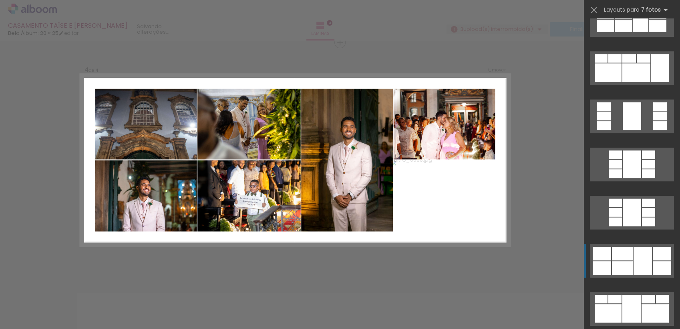
click at [641, 245] on quentale-layouter at bounding box center [632, 261] width 84 height 34
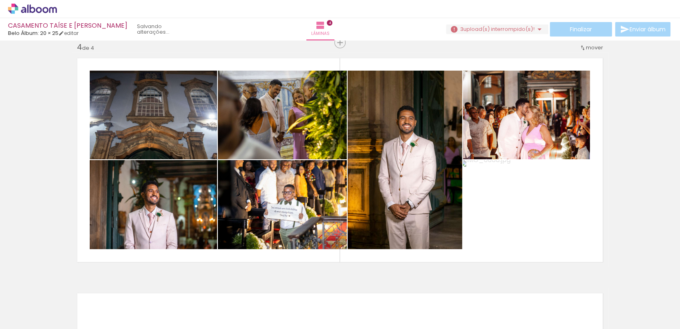
scroll to position [214, 0]
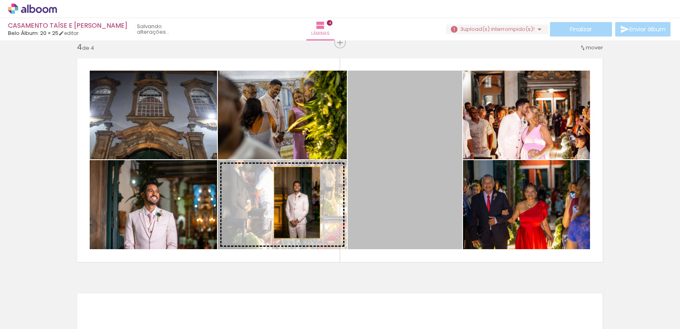
drag, startPoint x: 397, startPoint y: 160, endPoint x: 294, endPoint y: 202, distance: 112.0
click at [0, 0] on slot at bounding box center [0, 0] width 0 height 0
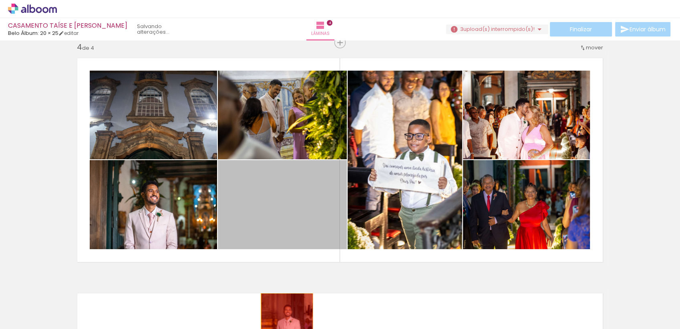
drag, startPoint x: 298, startPoint y: 204, endPoint x: 284, endPoint y: 311, distance: 108.0
click at [284, 311] on quentale-workspace at bounding box center [340, 164] width 680 height 329
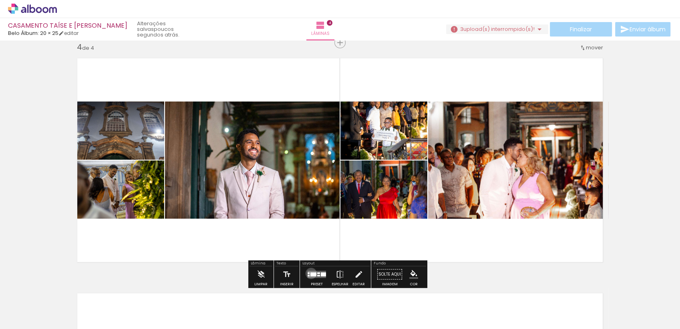
click at [311, 272] on div at bounding box center [314, 274] width 6 height 4
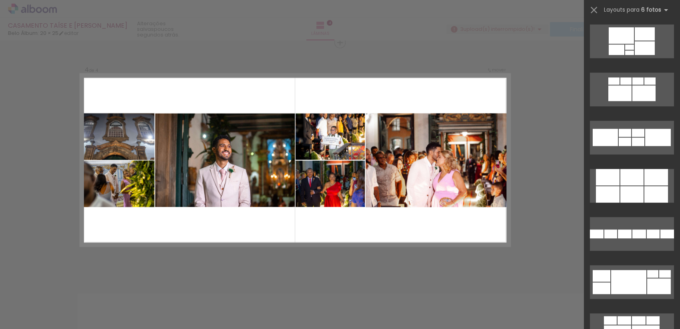
scroll to position [0, 0]
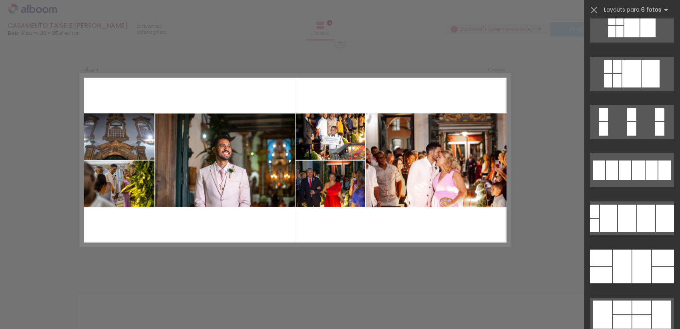
scroll to position [24600, 0]
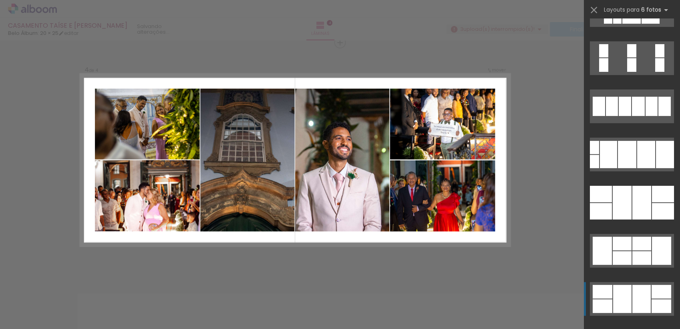
click at [655, 288] on div at bounding box center [662, 291] width 20 height 14
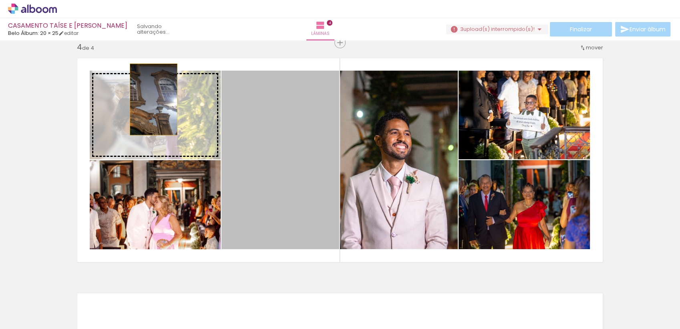
drag, startPoint x: 279, startPoint y: 131, endPoint x: 150, endPoint y: 99, distance: 132.8
click at [0, 0] on slot at bounding box center [0, 0] width 0 height 0
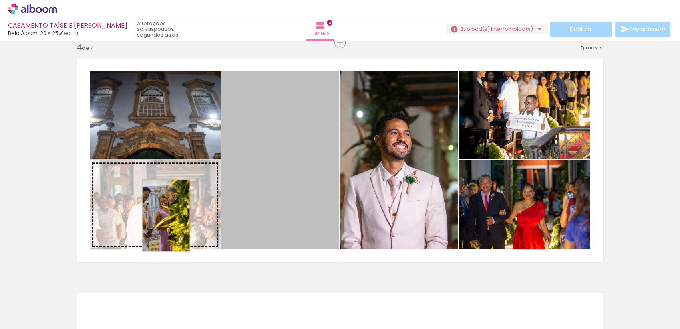
drag, startPoint x: 260, startPoint y: 193, endPoint x: 157, endPoint y: 216, distance: 104.8
click at [0, 0] on slot at bounding box center [0, 0] width 0 height 0
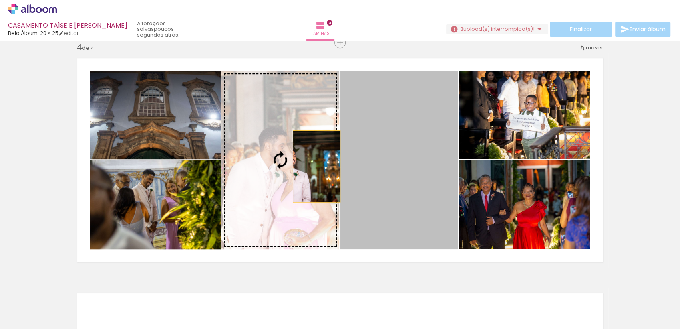
drag, startPoint x: 396, startPoint y: 178, endPoint x: 308, endPoint y: 166, distance: 89.0
click at [0, 0] on slot at bounding box center [0, 0] width 0 height 0
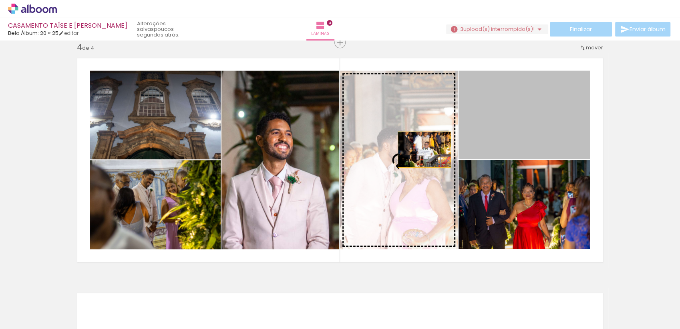
drag, startPoint x: 555, startPoint y: 121, endPoint x: 409, endPoint y: 152, distance: 149.1
click at [0, 0] on slot at bounding box center [0, 0] width 0 height 0
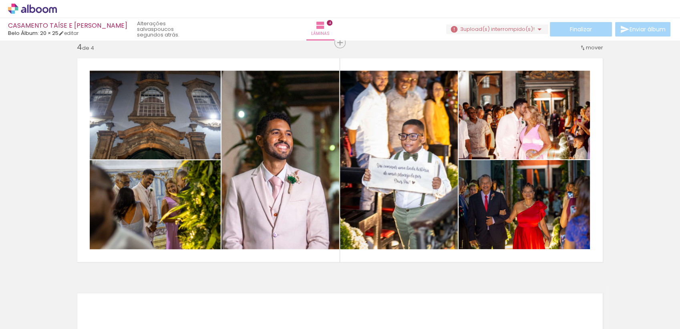
click at [65, 286] on iron-icon at bounding box center [62, 285] width 8 height 8
click at [22, 320] on span "Adicionar Fotos" at bounding box center [28, 324] width 24 height 9
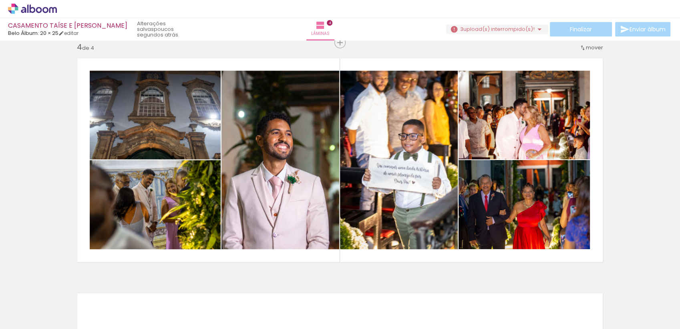
click at [0, 0] on input "file" at bounding box center [0, 0] width 0 height 0
